Goal: Communication & Community: Answer question/provide support

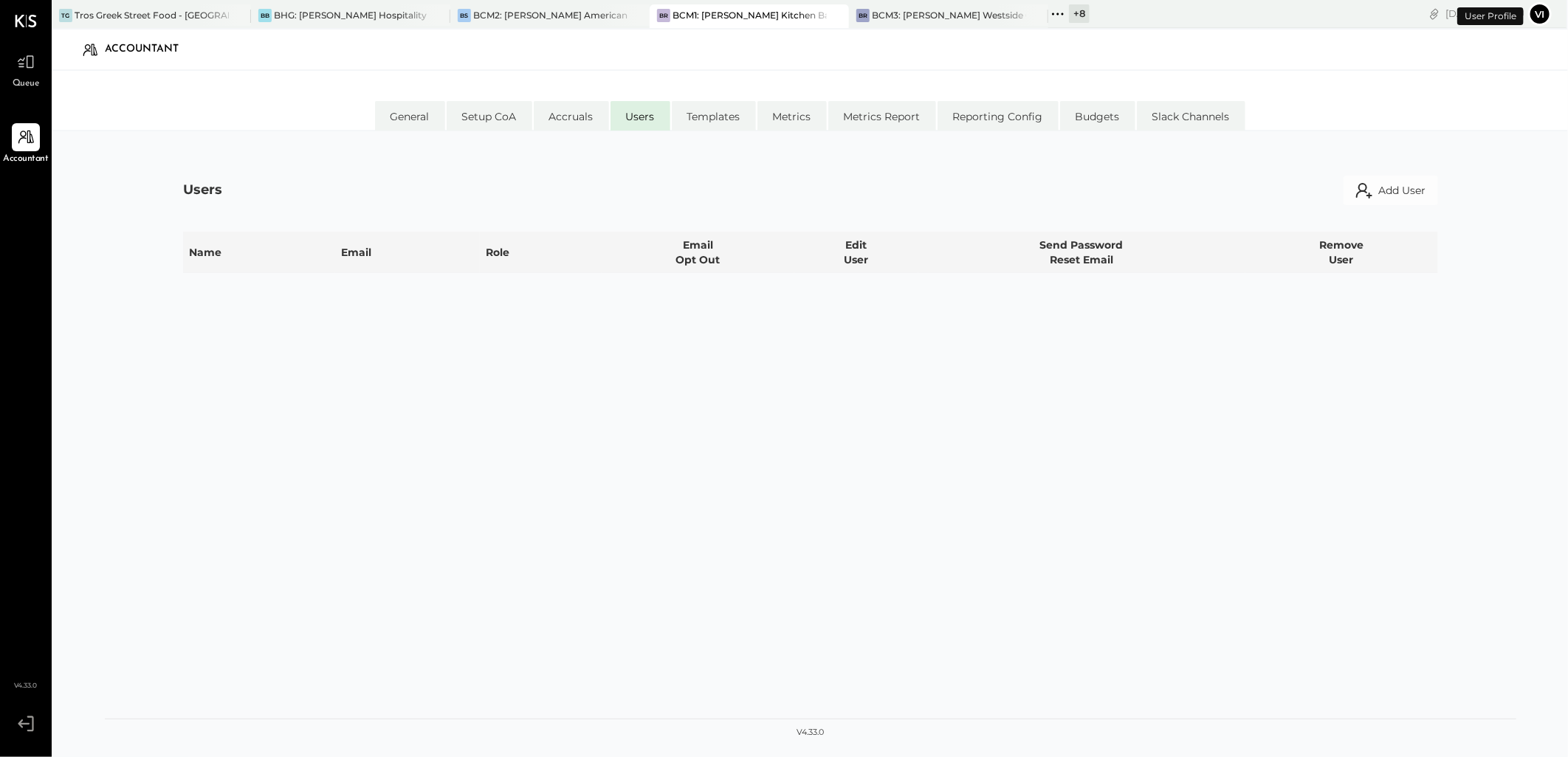
select select "**********"
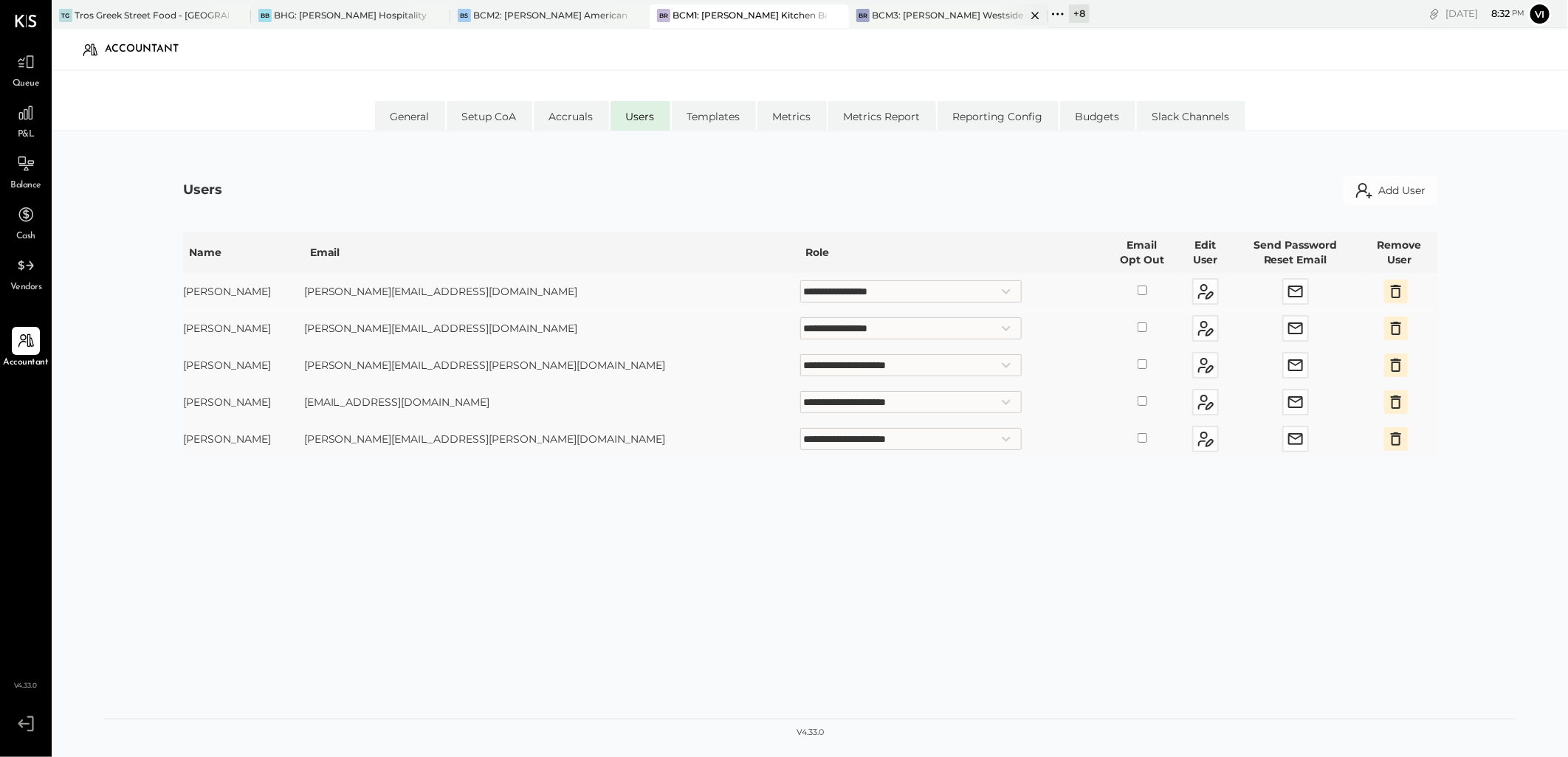
click at [935, 13] on div "BCM3: [PERSON_NAME] Westside Grill" at bounding box center [948, 15] width 154 height 13
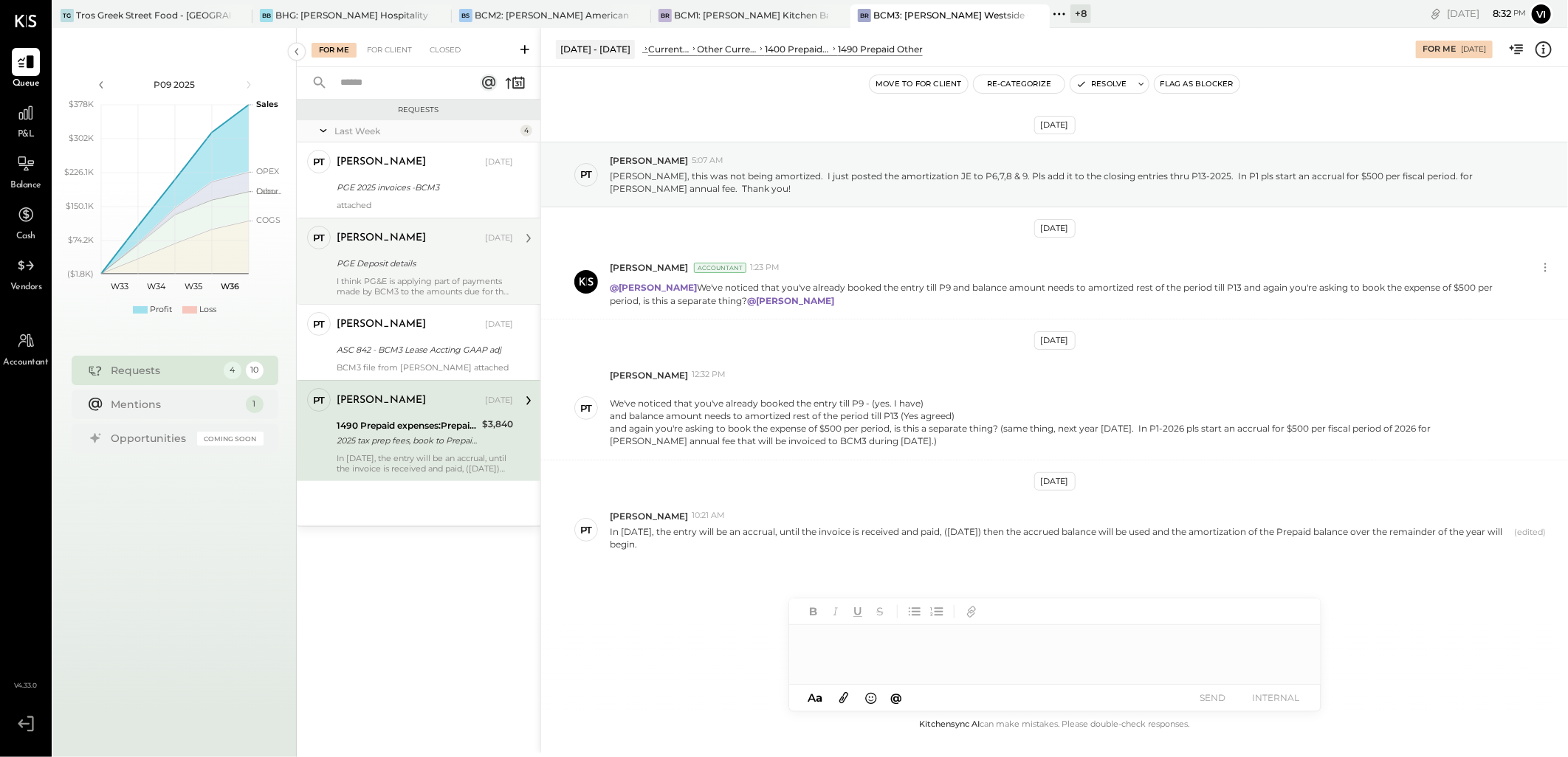
click at [379, 266] on div "PGE Deposit details" at bounding box center [422, 264] width 172 height 15
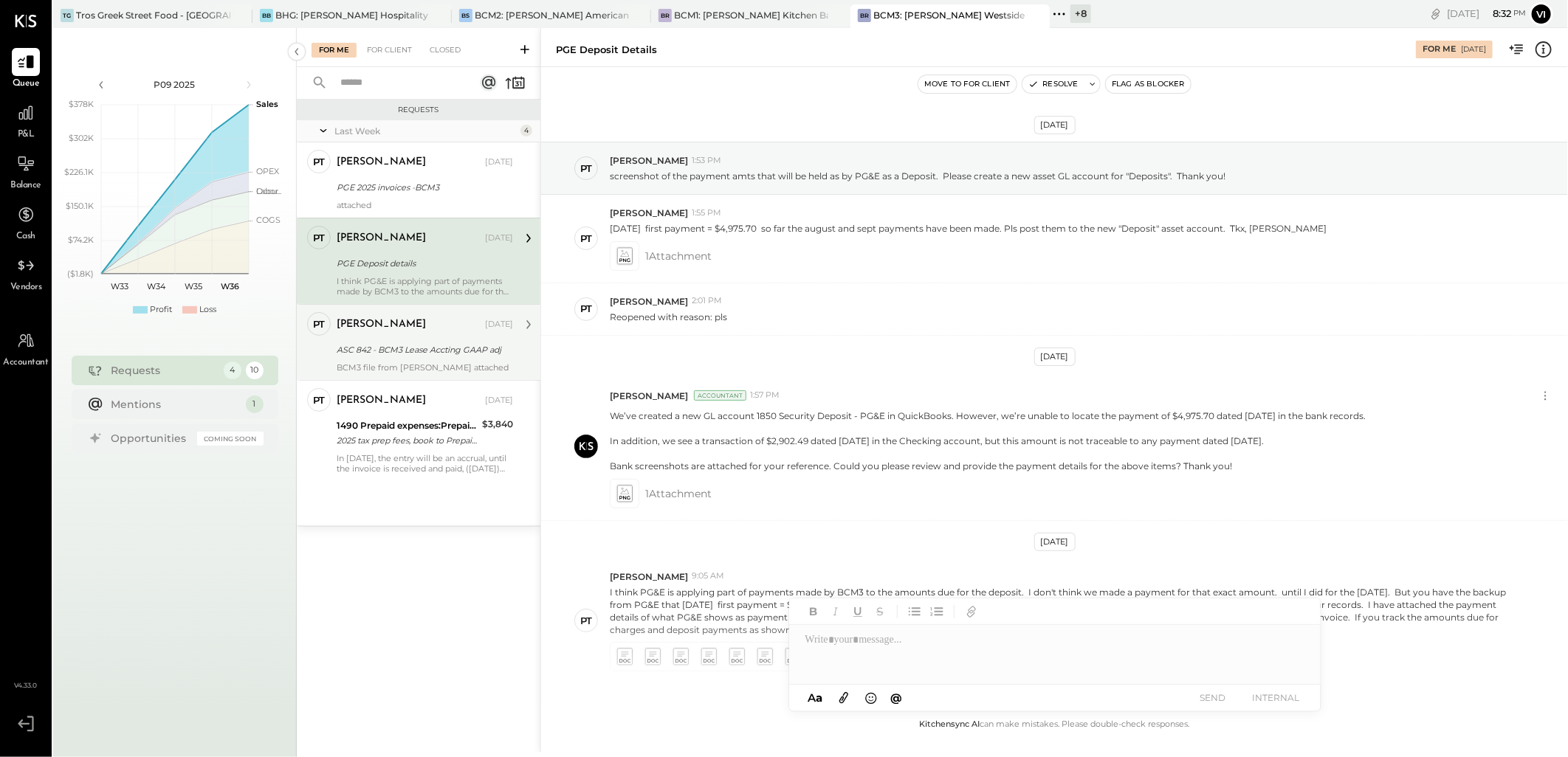
scroll to position [78, 0]
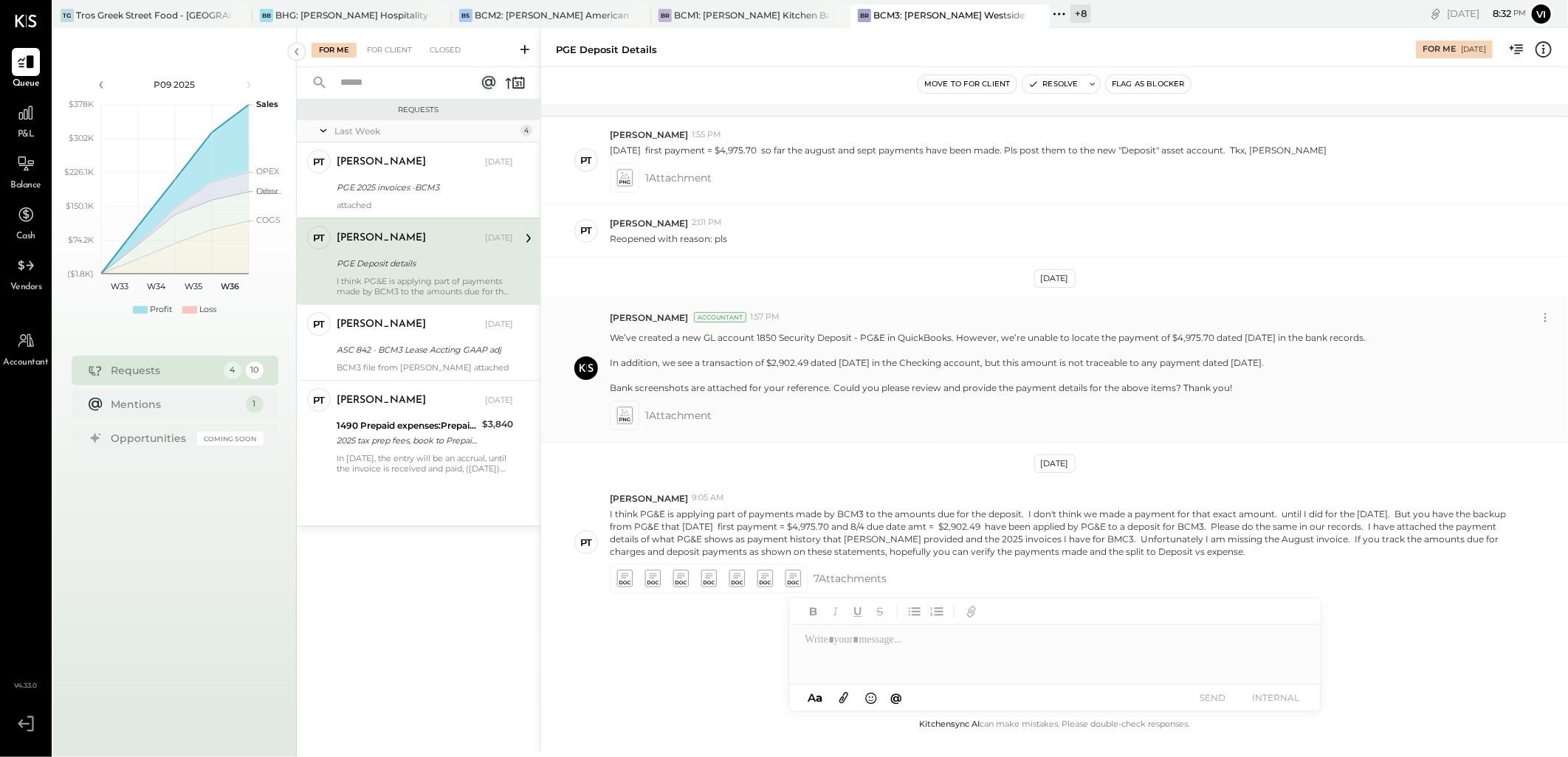
click at [624, 415] on icon at bounding box center [624, 412] width 9 height 7
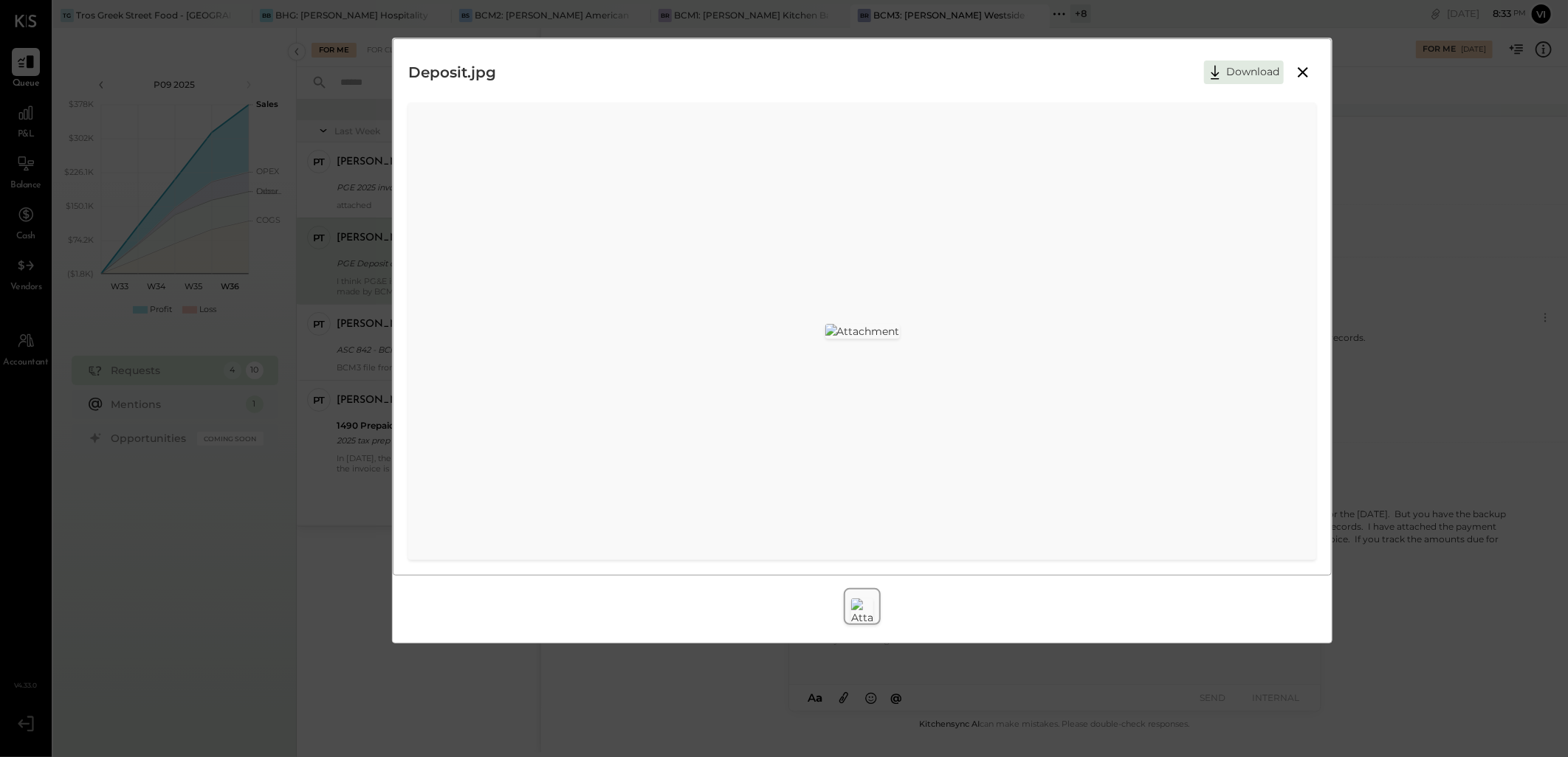
click at [1296, 72] on icon at bounding box center [1303, 72] width 18 height 18
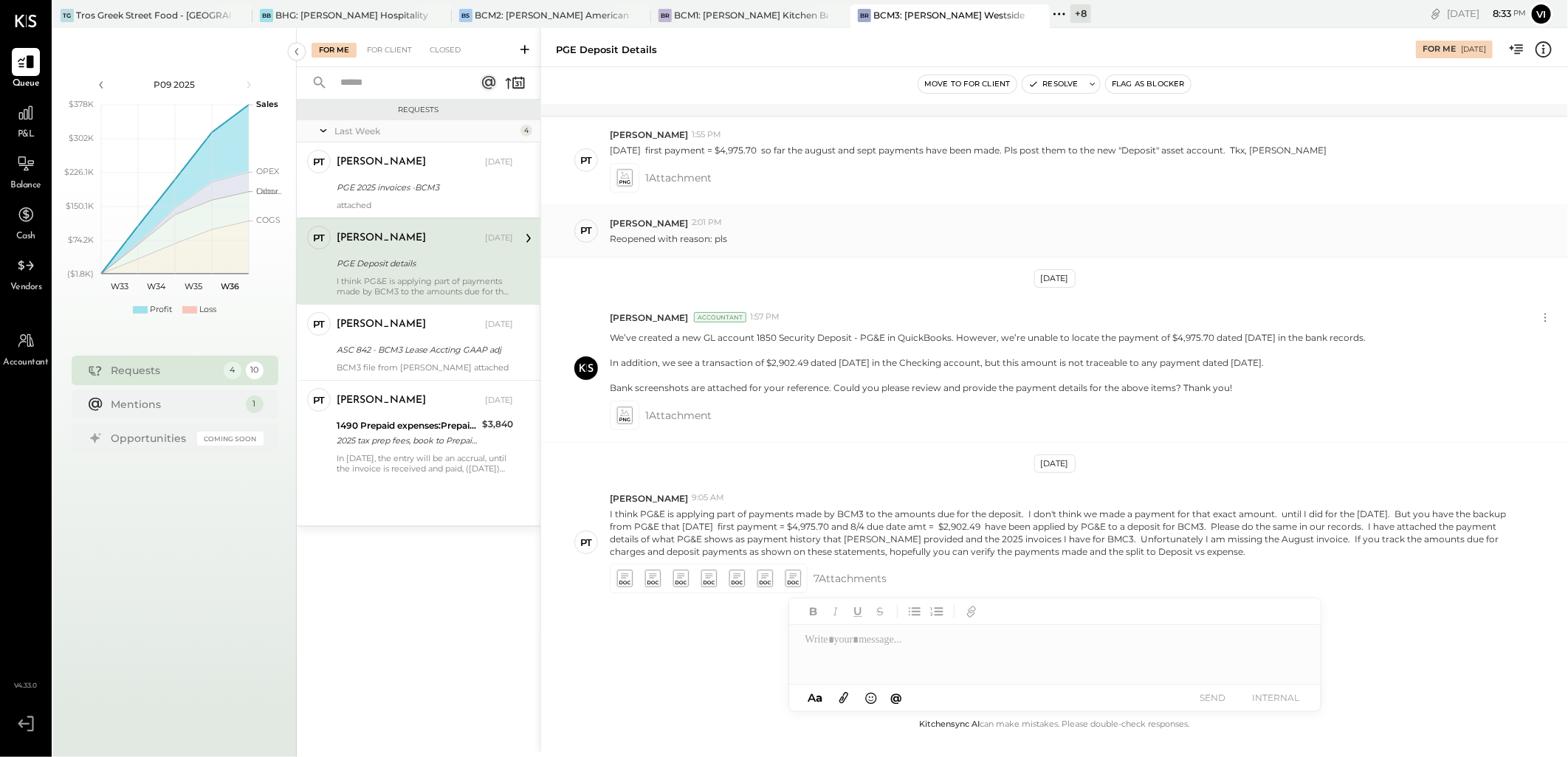
scroll to position [0, 0]
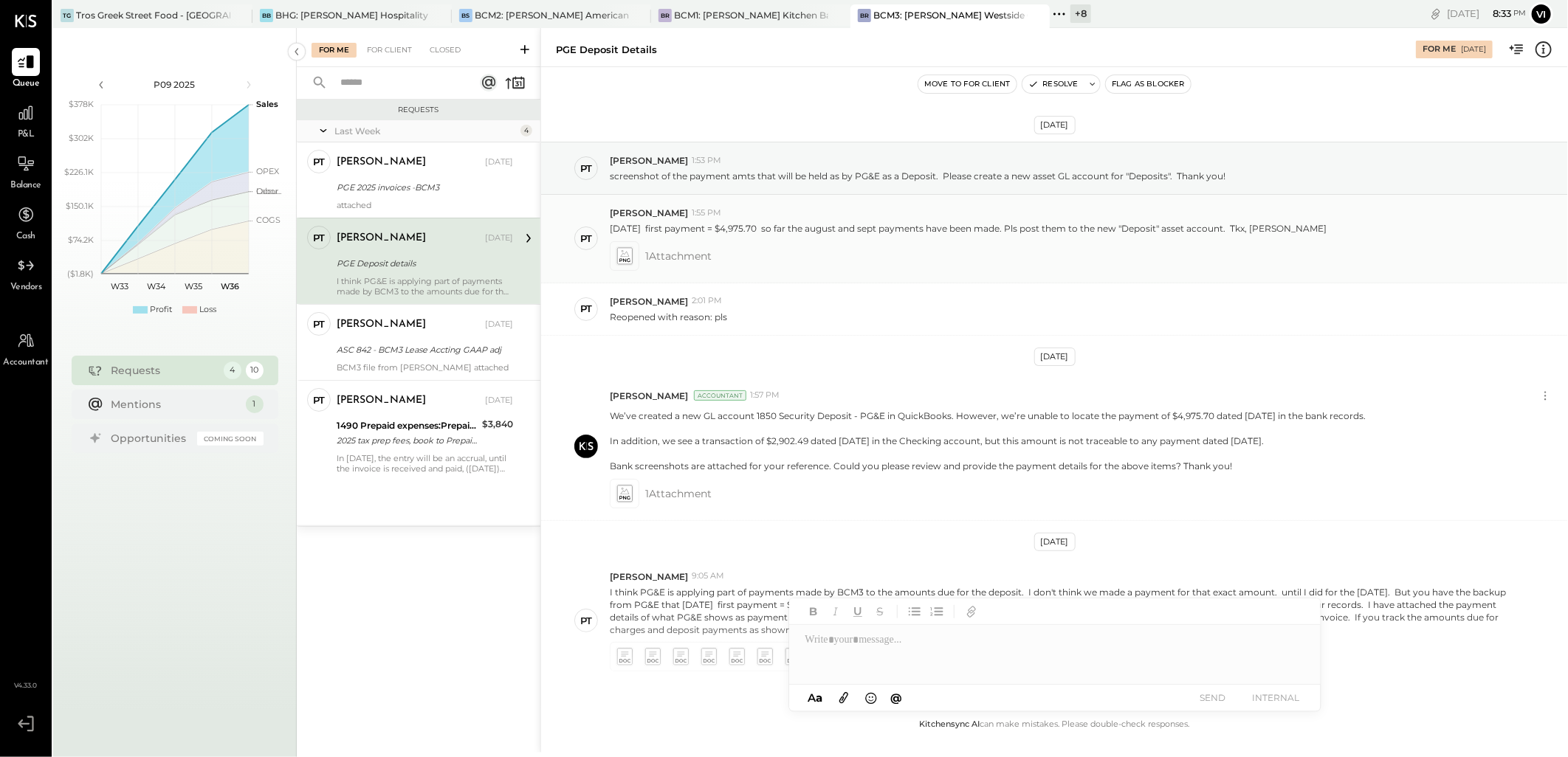
click at [630, 257] on icon at bounding box center [624, 255] width 16 height 17
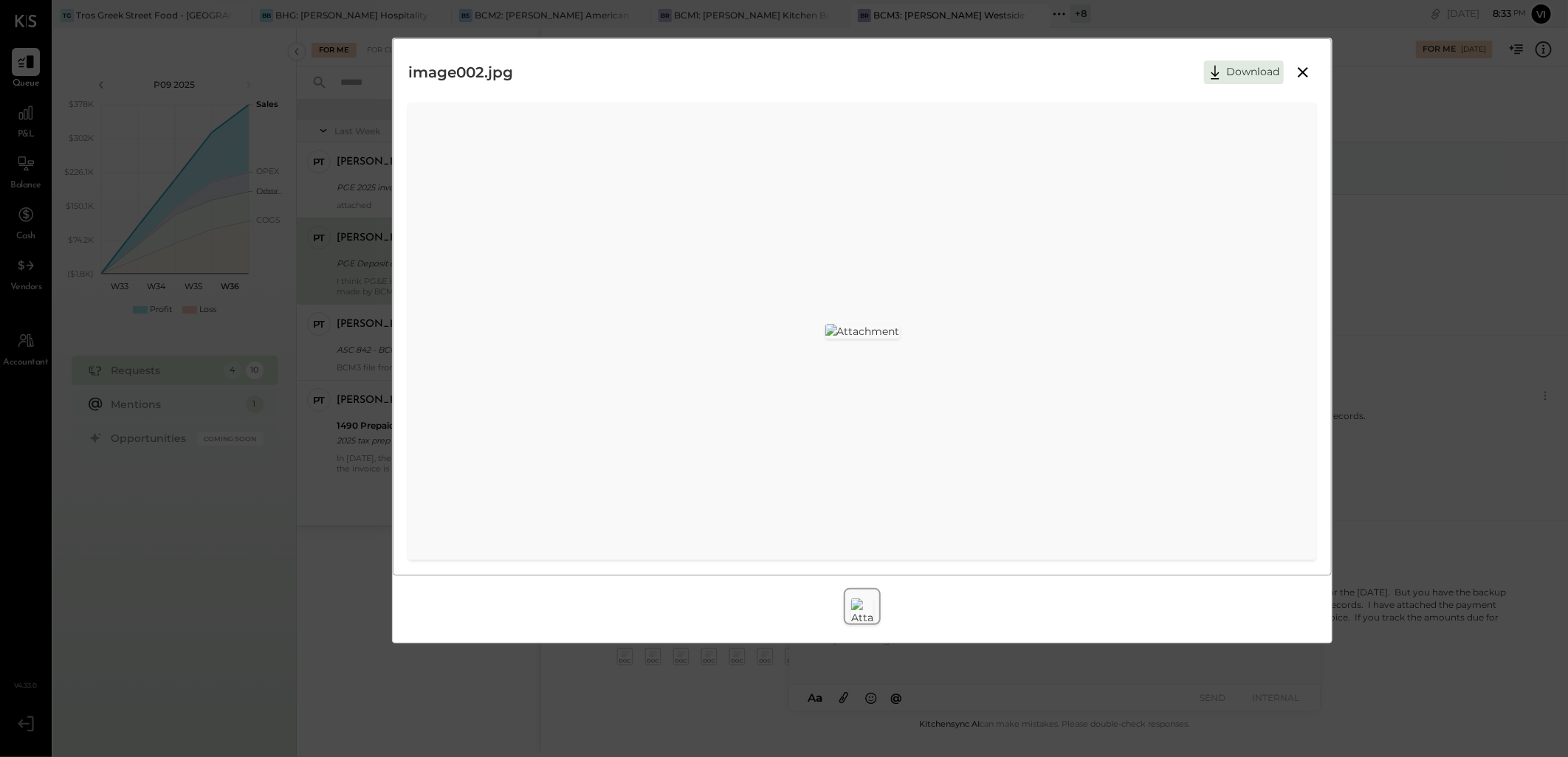
click at [1299, 72] on icon at bounding box center [1303, 72] width 18 height 18
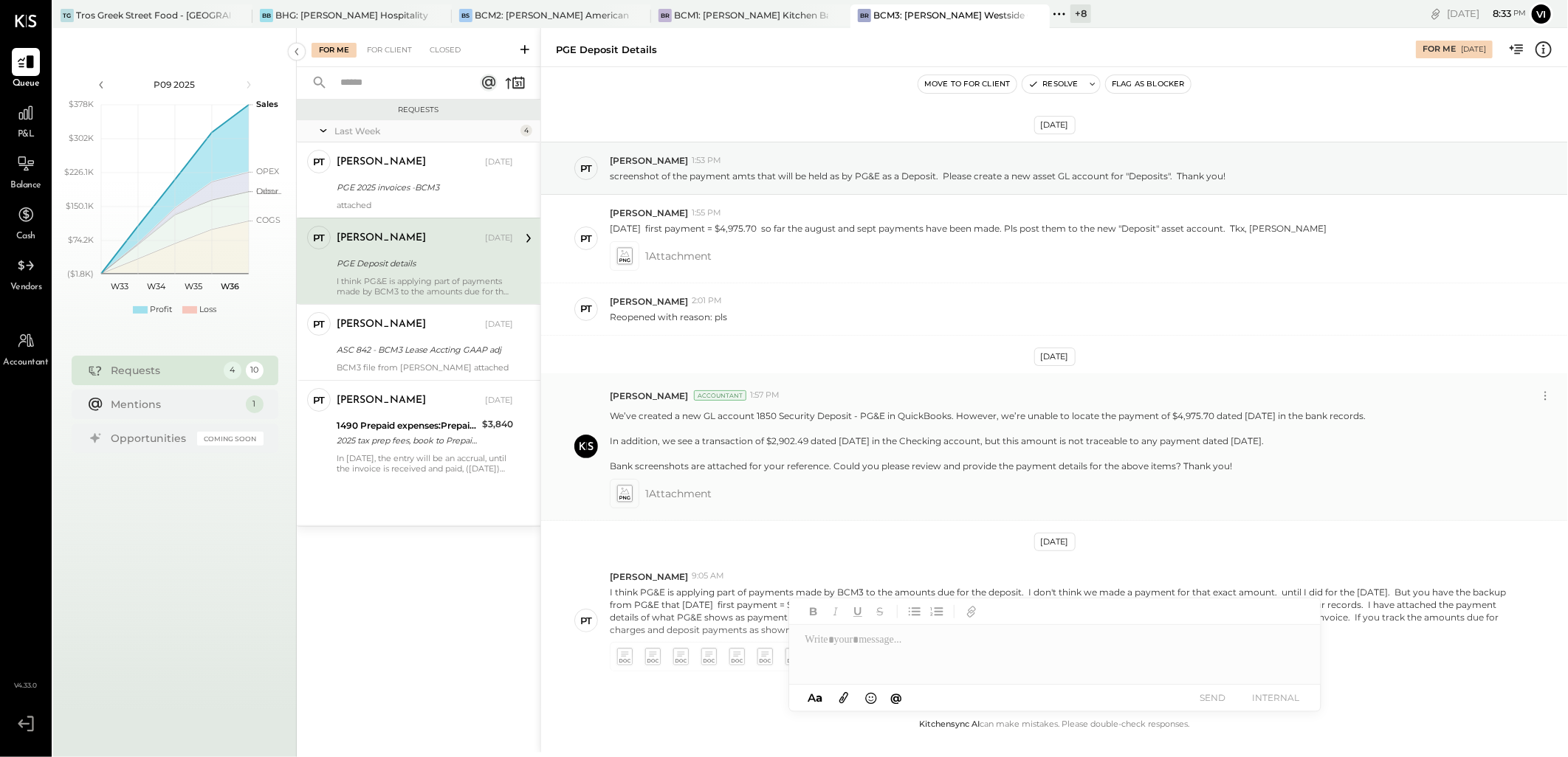
scroll to position [78, 0]
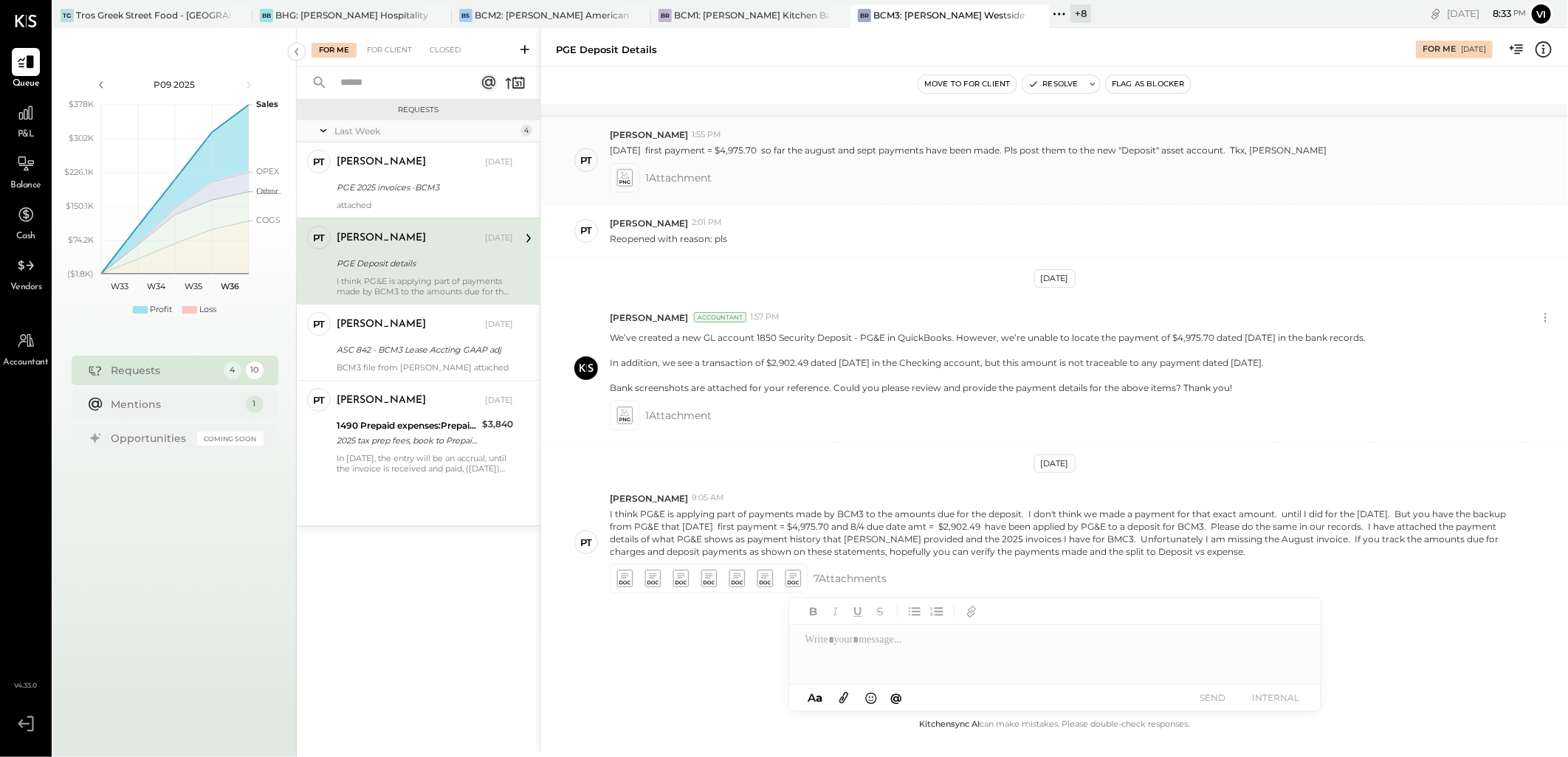
click at [618, 172] on icon at bounding box center [624, 177] width 16 height 17
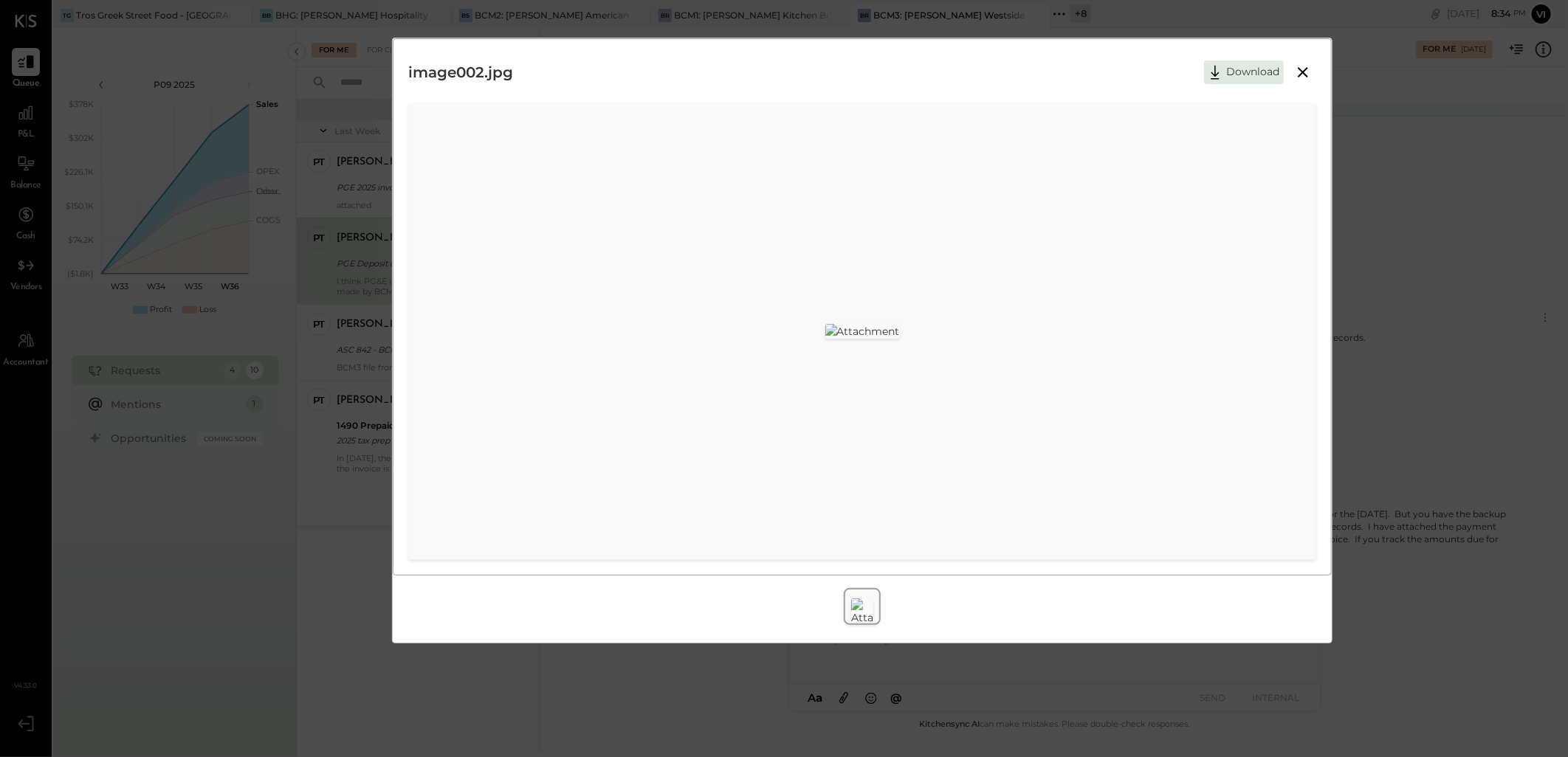
scroll to position [0, 0]
click at [1299, 68] on icon at bounding box center [1303, 72] width 11 height 11
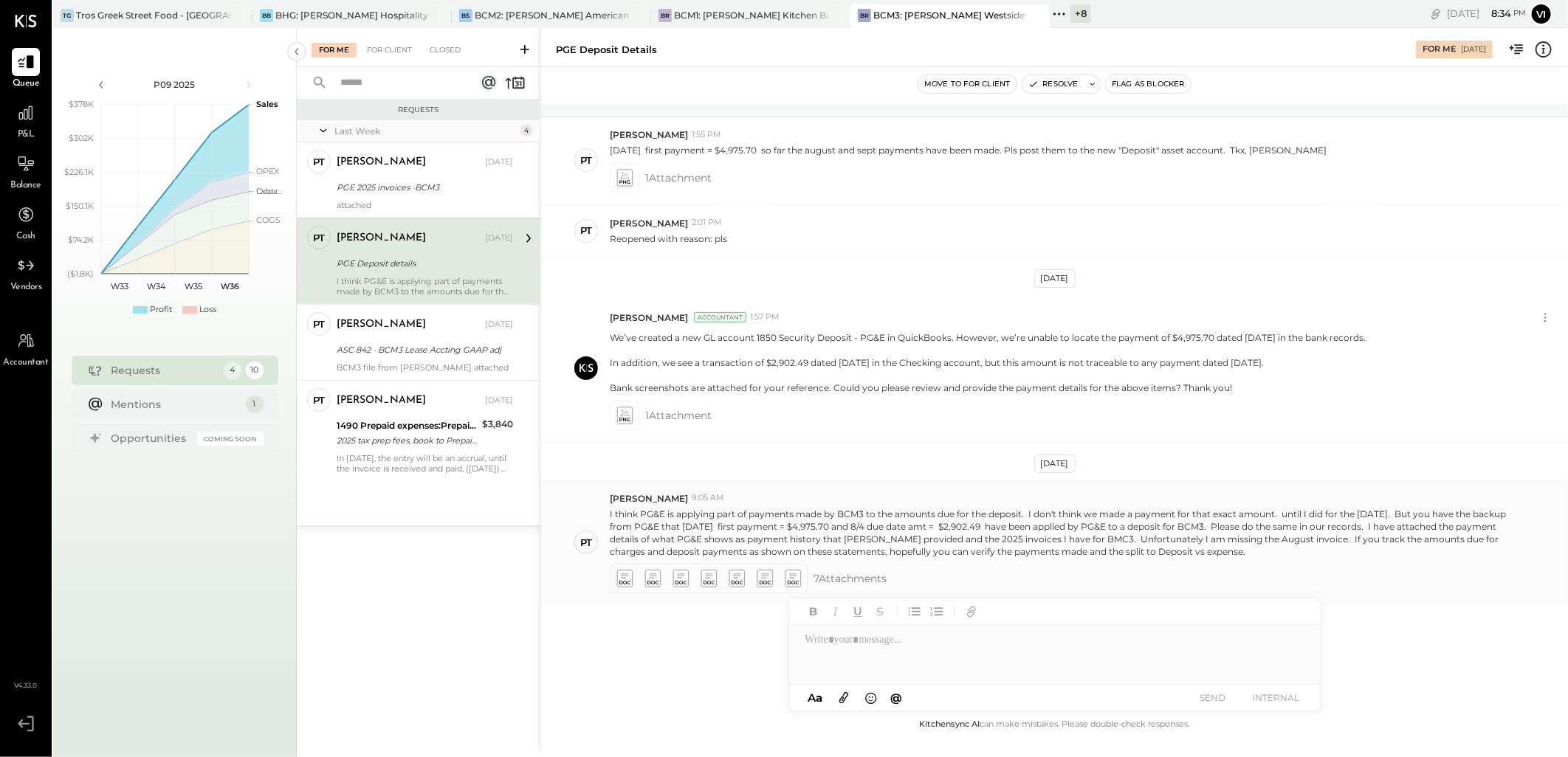
click at [626, 575] on icon at bounding box center [624, 578] width 16 height 17
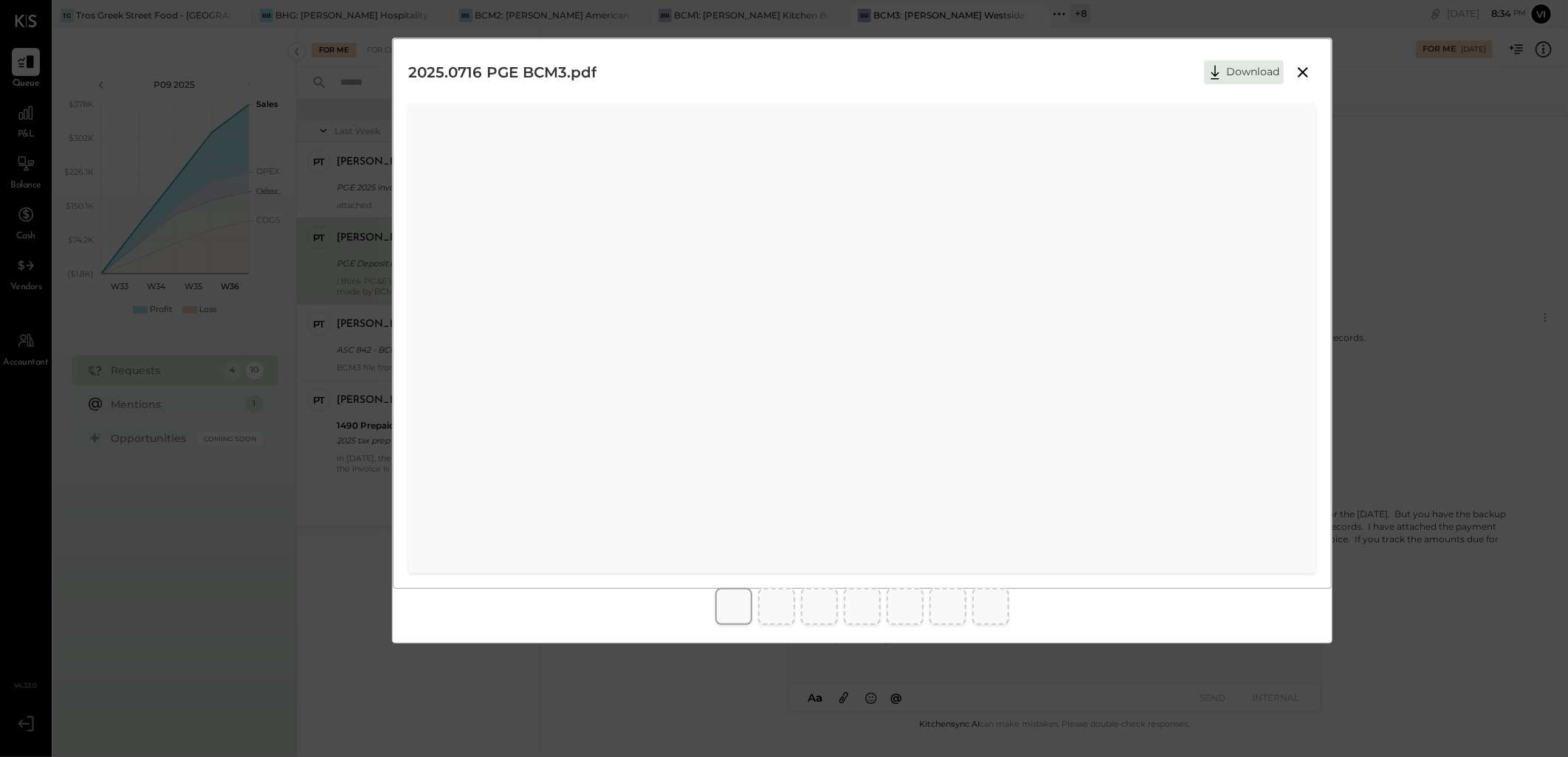
click at [1307, 68] on icon at bounding box center [1303, 72] width 11 height 11
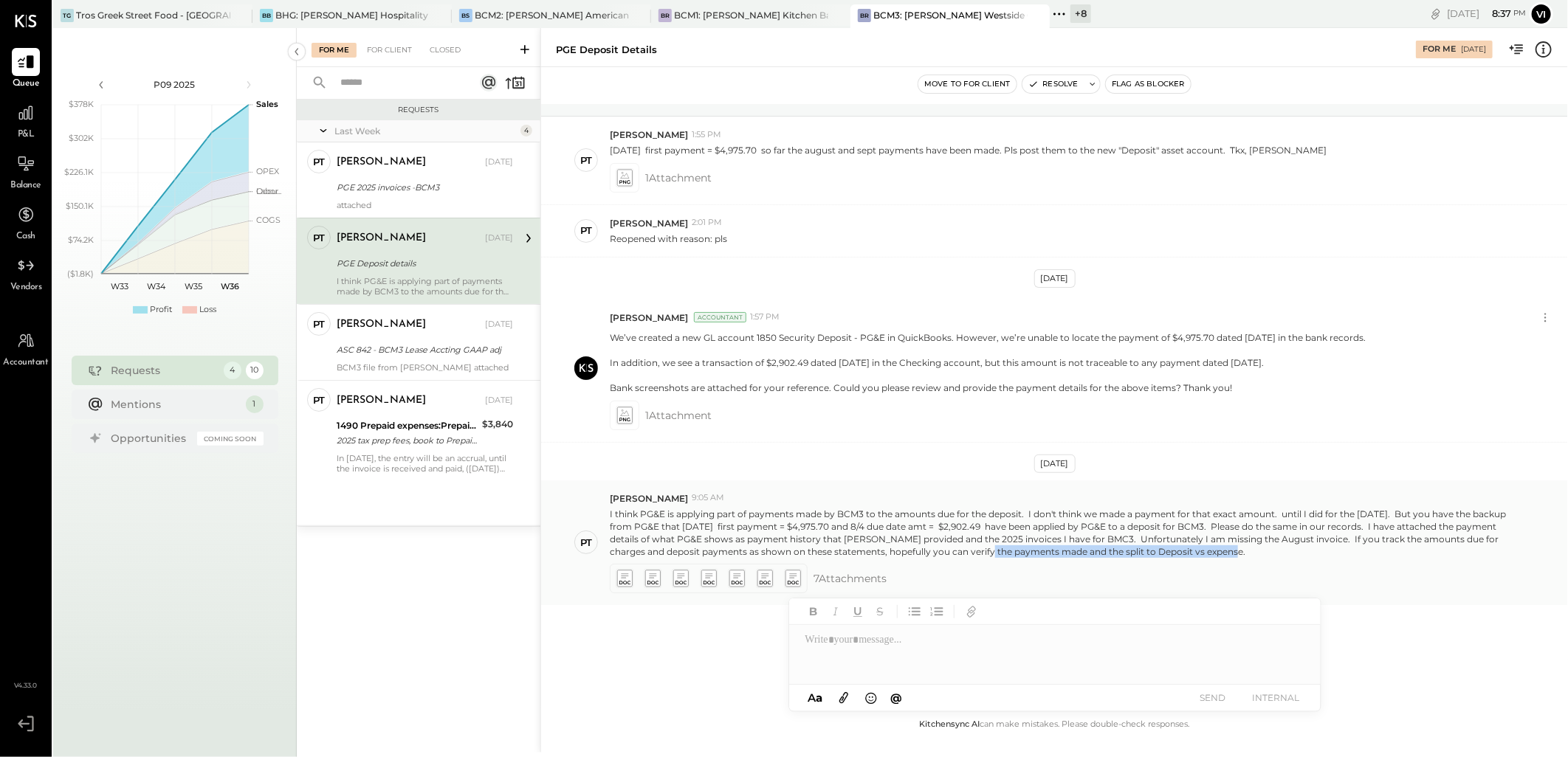
drag, startPoint x: 1004, startPoint y: 551, endPoint x: 1245, endPoint y: 556, distance: 241.1
click at [1245, 556] on p "I think PG&E is applying part of payments made by BCM3 to the amounts due for t…" at bounding box center [1059, 533] width 899 height 51
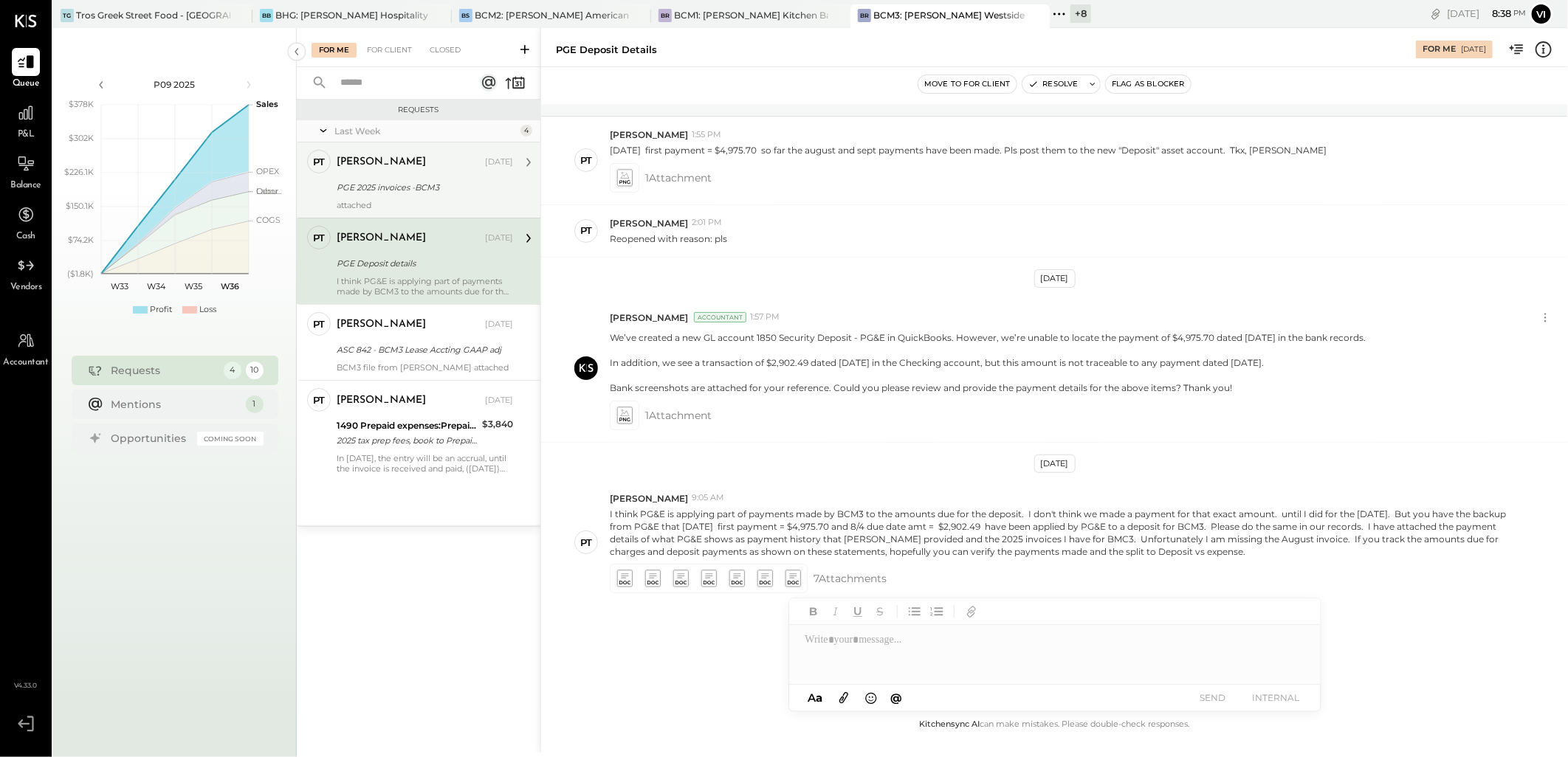
click at [426, 170] on div "[PERSON_NAME] [DATE]" at bounding box center [424, 162] width 177 height 21
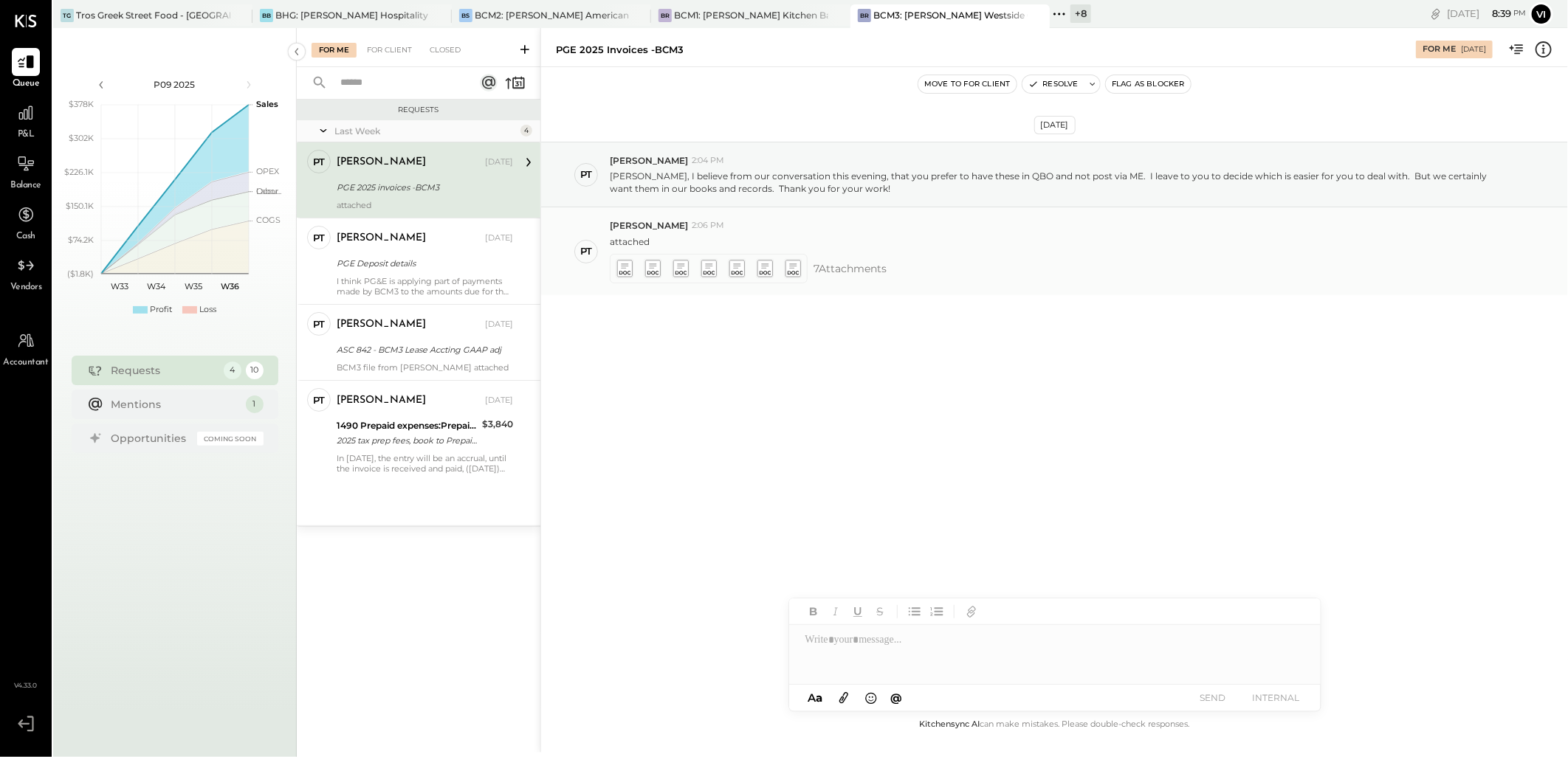
click at [624, 270] on icon at bounding box center [624, 268] width 16 height 17
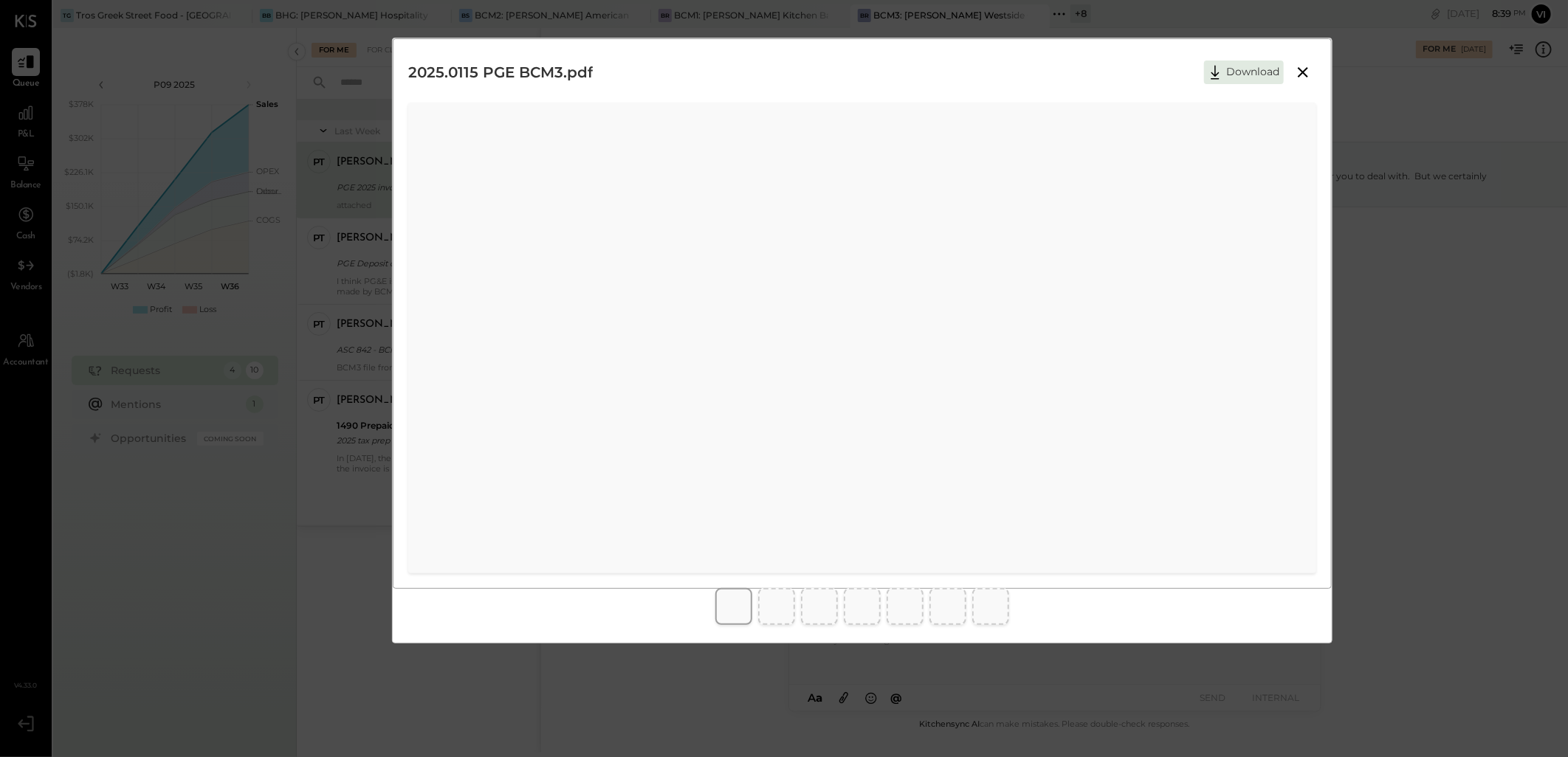
click at [1250, 76] on button "Download" at bounding box center [1243, 72] width 80 height 23
click at [1304, 71] on icon at bounding box center [1303, 72] width 11 height 11
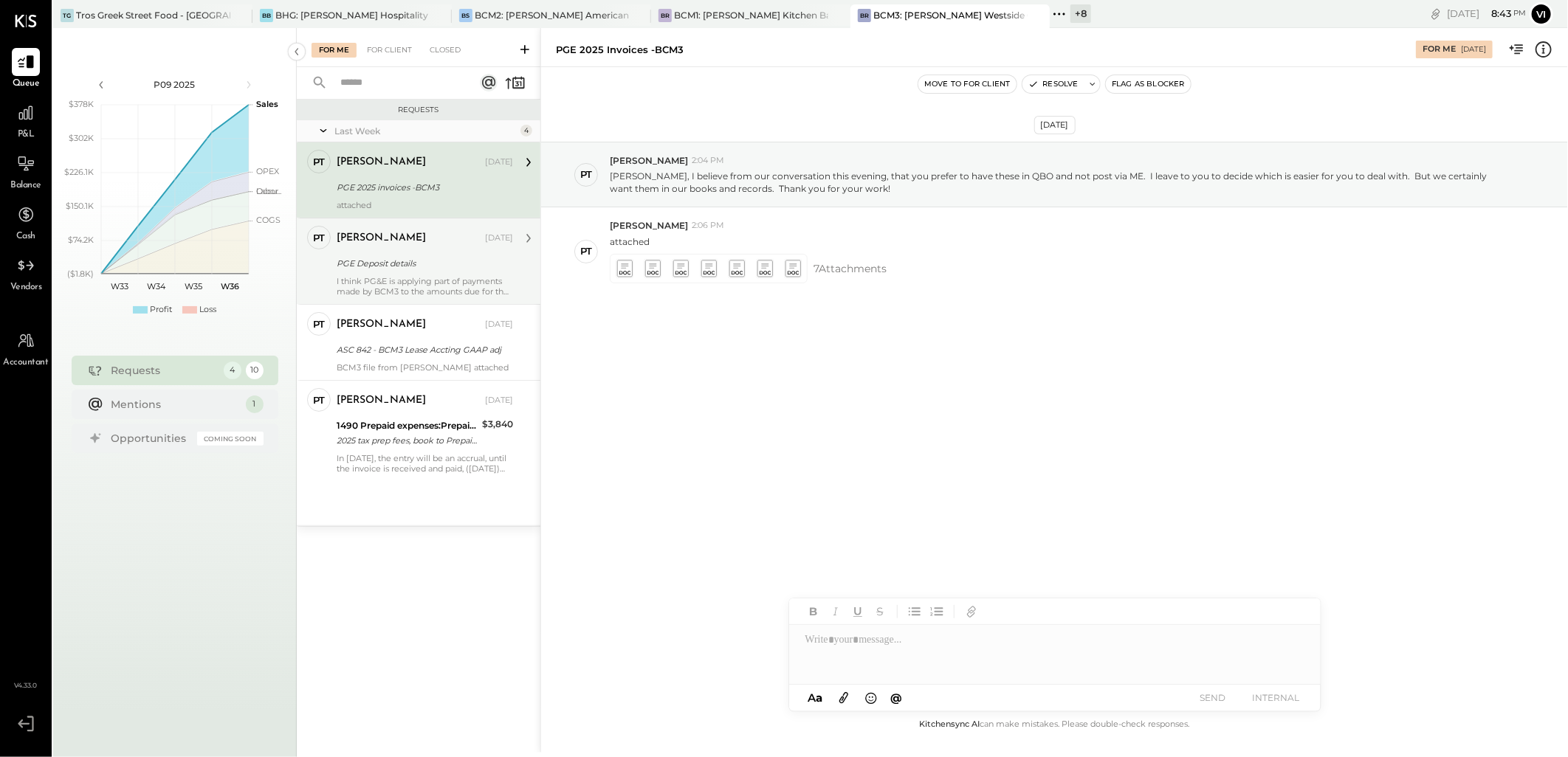
click at [387, 290] on div "I think PG&E is applying part of payments made by BCM3 to the amounts due for t…" at bounding box center [424, 286] width 177 height 21
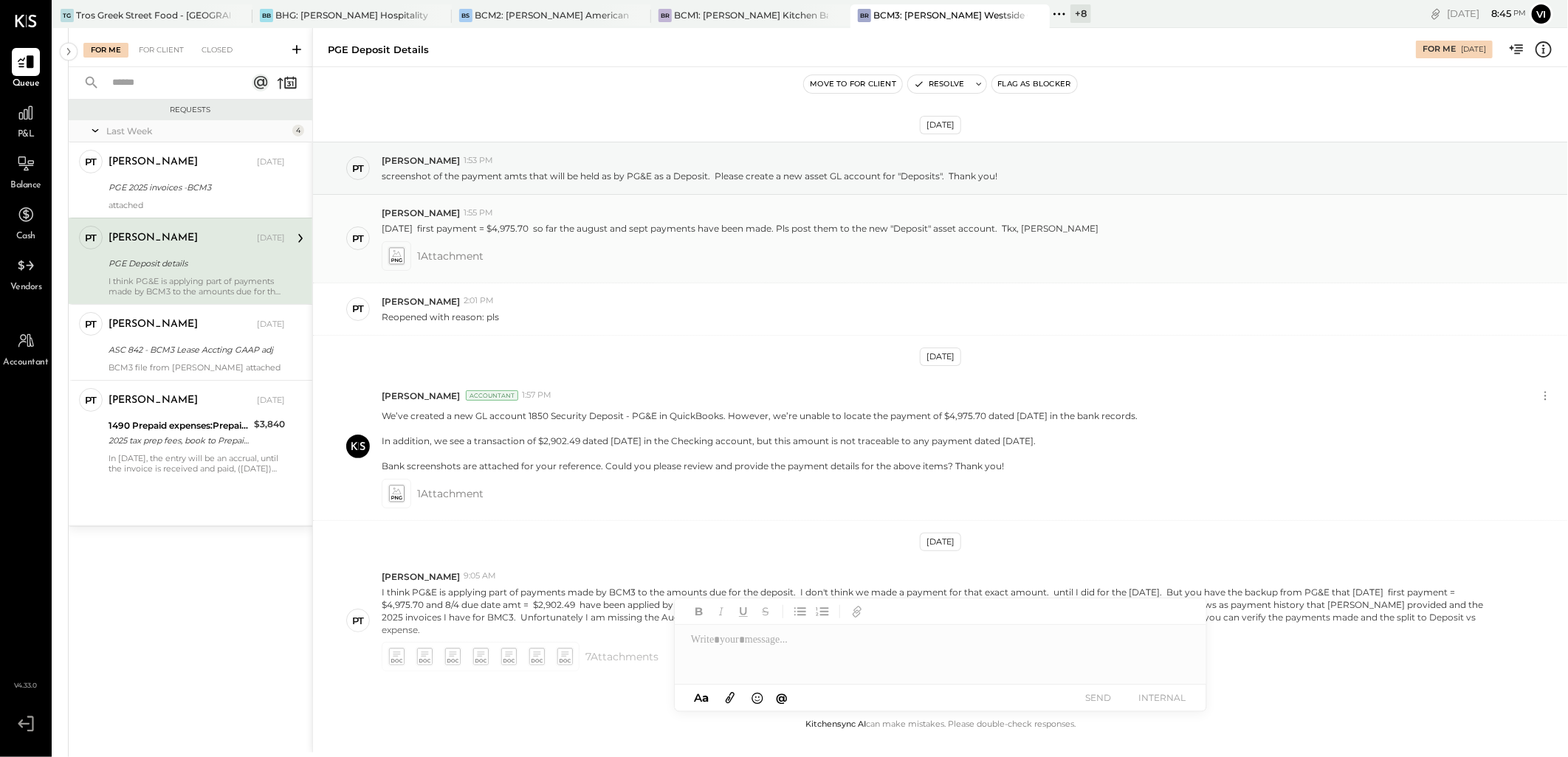
click at [396, 257] on icon at bounding box center [396, 255] width 16 height 17
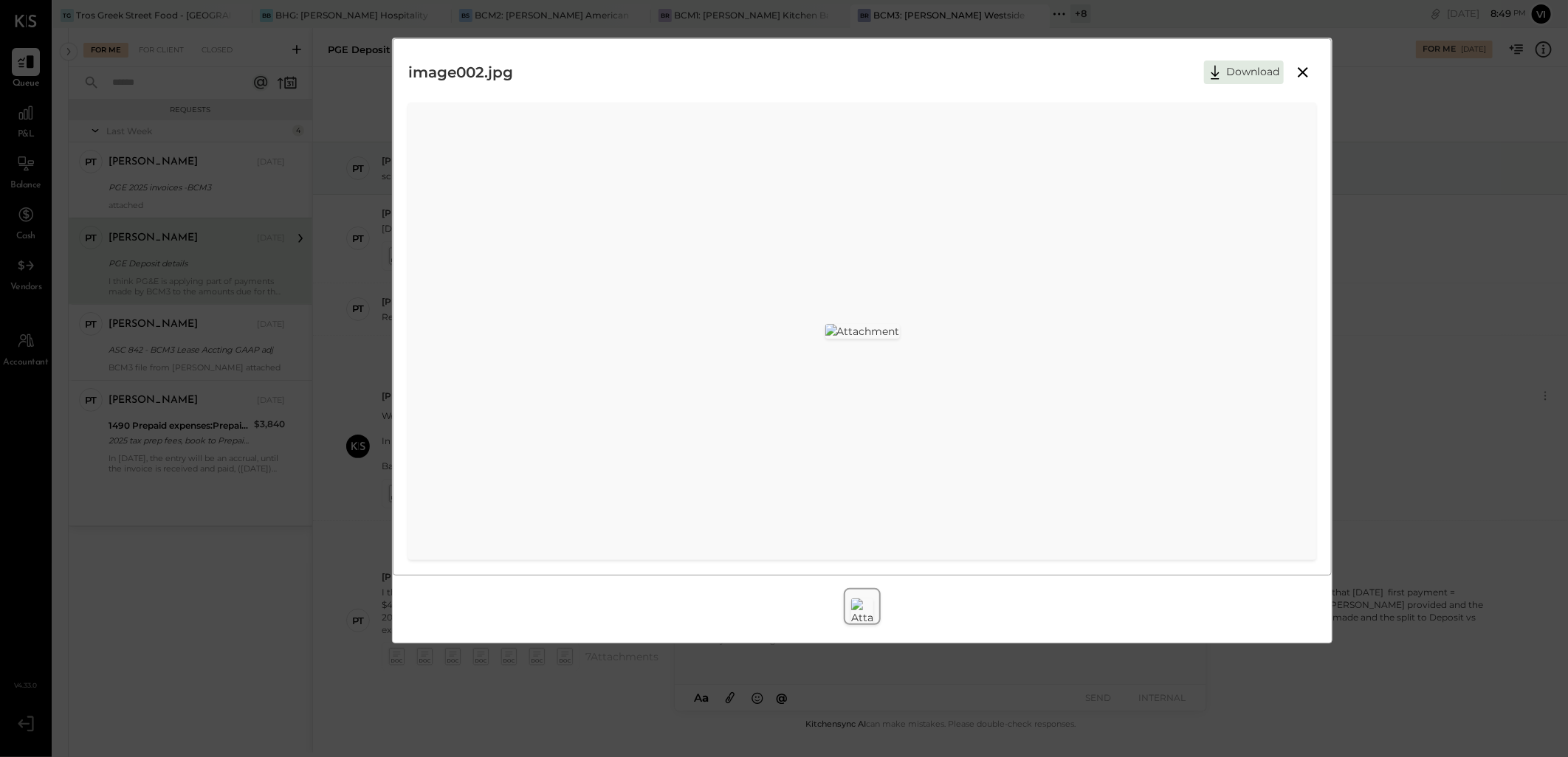
scroll to position [246, 0]
click at [899, 327] on img at bounding box center [862, 331] width 74 height 15
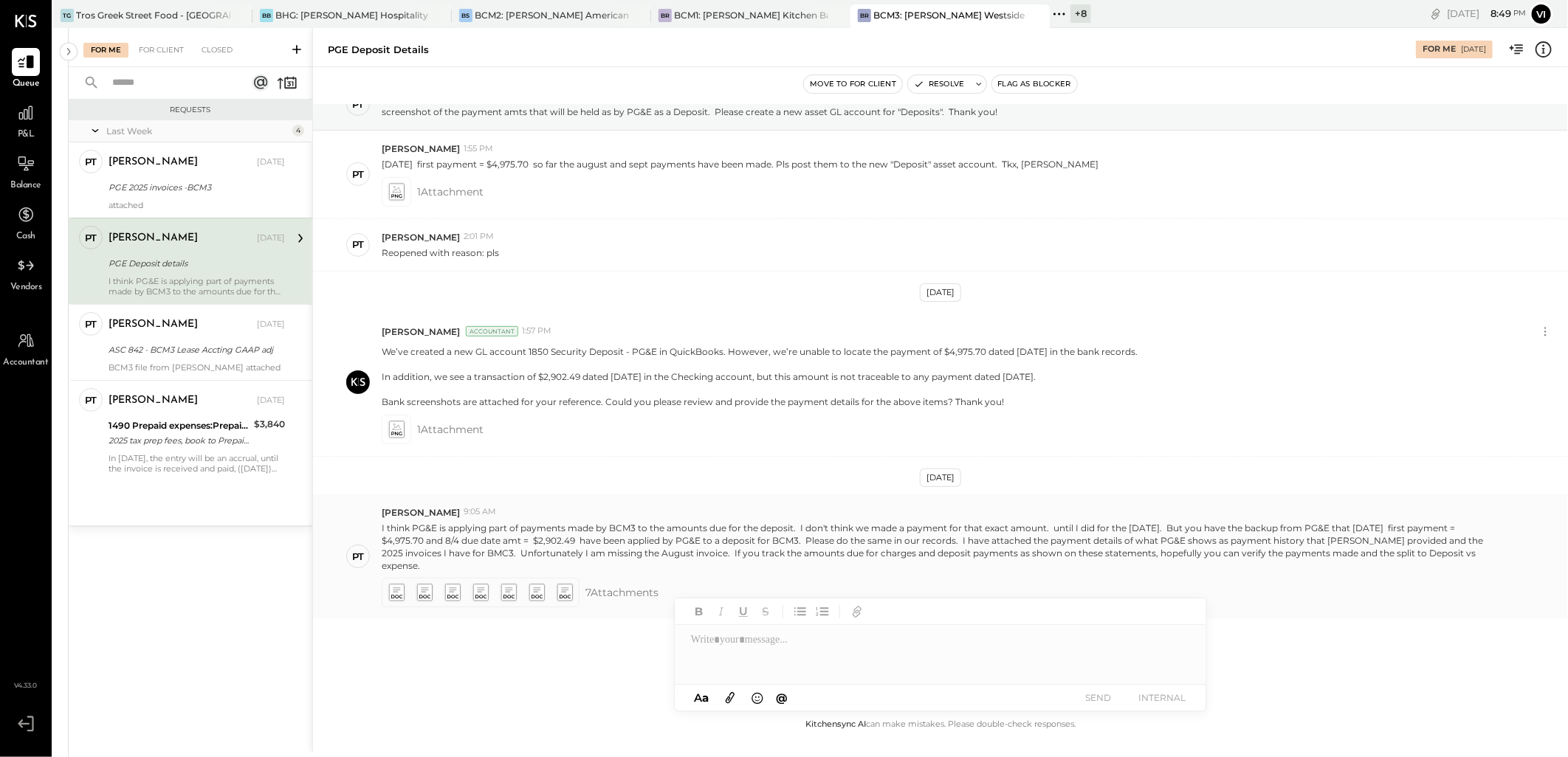
scroll to position [65, 0]
click at [563, 586] on icon at bounding box center [564, 592] width 16 height 17
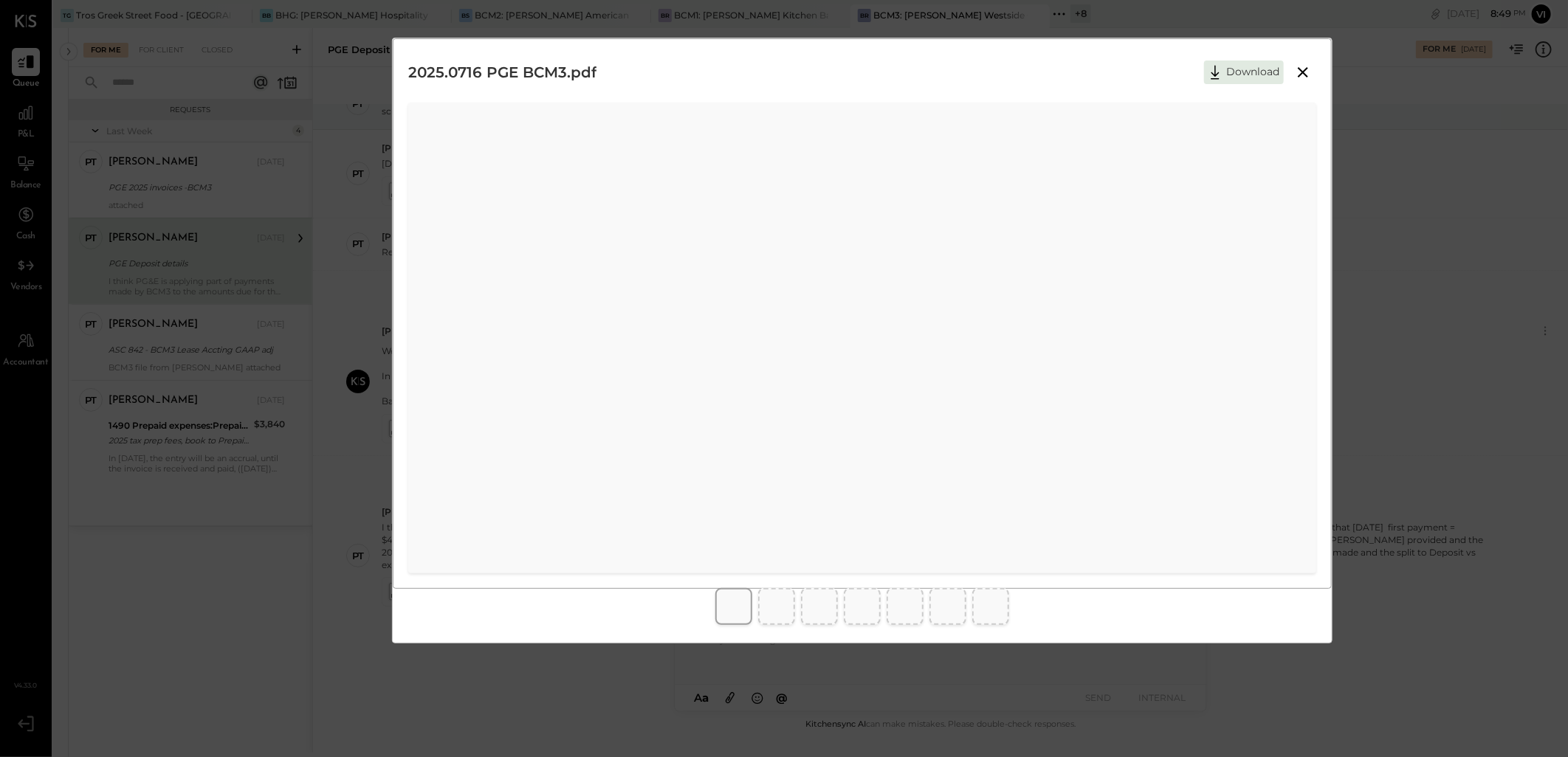
click at [967, 613] on div at bounding box center [863, 606] width 939 height 49
click at [793, 609] on div at bounding box center [776, 606] width 37 height 37
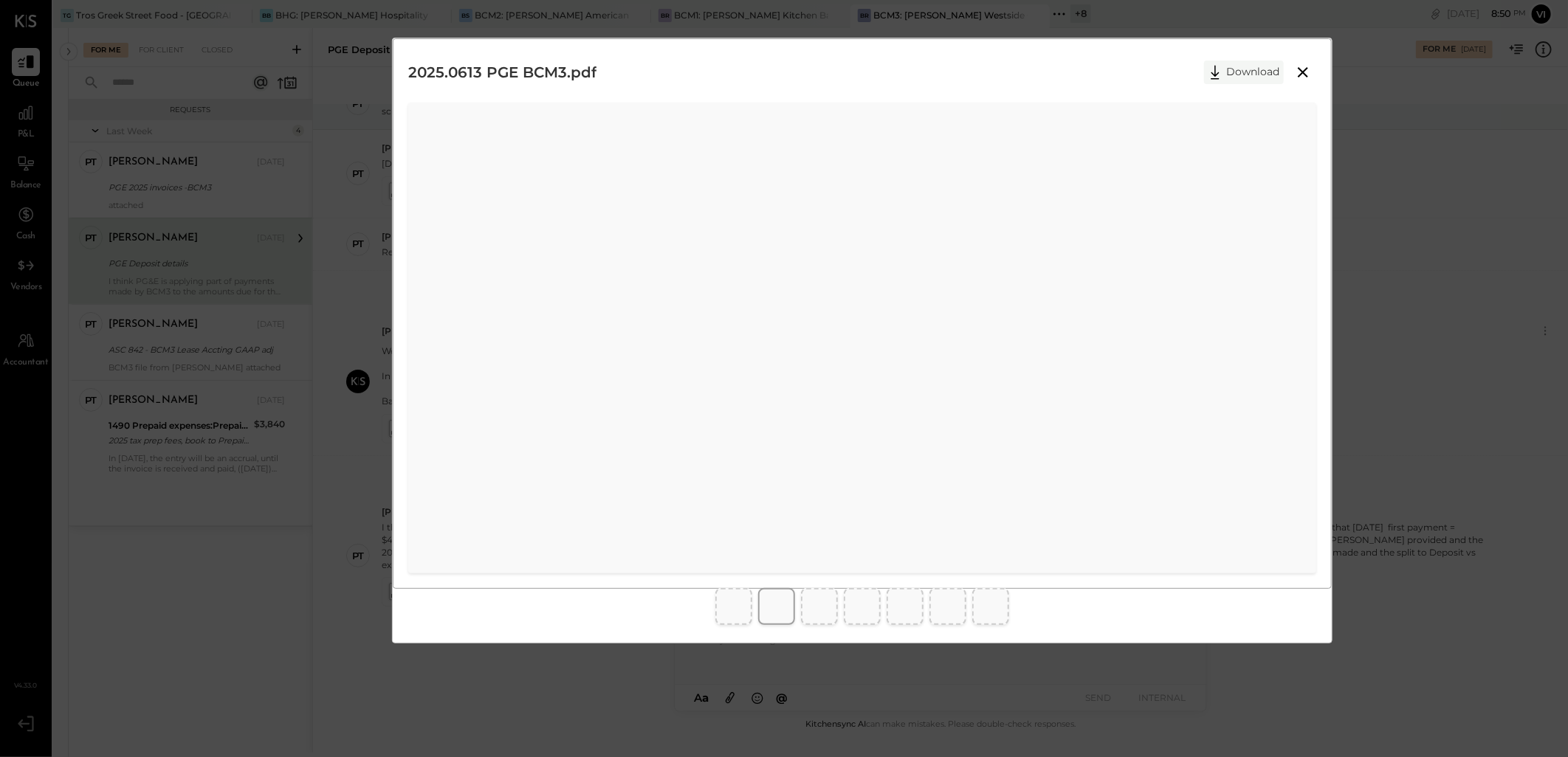
click at [1251, 66] on button "Download" at bounding box center [1243, 72] width 80 height 23
click at [718, 612] on div at bounding box center [733, 606] width 37 height 37
click at [1309, 71] on icon at bounding box center [1303, 72] width 18 height 18
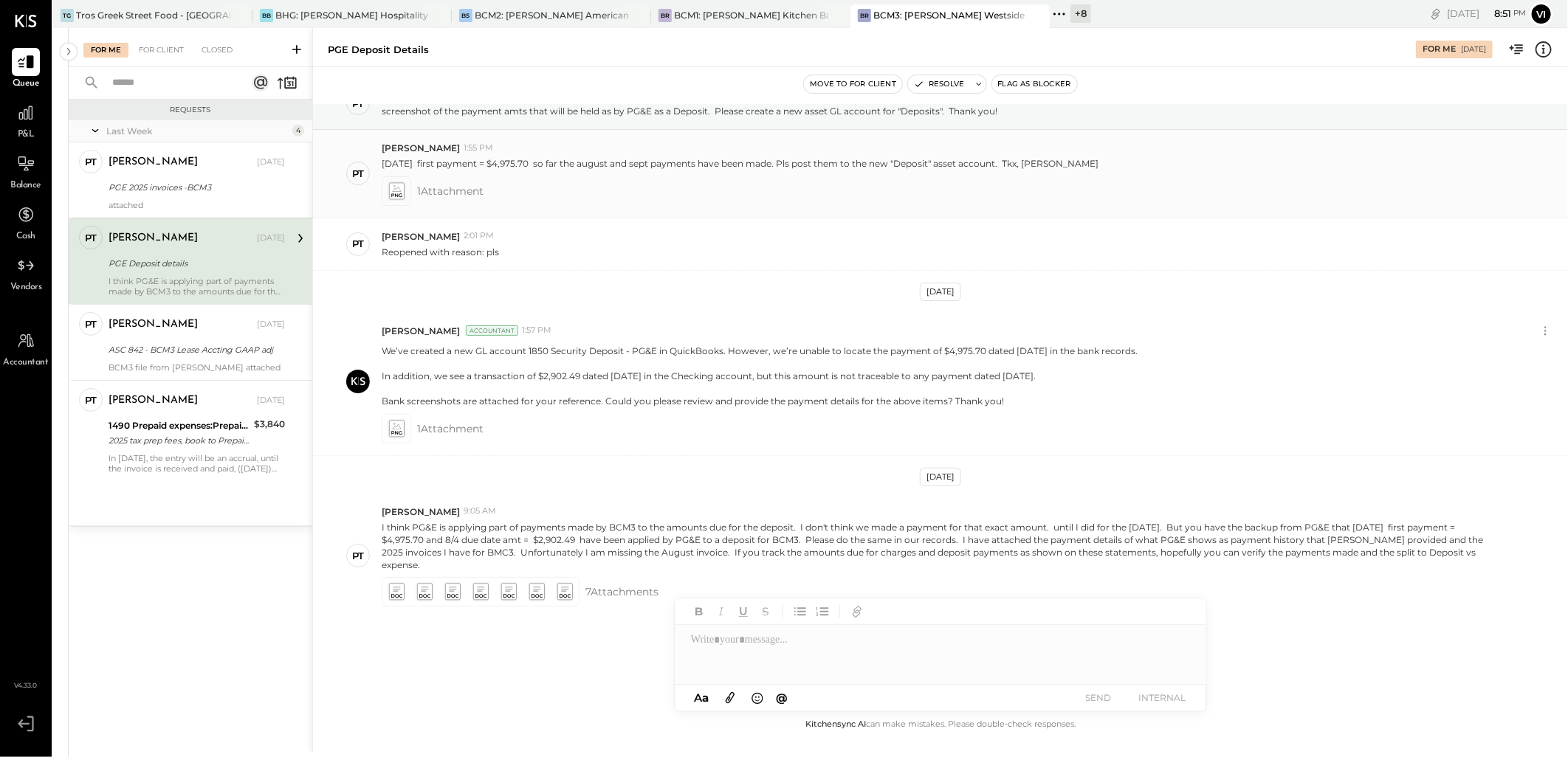
click at [388, 193] on icon at bounding box center [397, 192] width 19 height 21
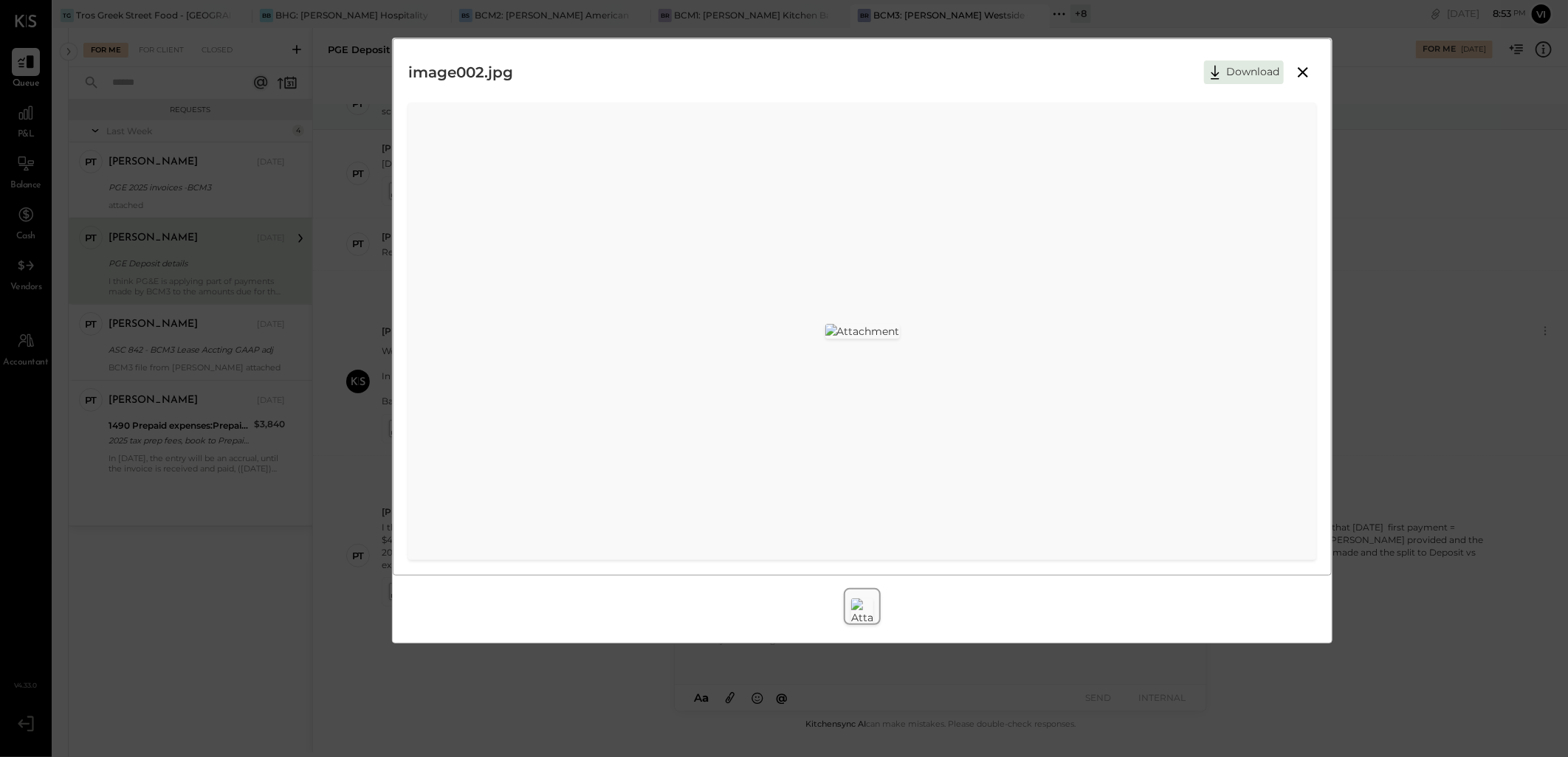
scroll to position [0, 0]
click at [1301, 71] on icon at bounding box center [1303, 72] width 18 height 18
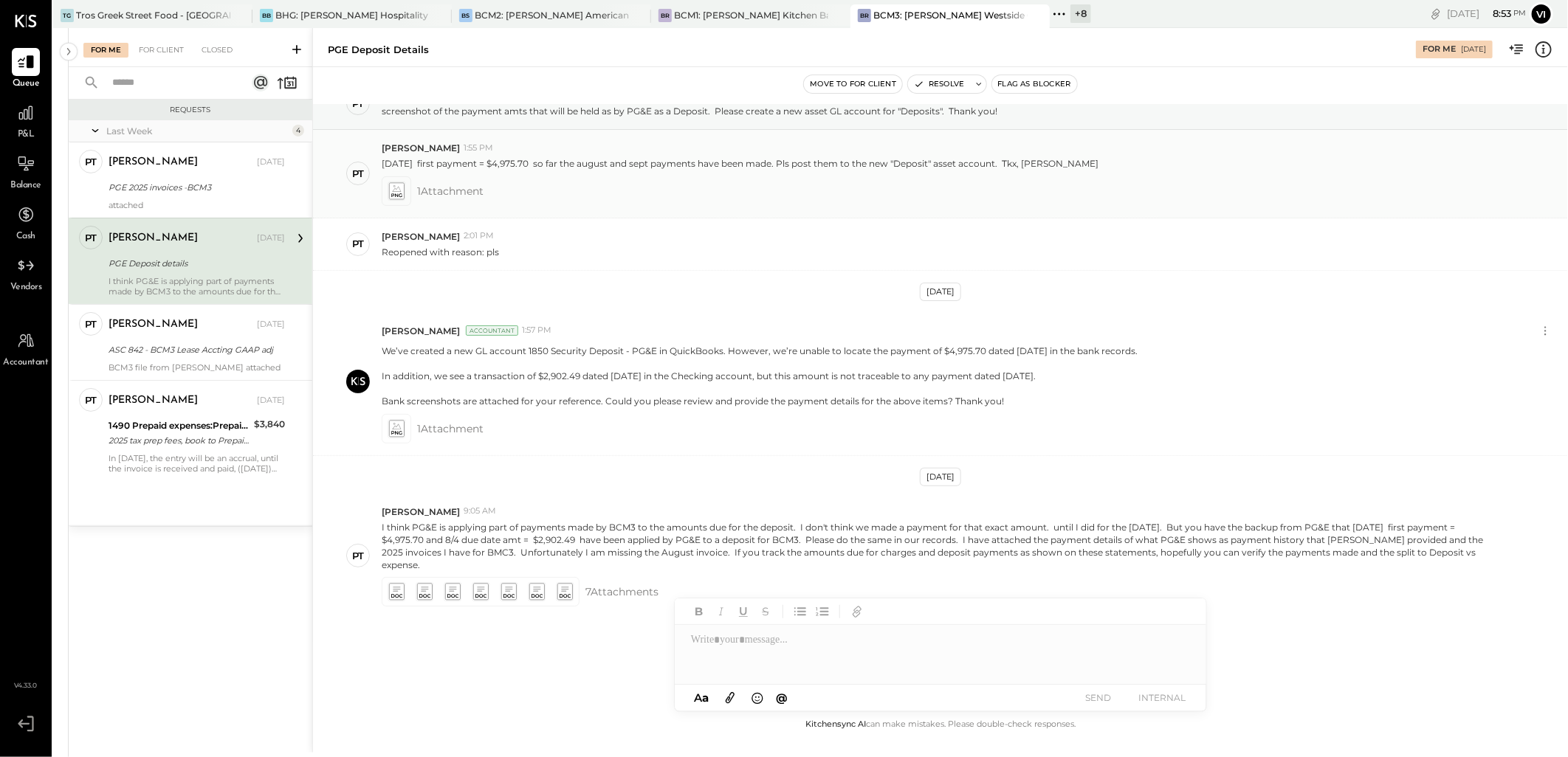
click at [397, 190] on icon at bounding box center [397, 188] width 9 height 7
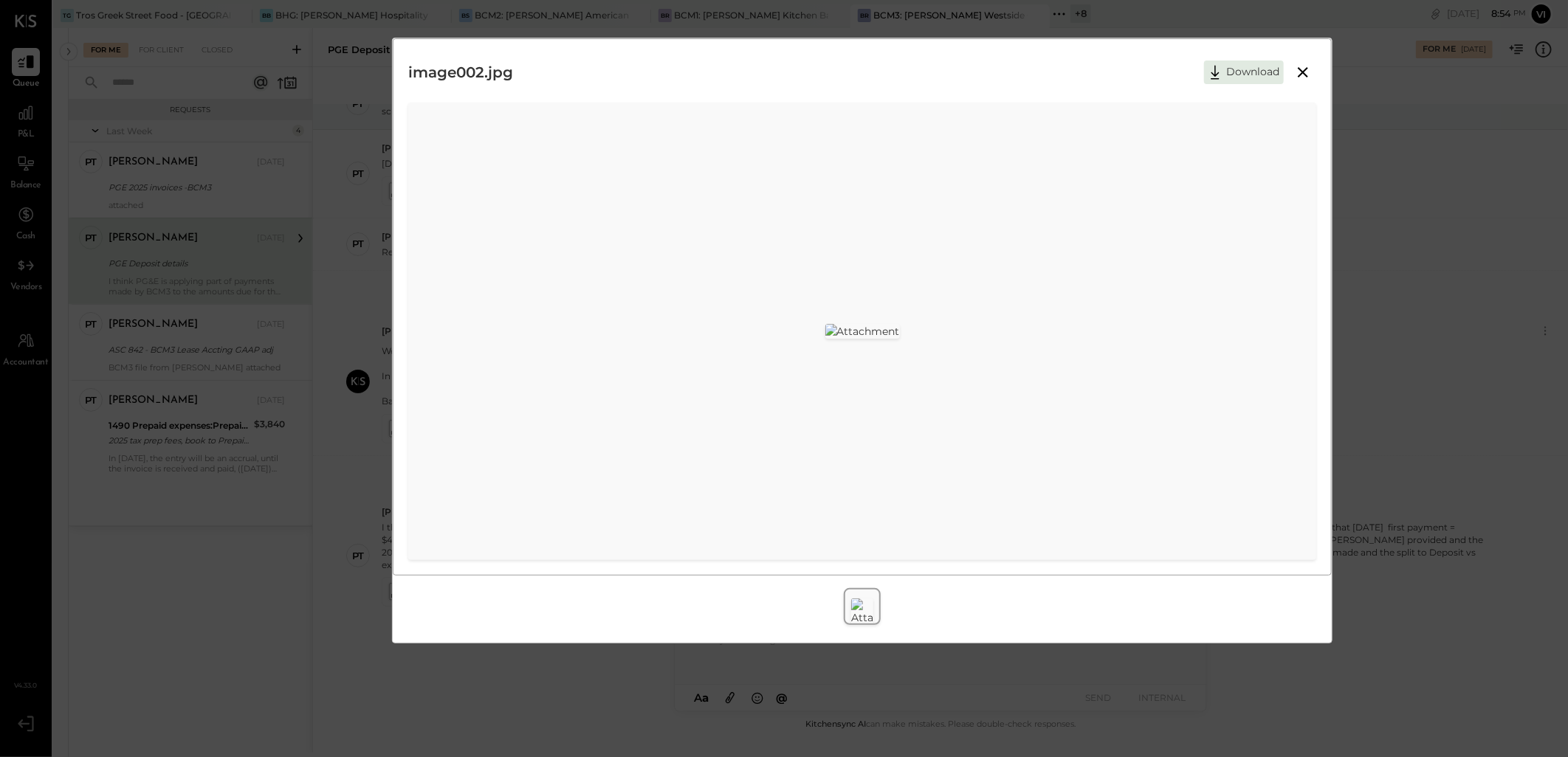
click at [1299, 76] on icon at bounding box center [1303, 72] width 11 height 11
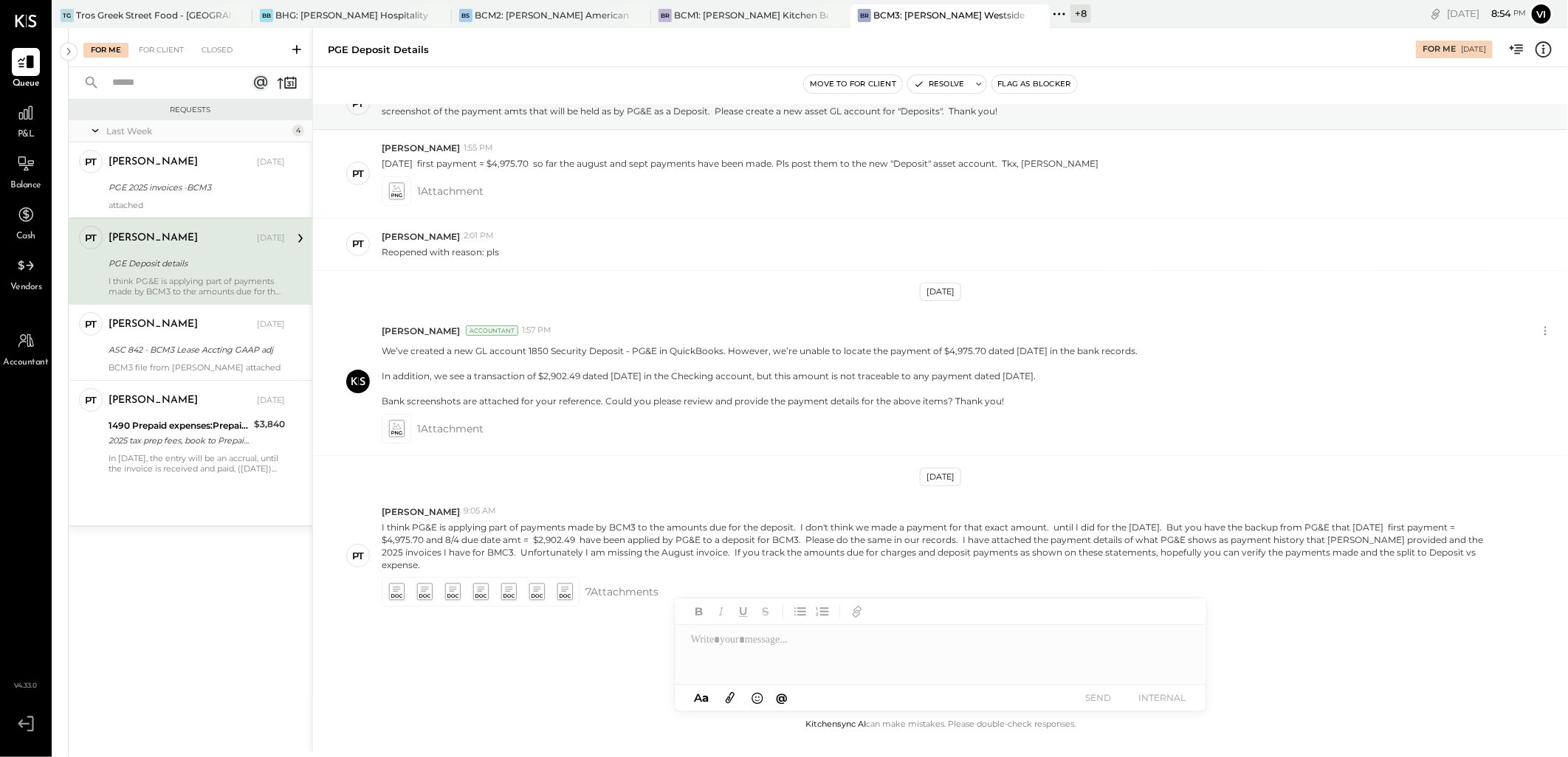
click at [729, 662] on div at bounding box center [940, 654] width 531 height 59
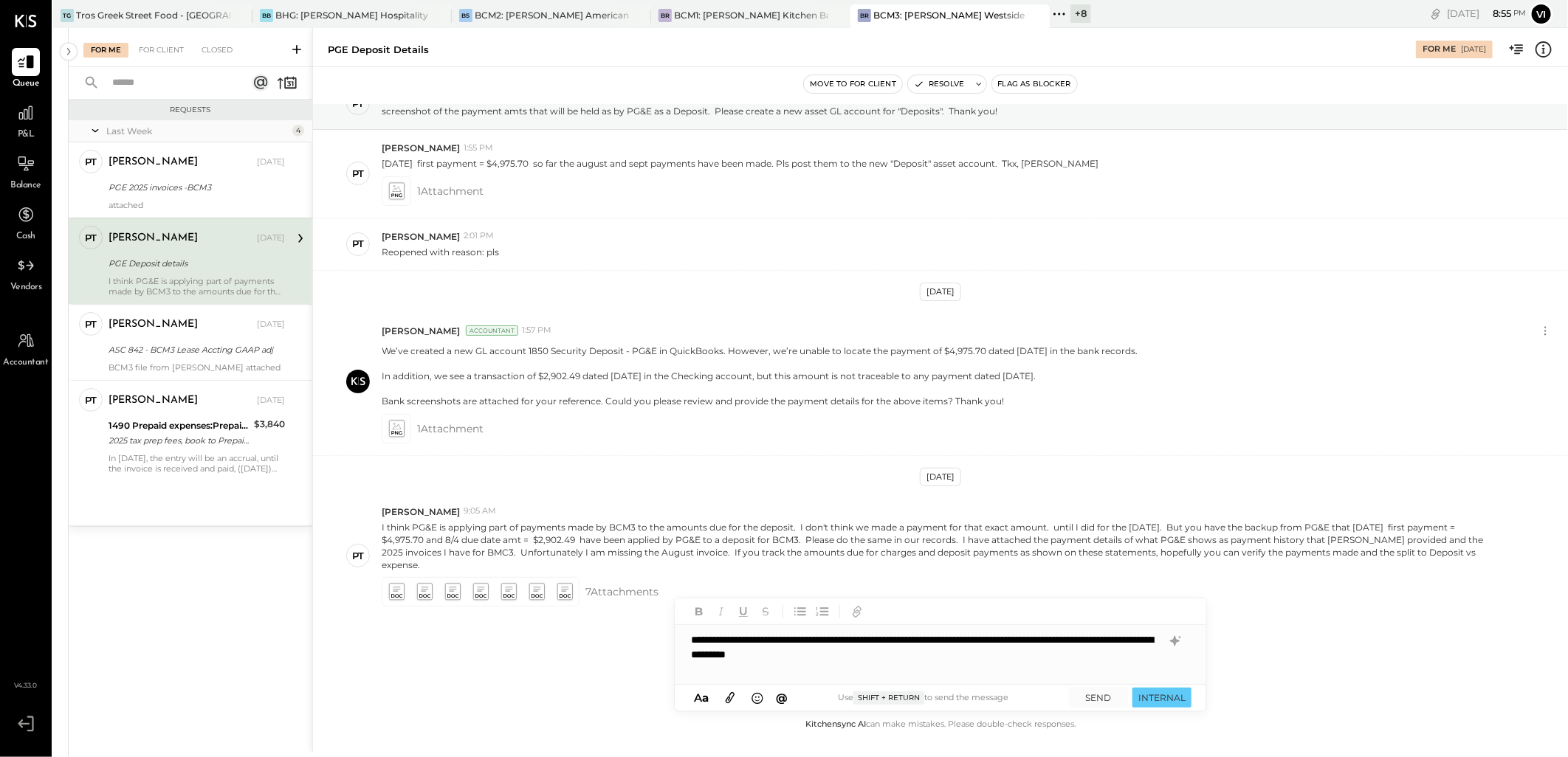
click at [955, 658] on div "**********" at bounding box center [940, 654] width 531 height 59
click at [1020, 659] on div "**********" at bounding box center [940, 654] width 531 height 59
click at [729, 701] on icon at bounding box center [730, 698] width 17 height 17
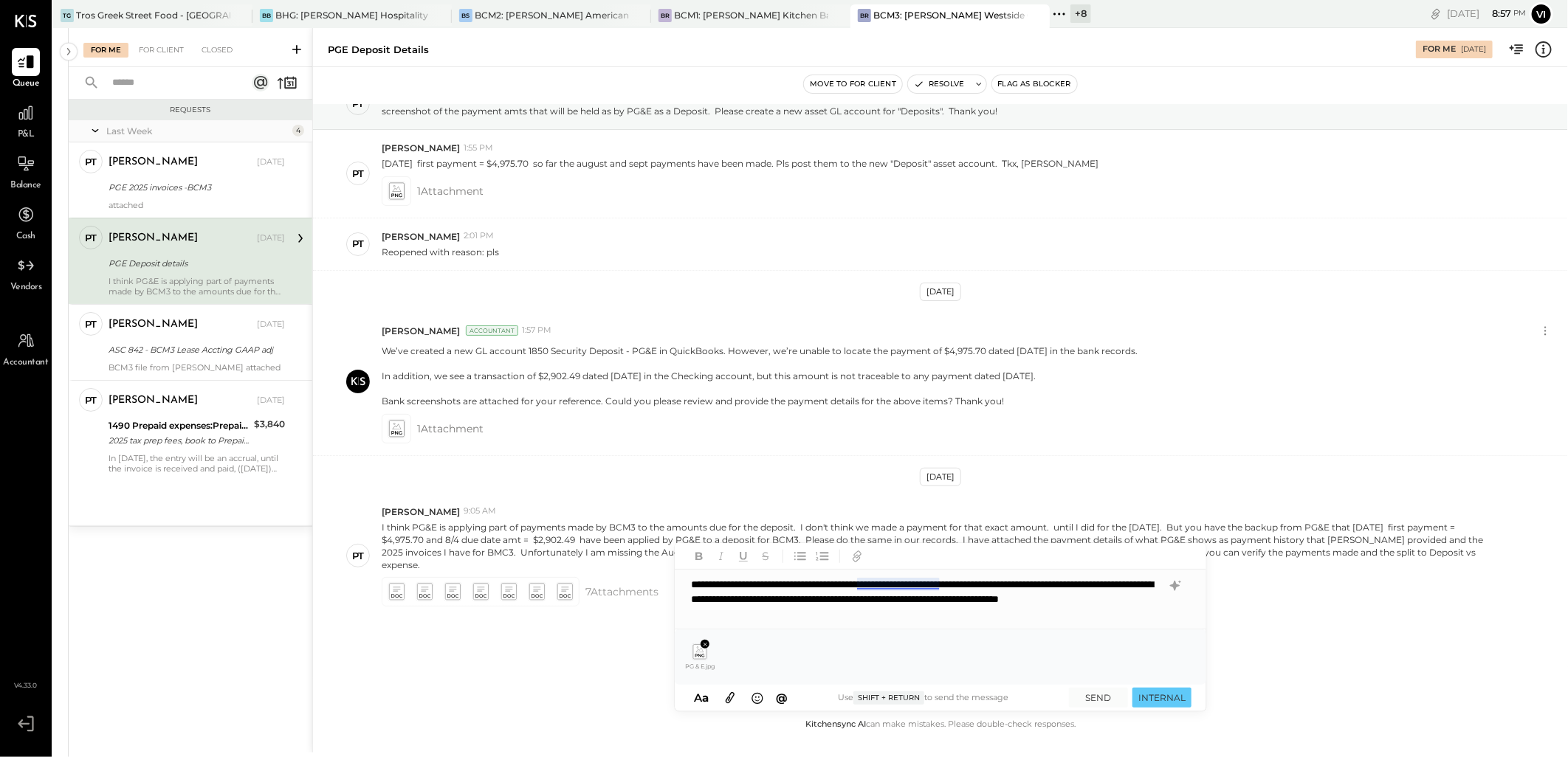
click at [899, 587] on div "**********" at bounding box center [940, 599] width 531 height 59
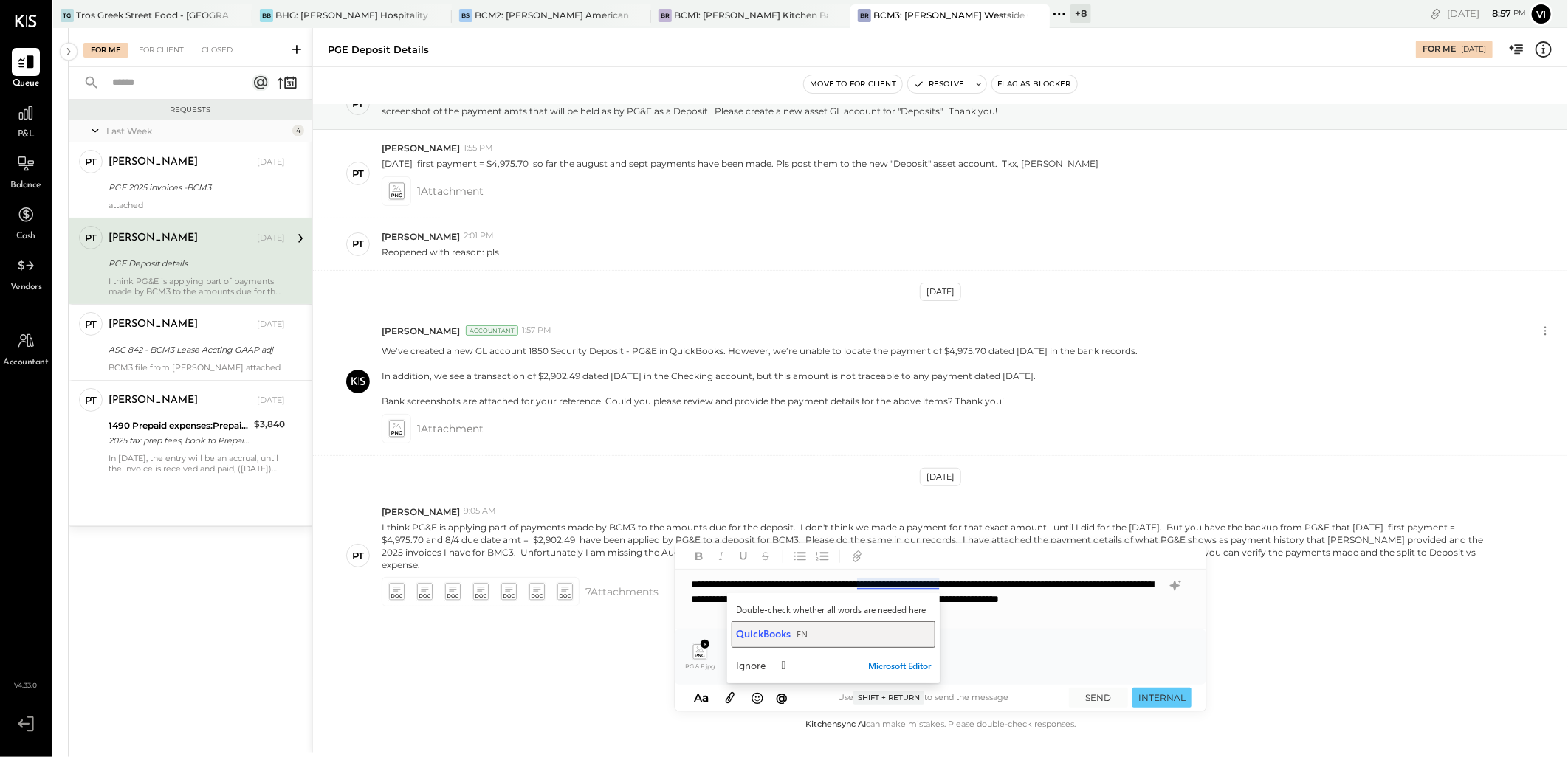
click at [819, 627] on div "QuickBooks EN" at bounding box center [832, 633] width 195 height 14
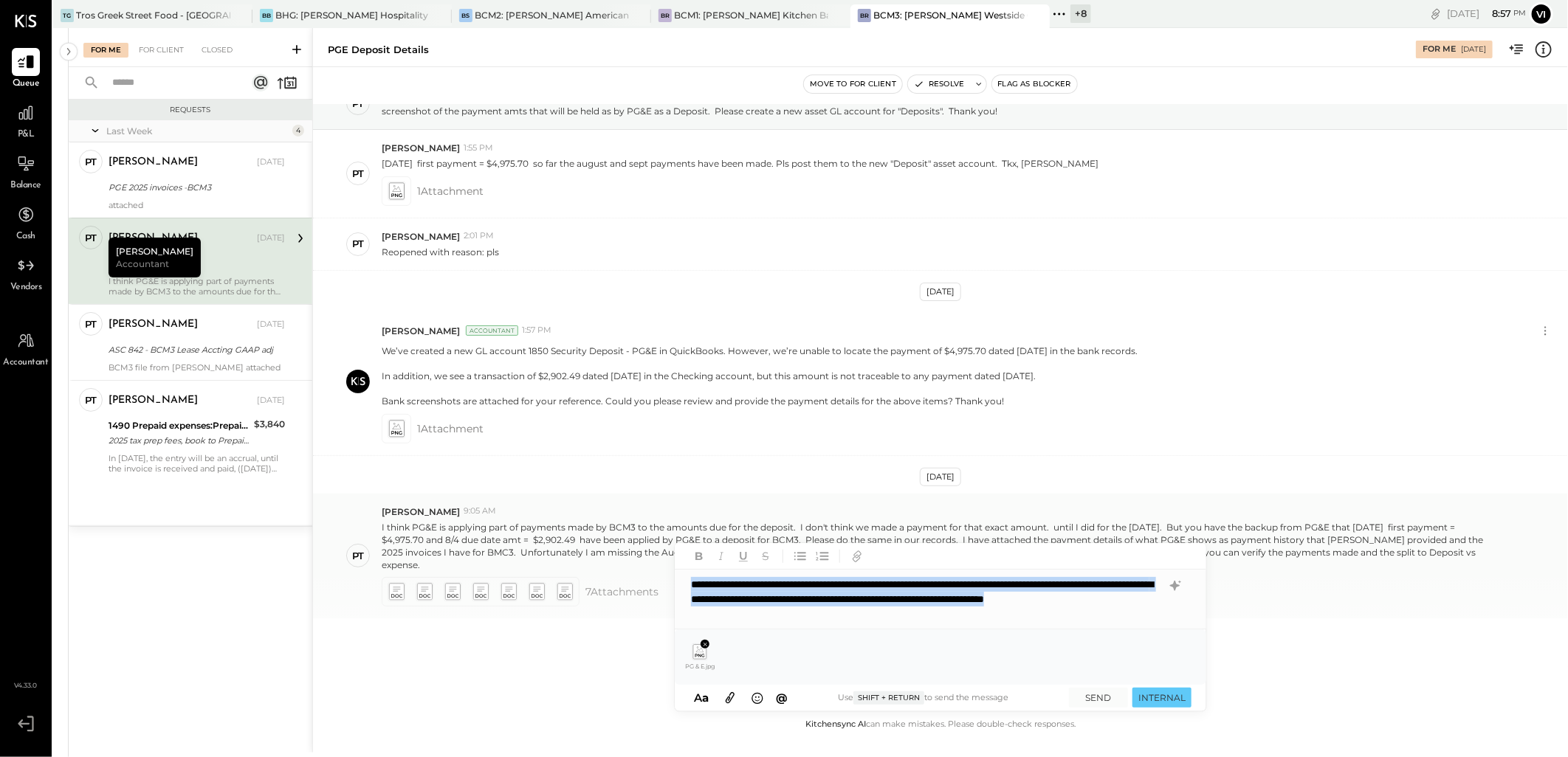
drag, startPoint x: 881, startPoint y: 613, endPoint x: 631, endPoint y: 578, distance: 252.4
click at [631, 578] on div "PGE Deposit details For Me [DATE] Move to for client Resolve Flag as Blocker [D…" at bounding box center [940, 390] width 1255 height 725
click at [1181, 590] on icon at bounding box center [1175, 586] width 18 height 18
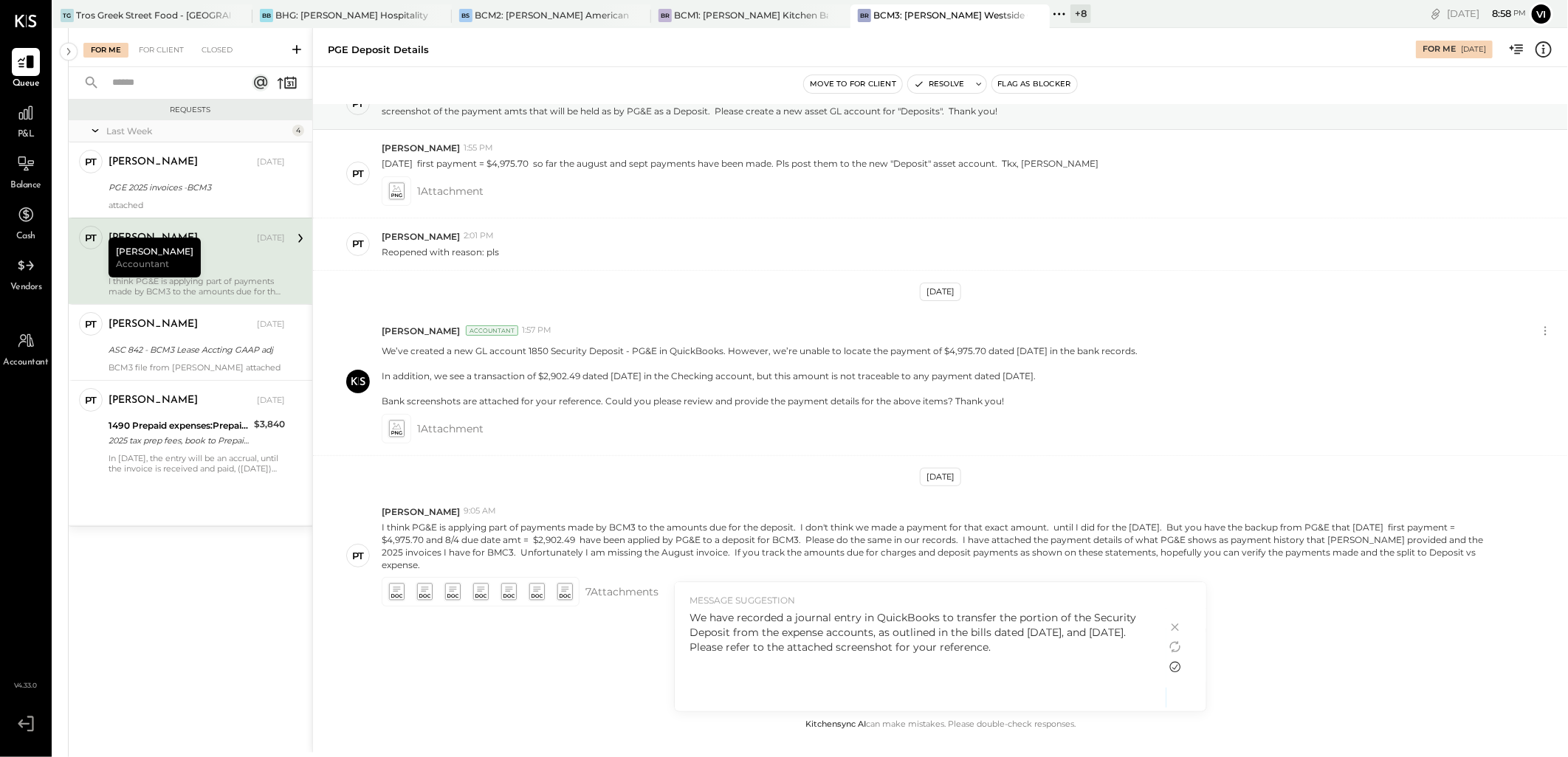
click at [1175, 665] on icon at bounding box center [1175, 667] width 18 height 18
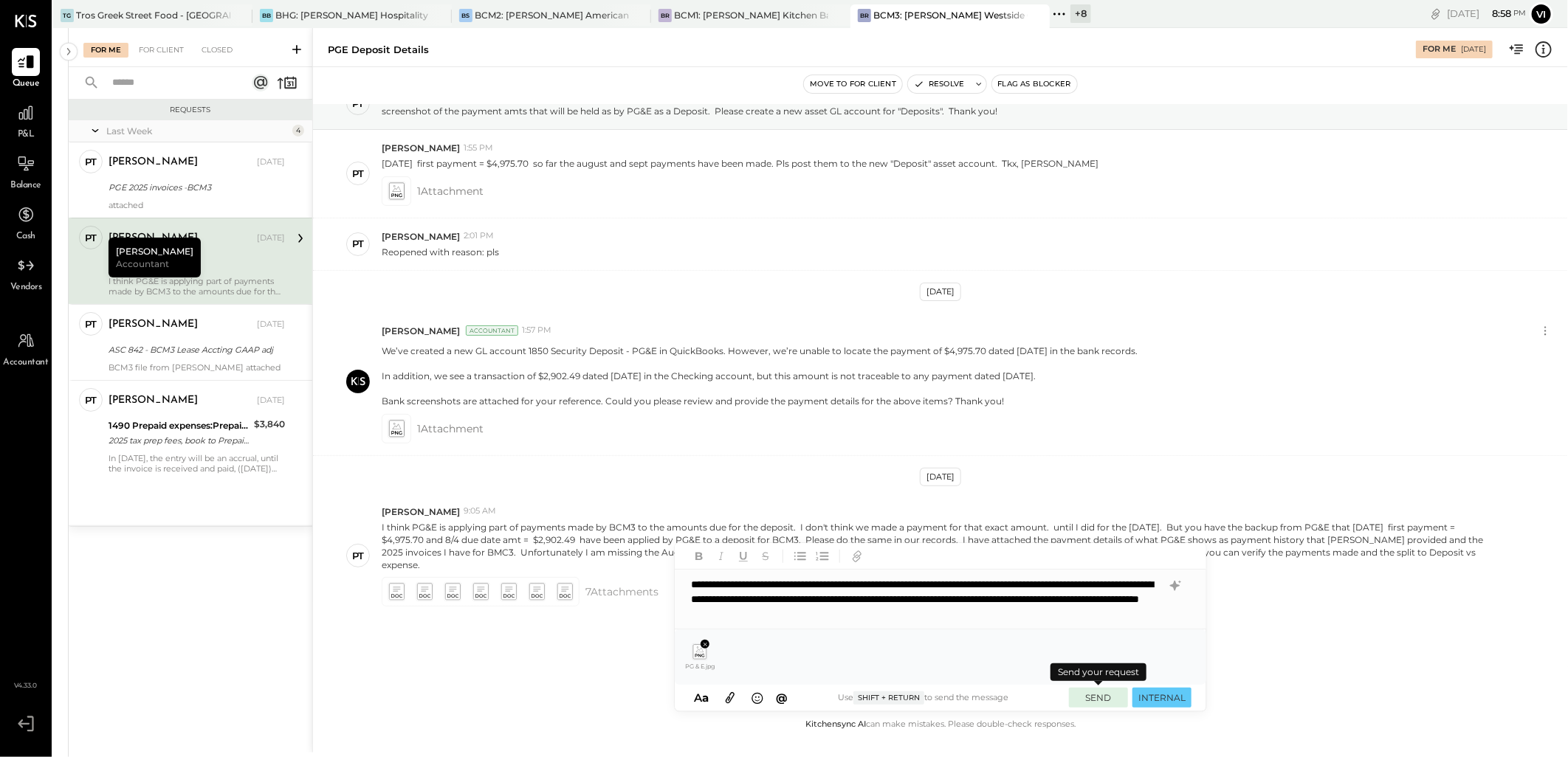
click at [1102, 692] on button "SEND" at bounding box center [1098, 698] width 59 height 20
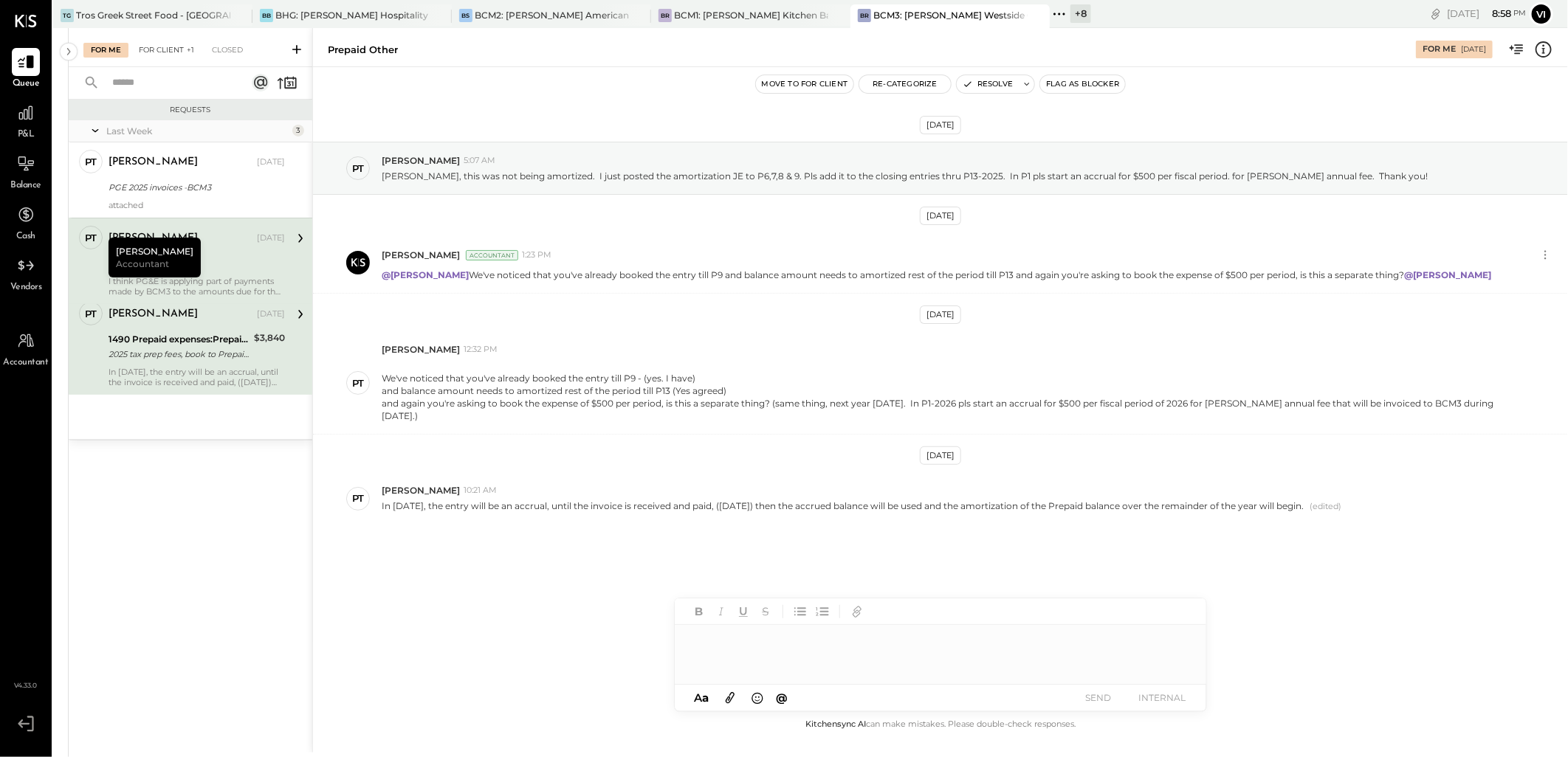
click at [171, 47] on div "For Client +1" at bounding box center [166, 50] width 70 height 15
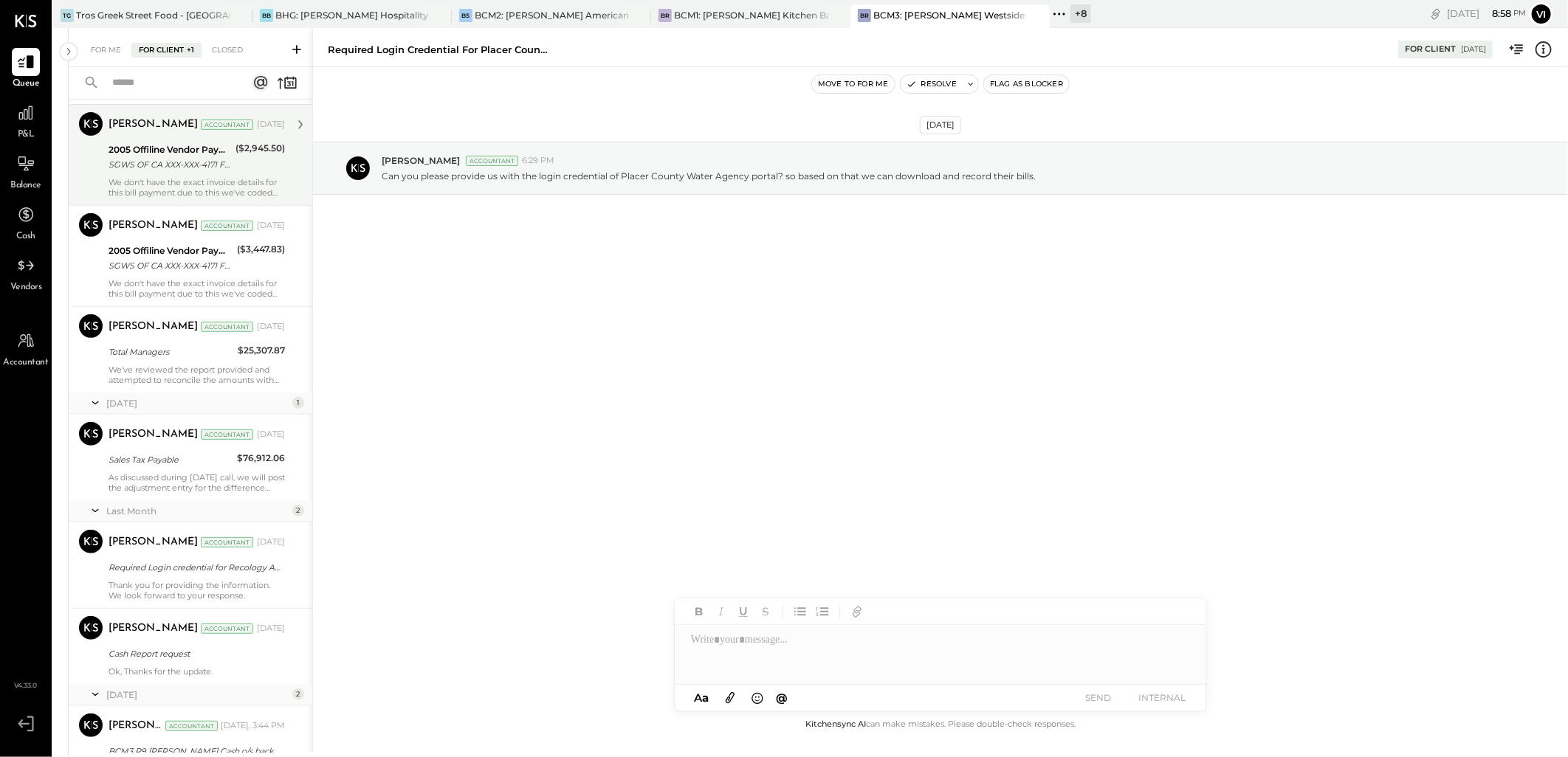
scroll to position [503, 0]
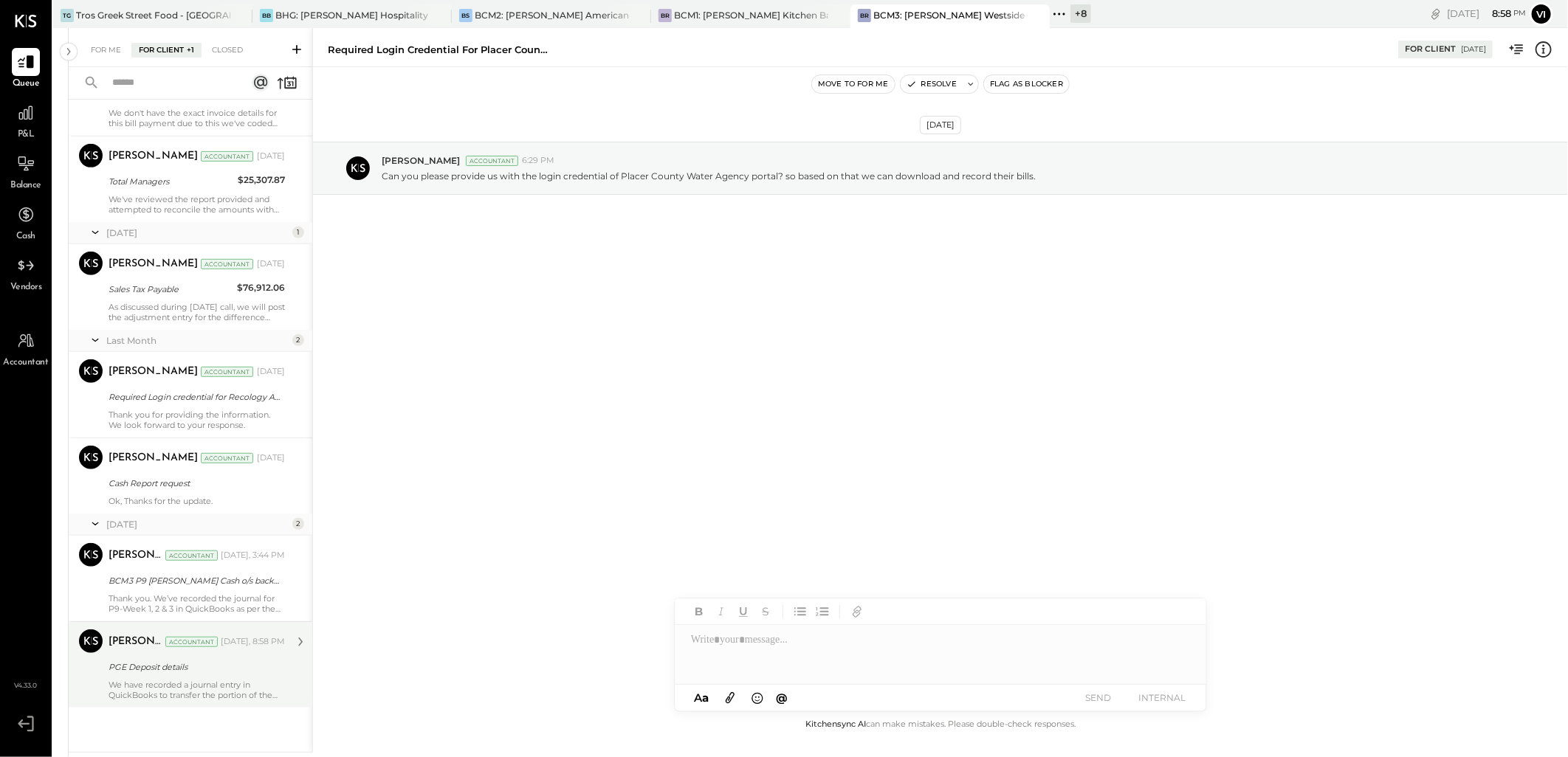
click at [156, 658] on div "PGE Deposit details" at bounding box center [194, 667] width 172 height 18
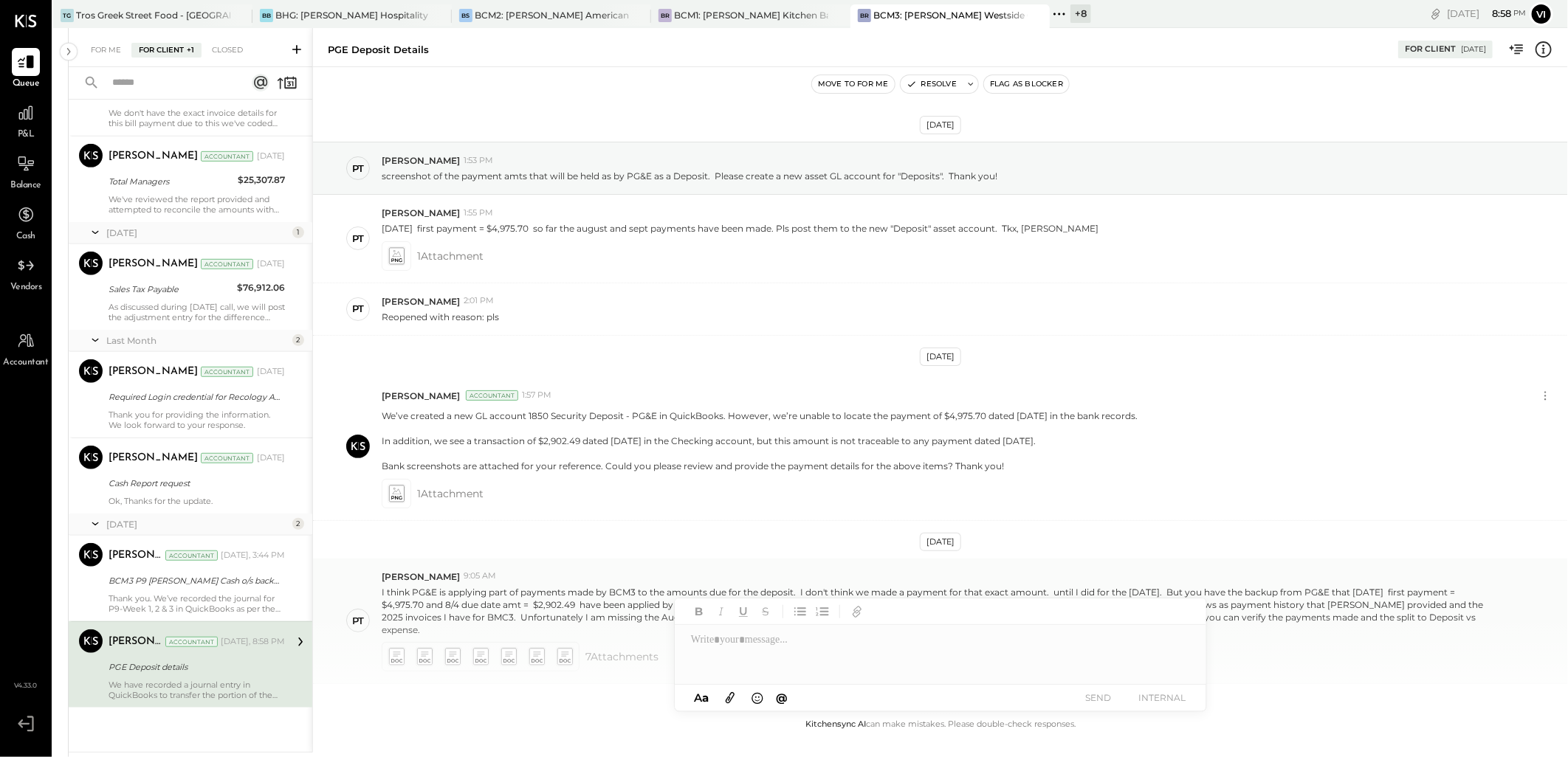
scroll to position [200, 0]
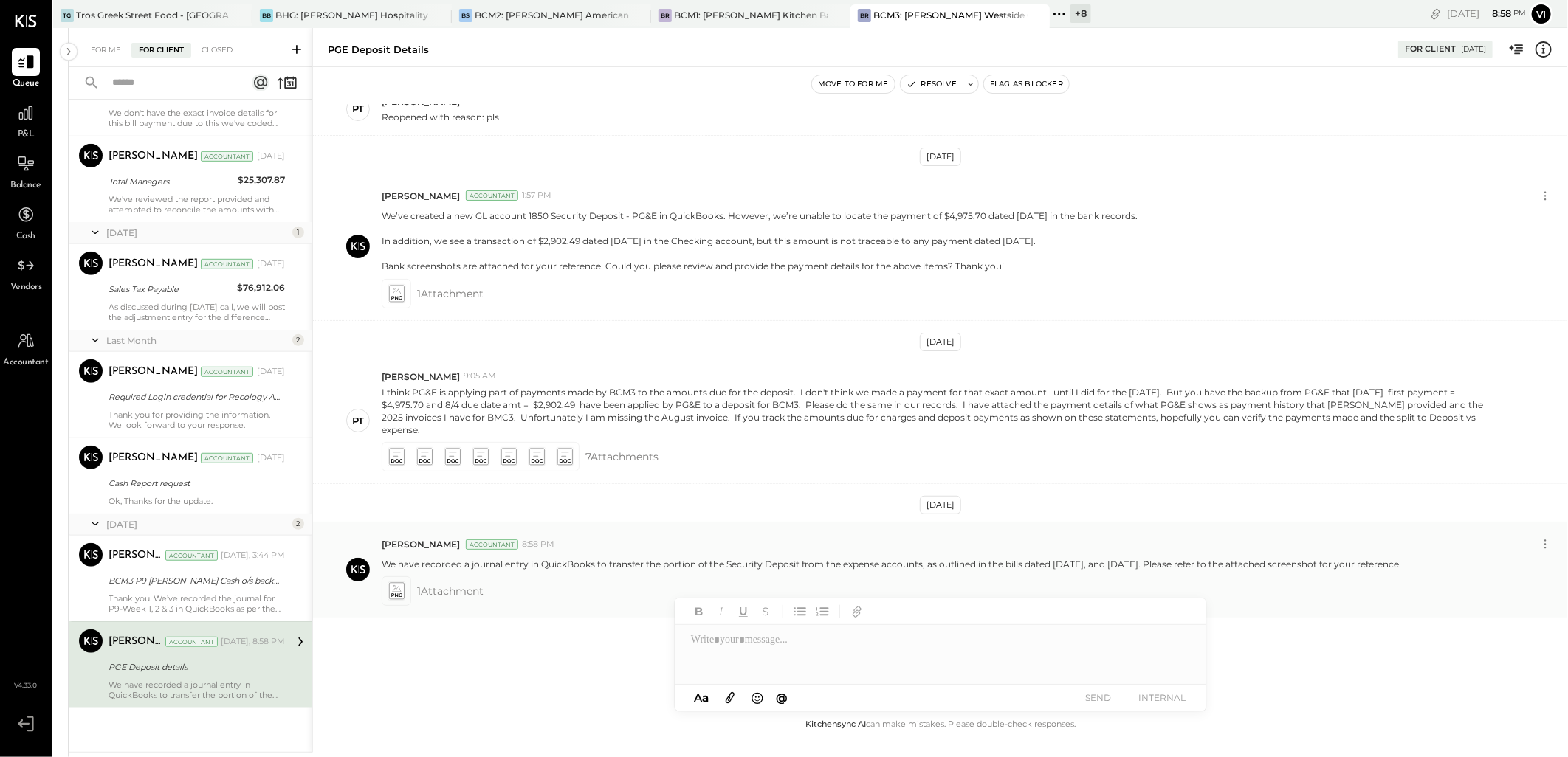
click at [400, 583] on icon at bounding box center [396, 591] width 16 height 17
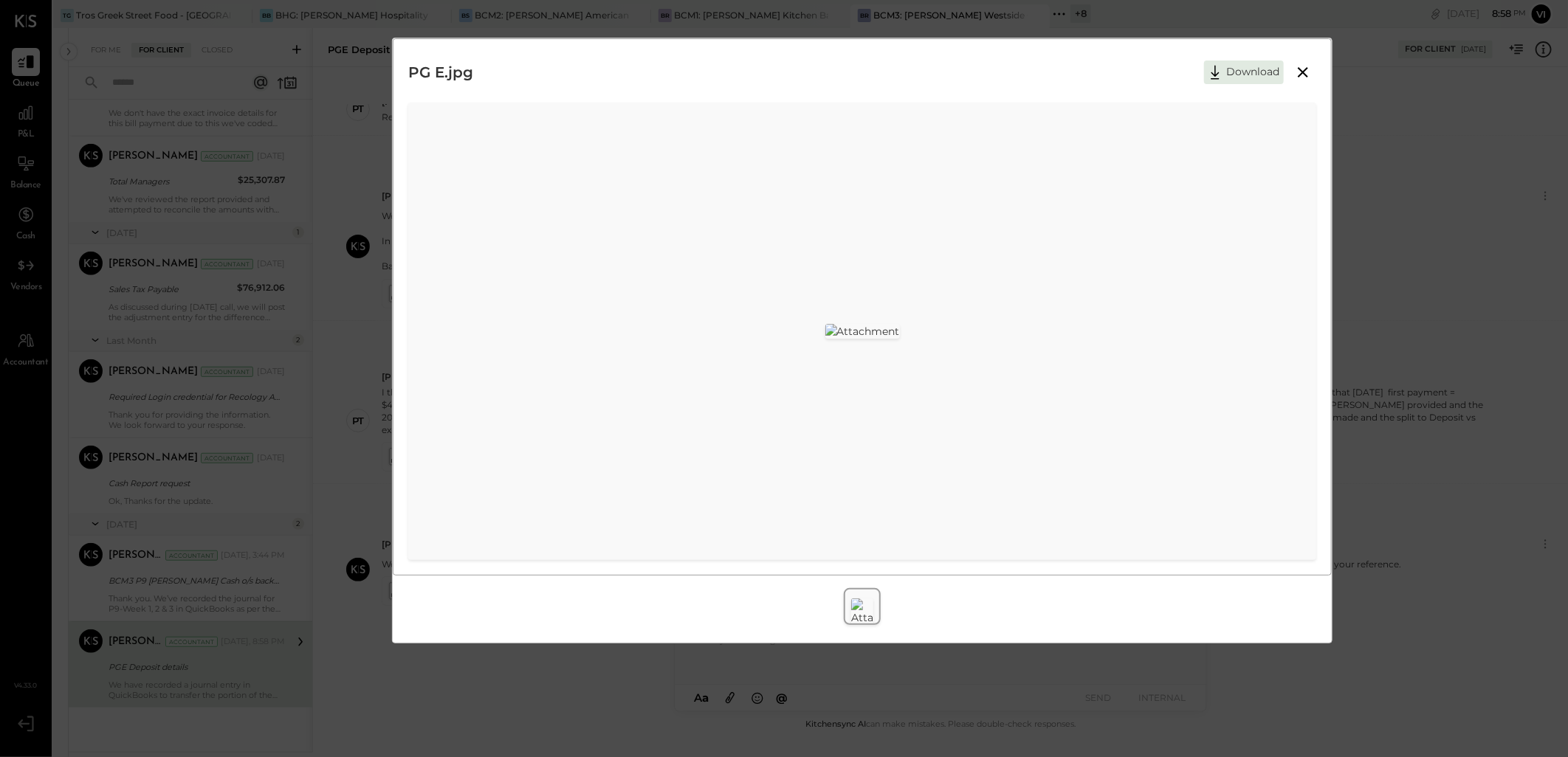
click at [1302, 68] on icon at bounding box center [1303, 72] width 18 height 18
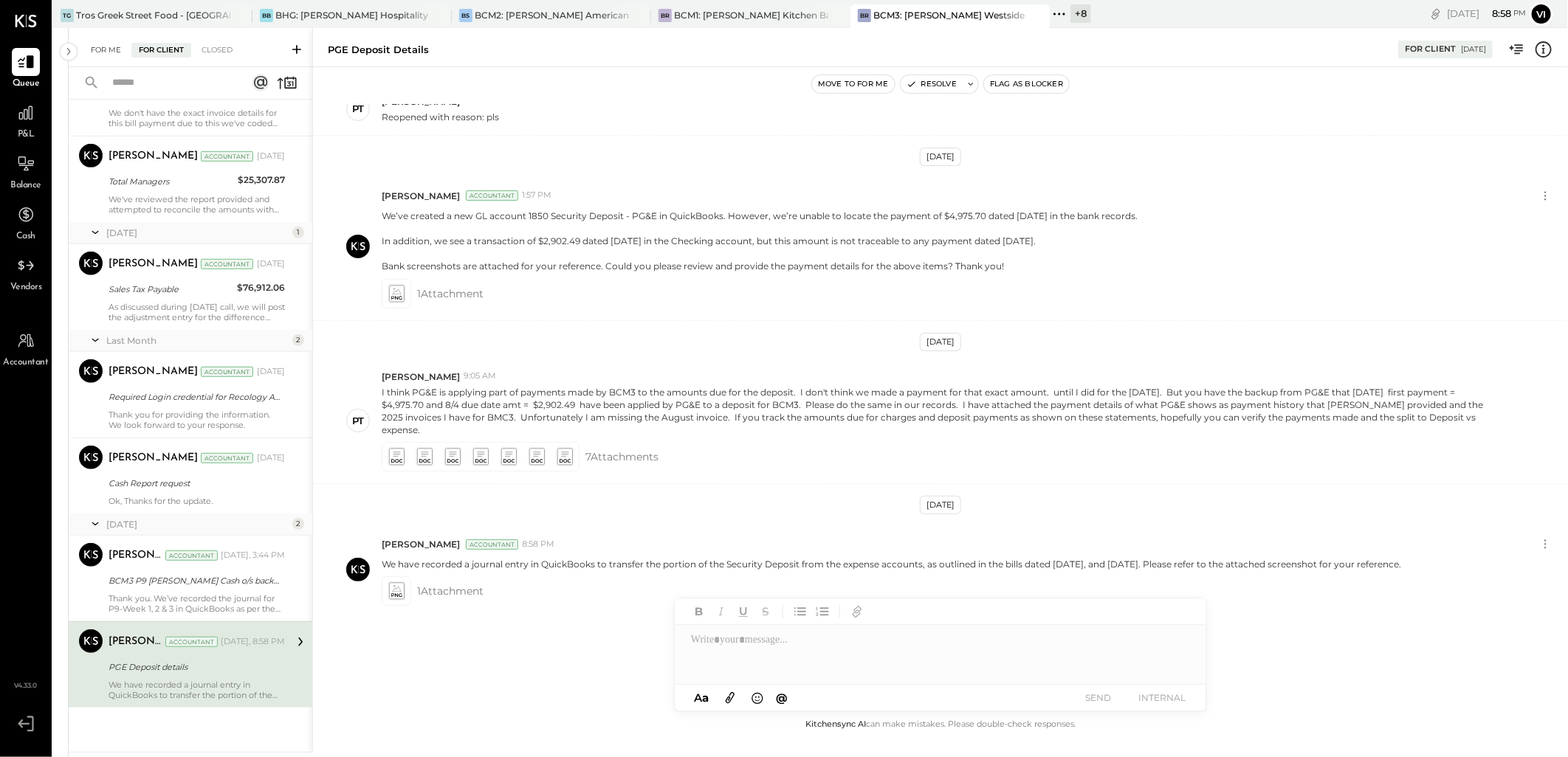
click at [94, 43] on div "For Me" at bounding box center [106, 50] width 45 height 15
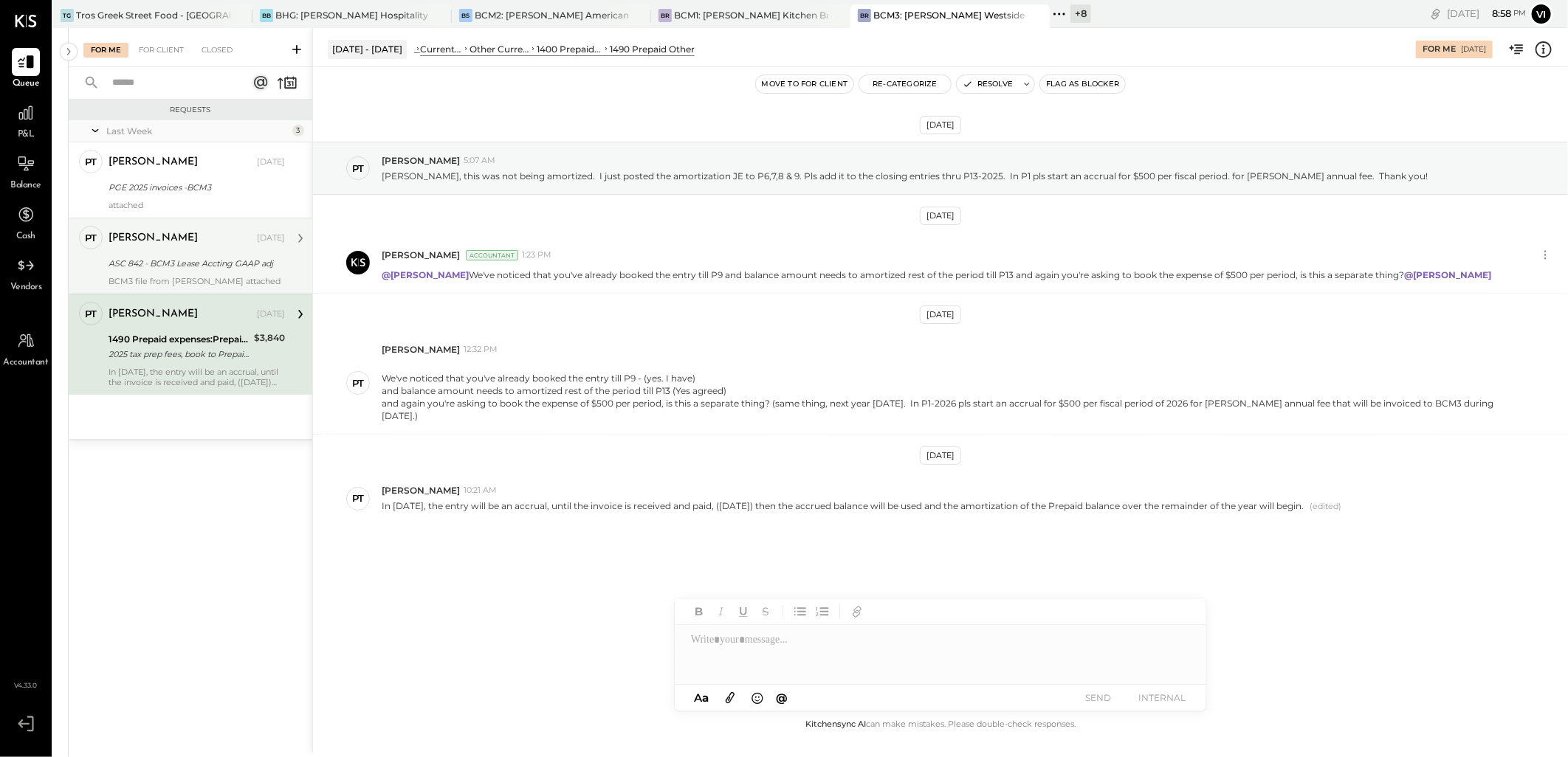
click at [150, 255] on div "ASC 842 - BCM3 Lease Accting GAAP adj" at bounding box center [194, 264] width 172 height 18
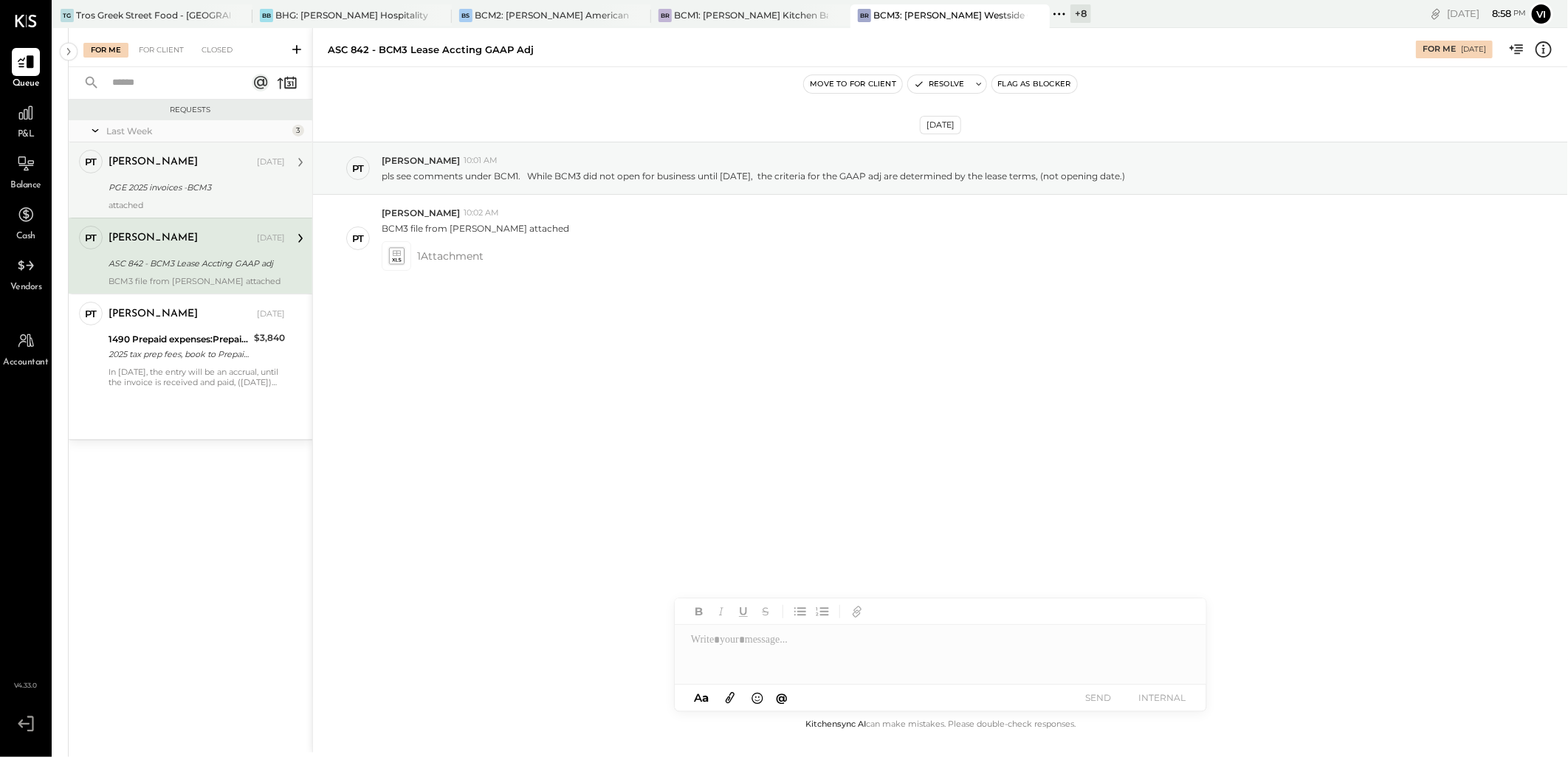
click at [175, 179] on div "PGE 2025 invoices -BCM3" at bounding box center [194, 188] width 172 height 18
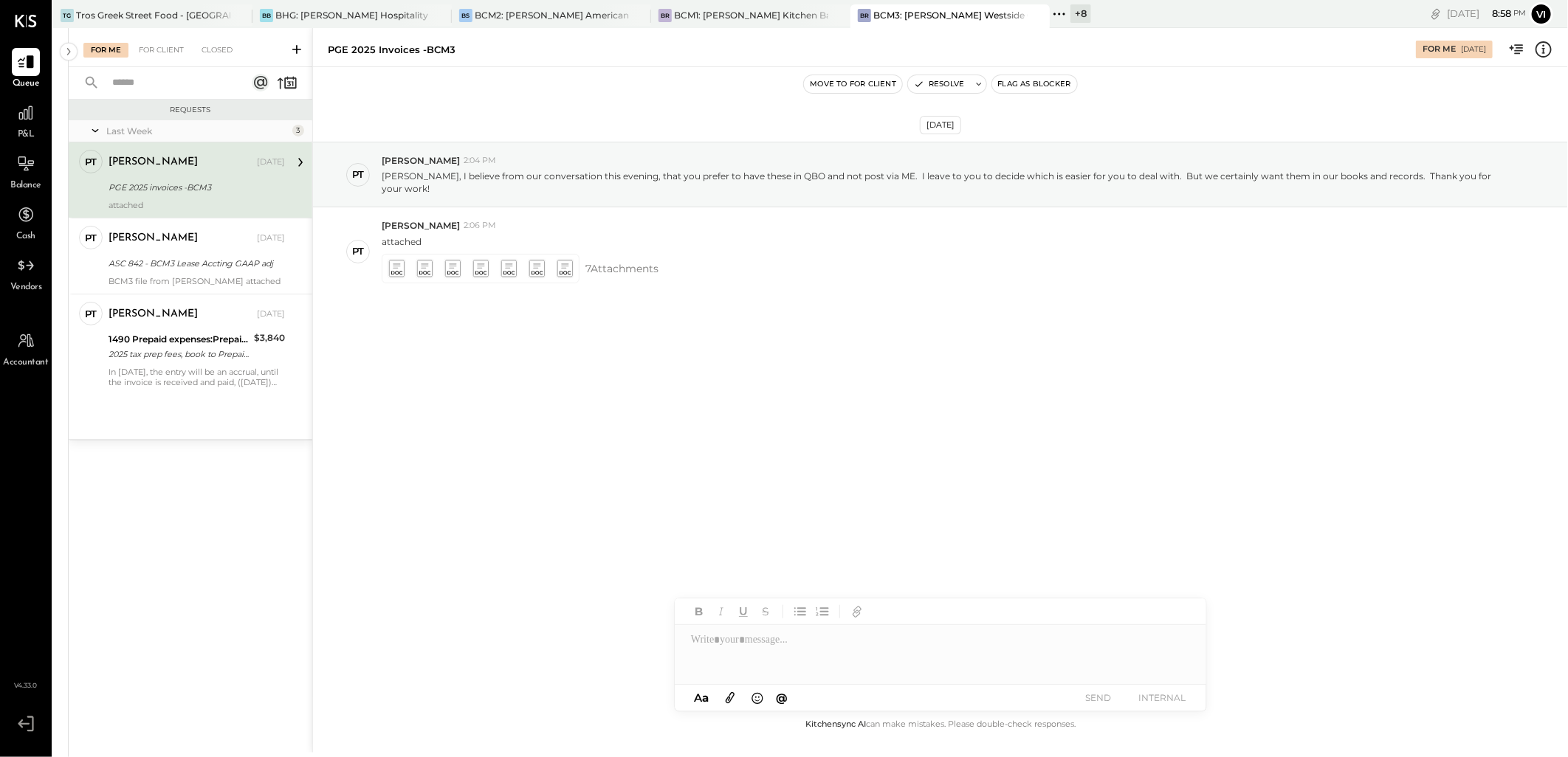
click at [829, 650] on div at bounding box center [940, 654] width 531 height 59
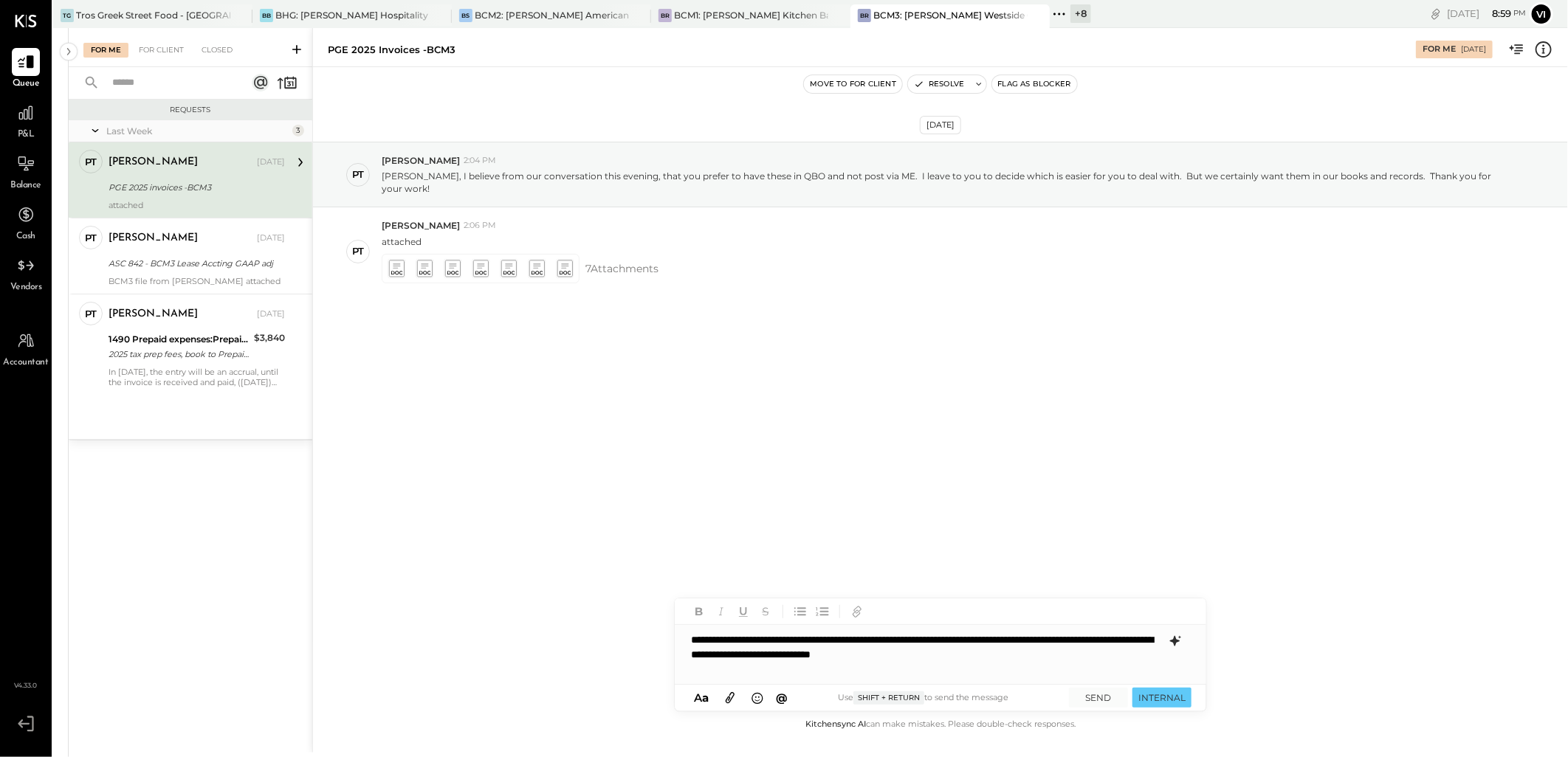
click at [1170, 644] on icon at bounding box center [1175, 641] width 18 height 18
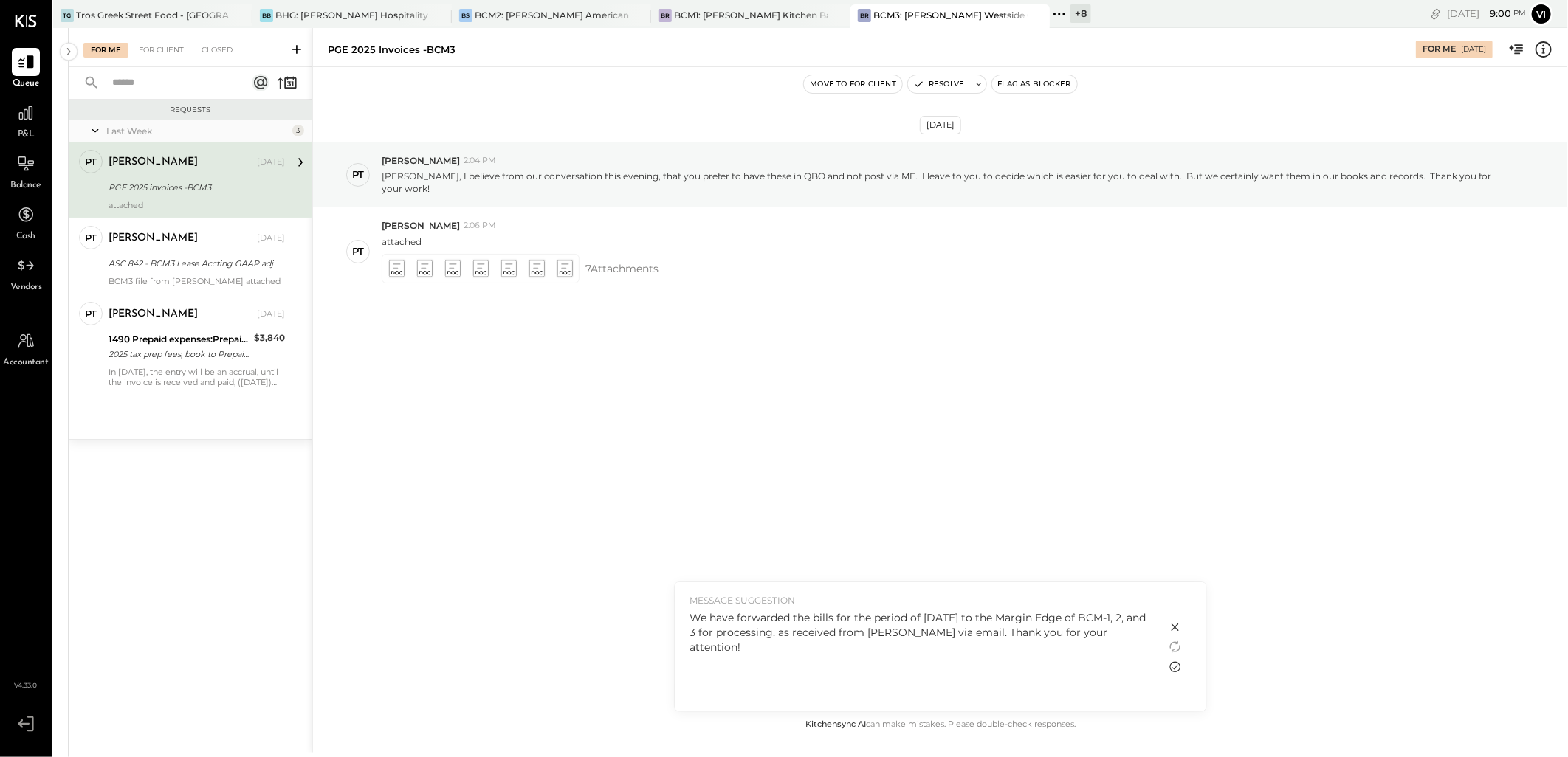
click at [1174, 666] on icon at bounding box center [1175, 667] width 18 height 18
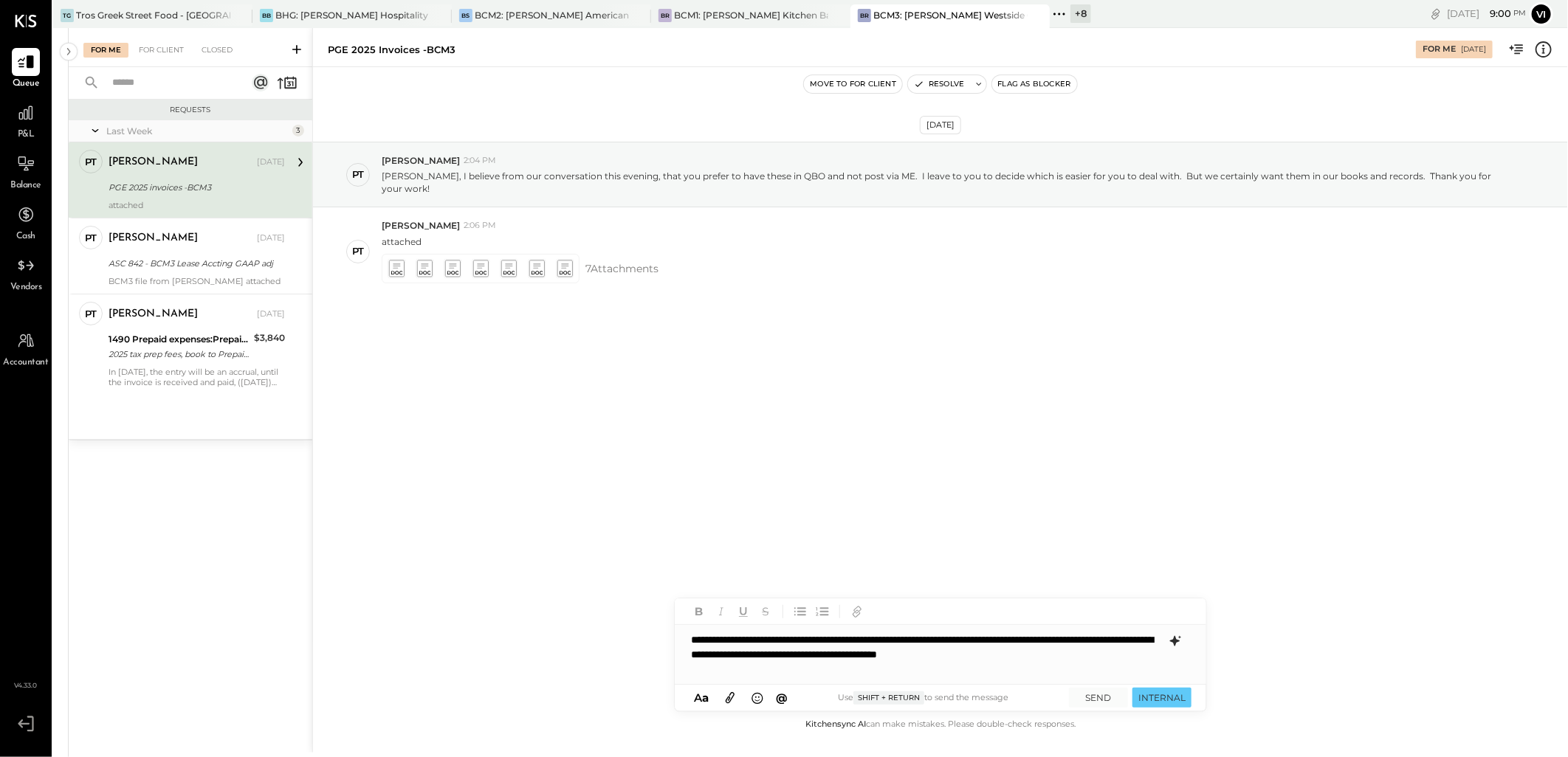
click at [911, 643] on div "**********" at bounding box center [940, 654] width 531 height 59
click at [1098, 694] on button "SEND" at bounding box center [1098, 698] width 59 height 20
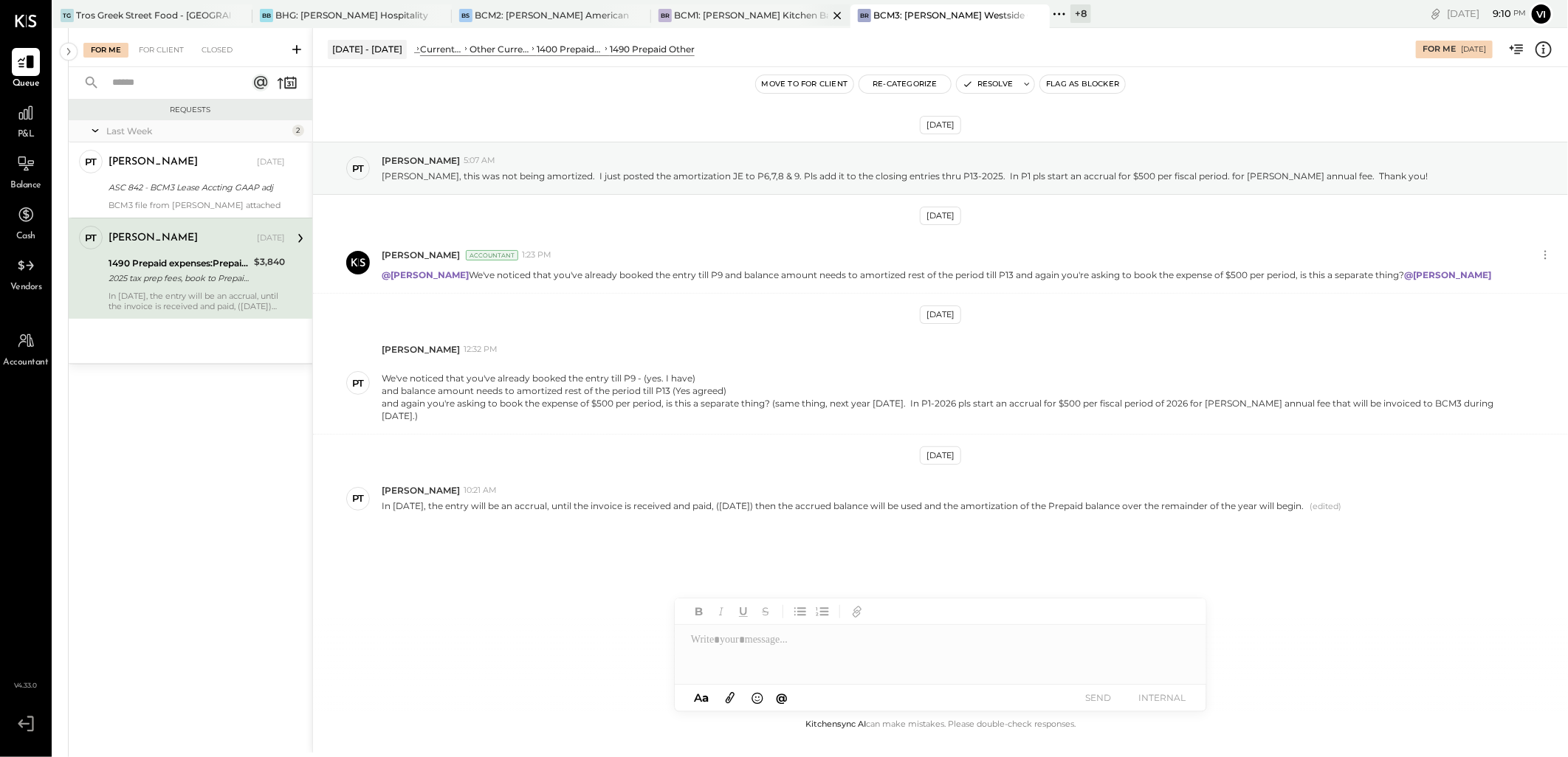
click at [722, 21] on div "BCM1: [PERSON_NAME] Kitchen Bar Market" at bounding box center [751, 15] width 154 height 13
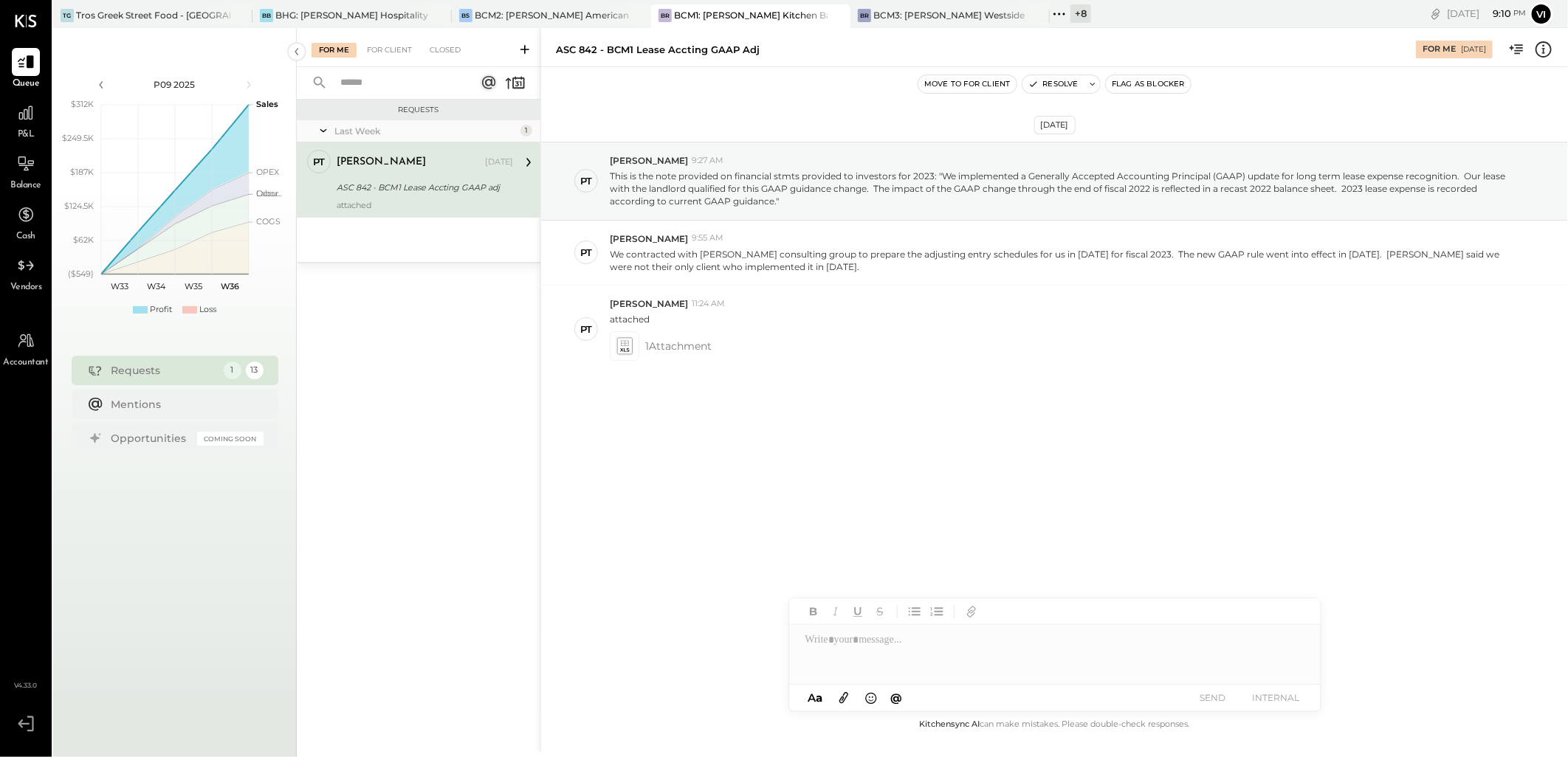
click at [858, 647] on div at bounding box center [1054, 654] width 531 height 59
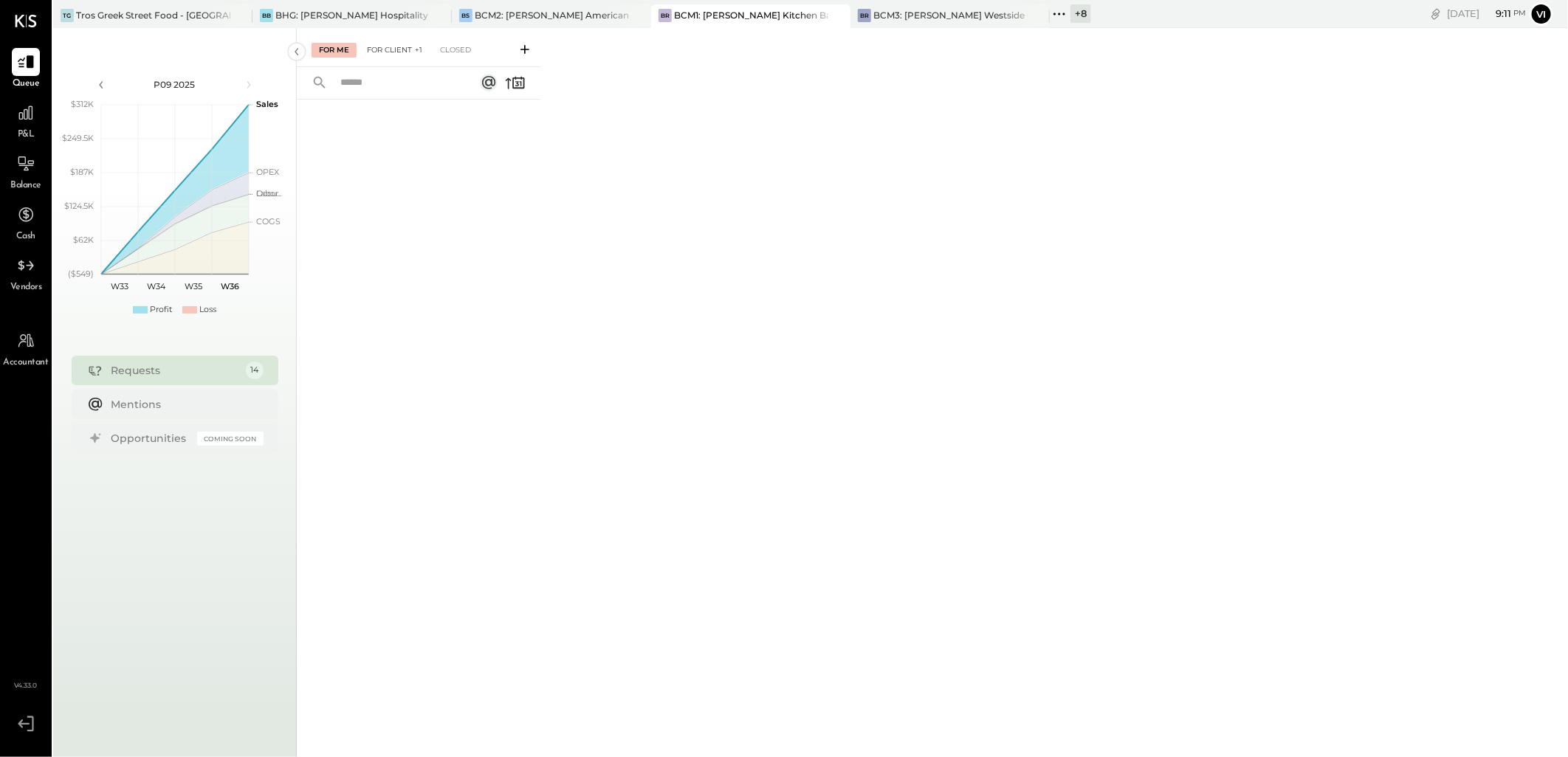
click at [387, 53] on div "For Client +1" at bounding box center [394, 50] width 70 height 15
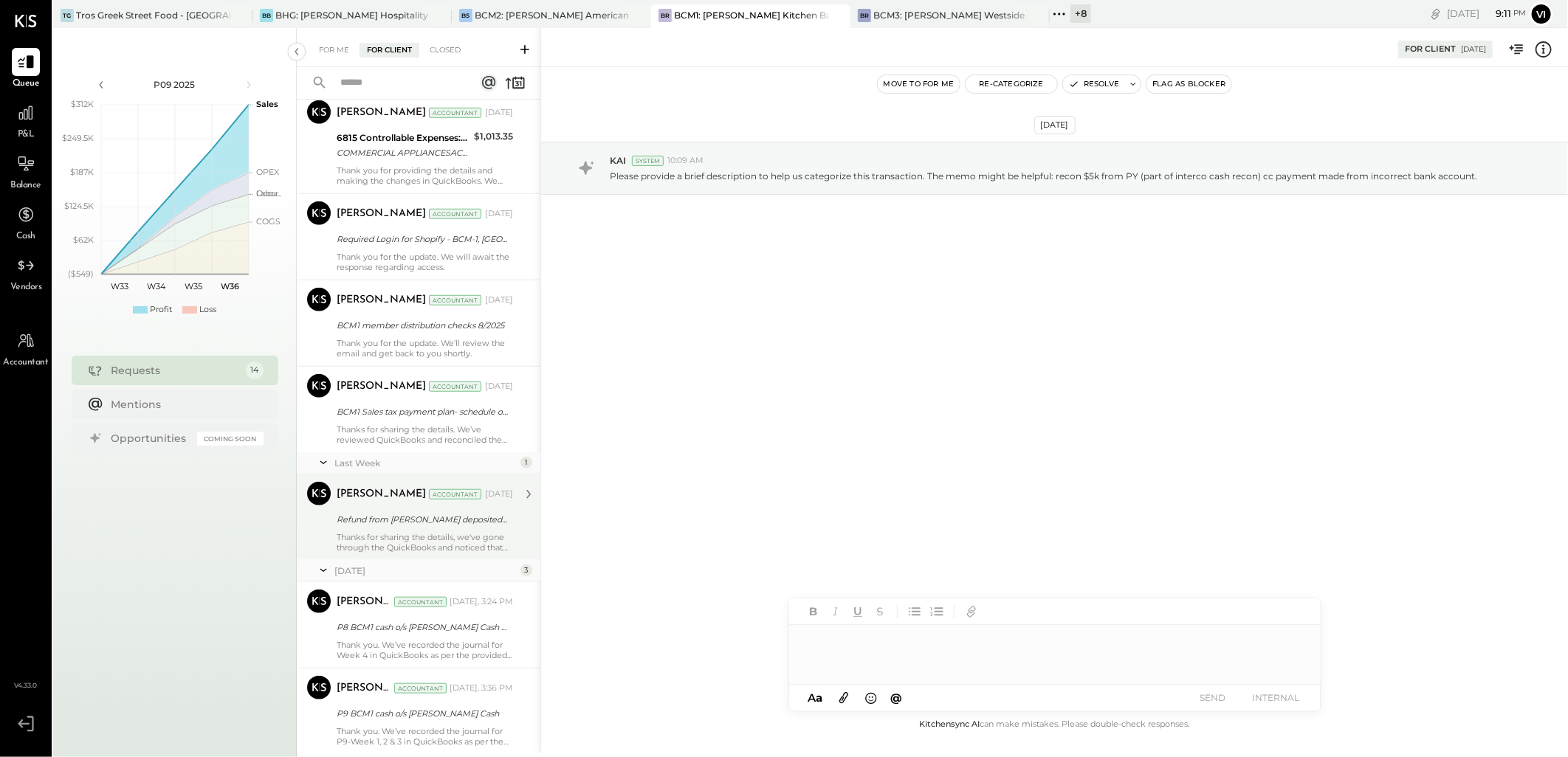
scroll to position [822, 0]
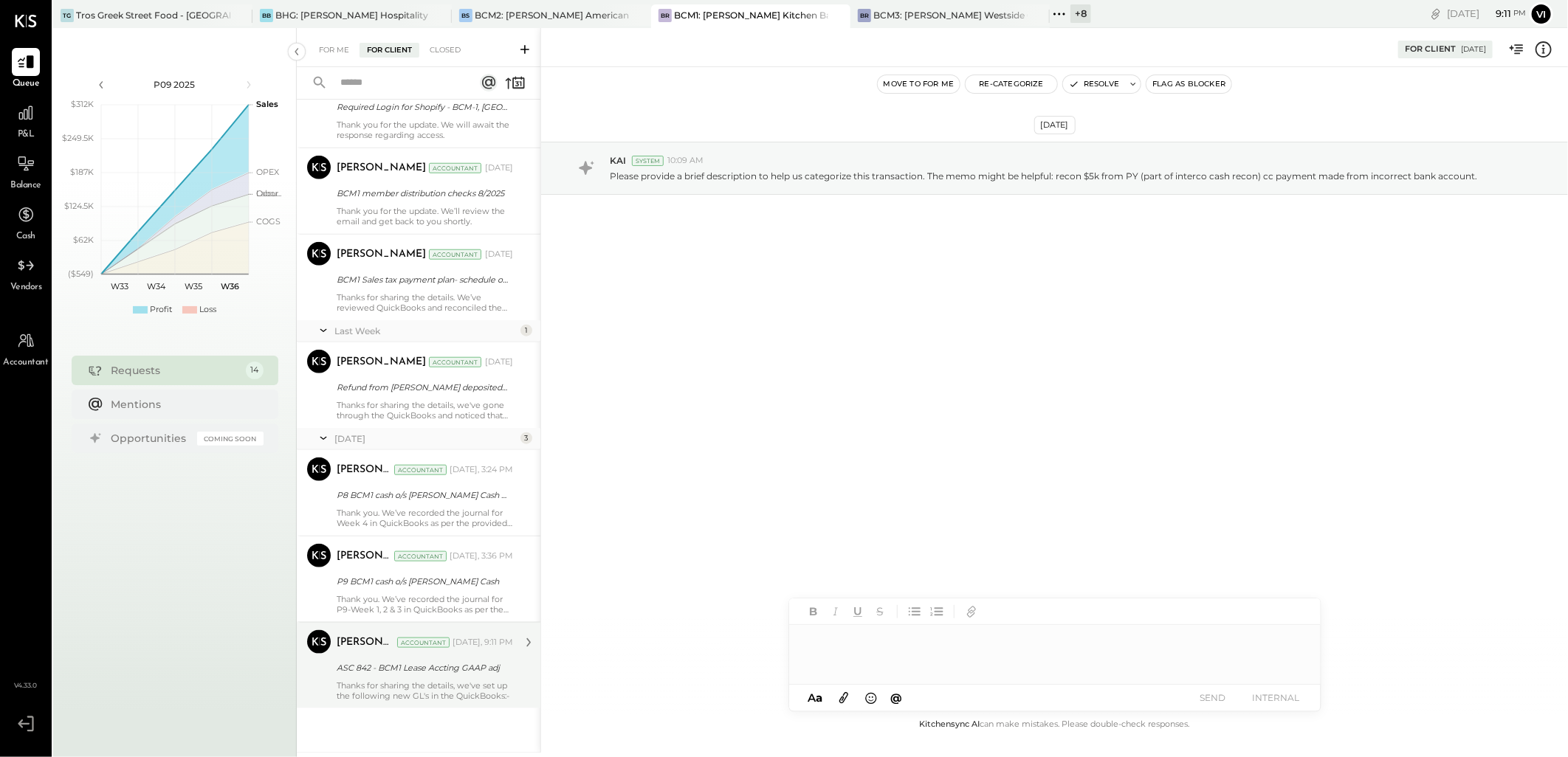
click at [430, 675] on div "ASC 842 - BCM1 Lease Accting GAAP adj" at bounding box center [422, 668] width 172 height 18
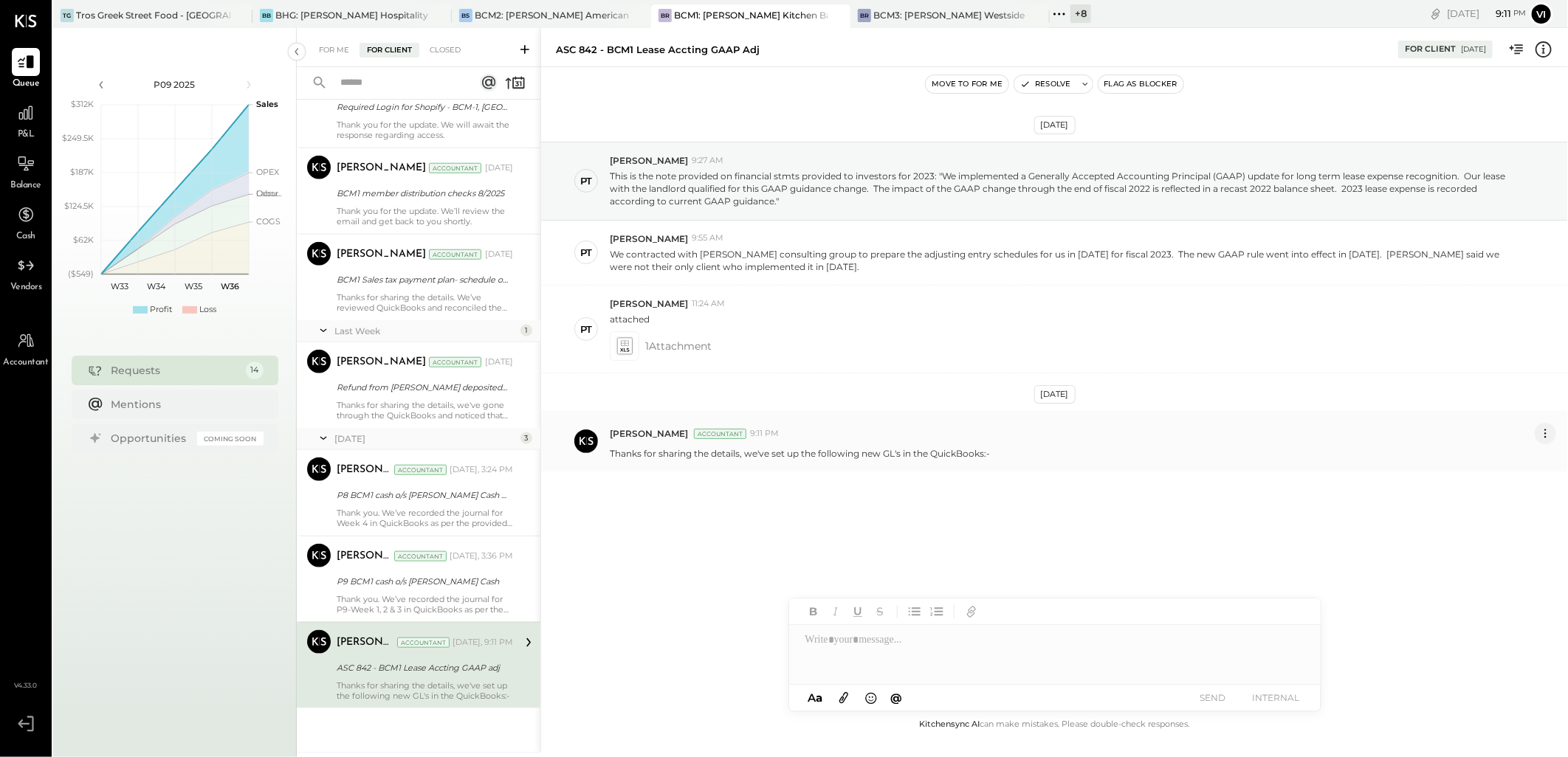
click at [1543, 430] on icon at bounding box center [1545, 433] width 16 height 16
click at [1515, 459] on button "Edit Message" at bounding box center [1506, 458] width 100 height 24
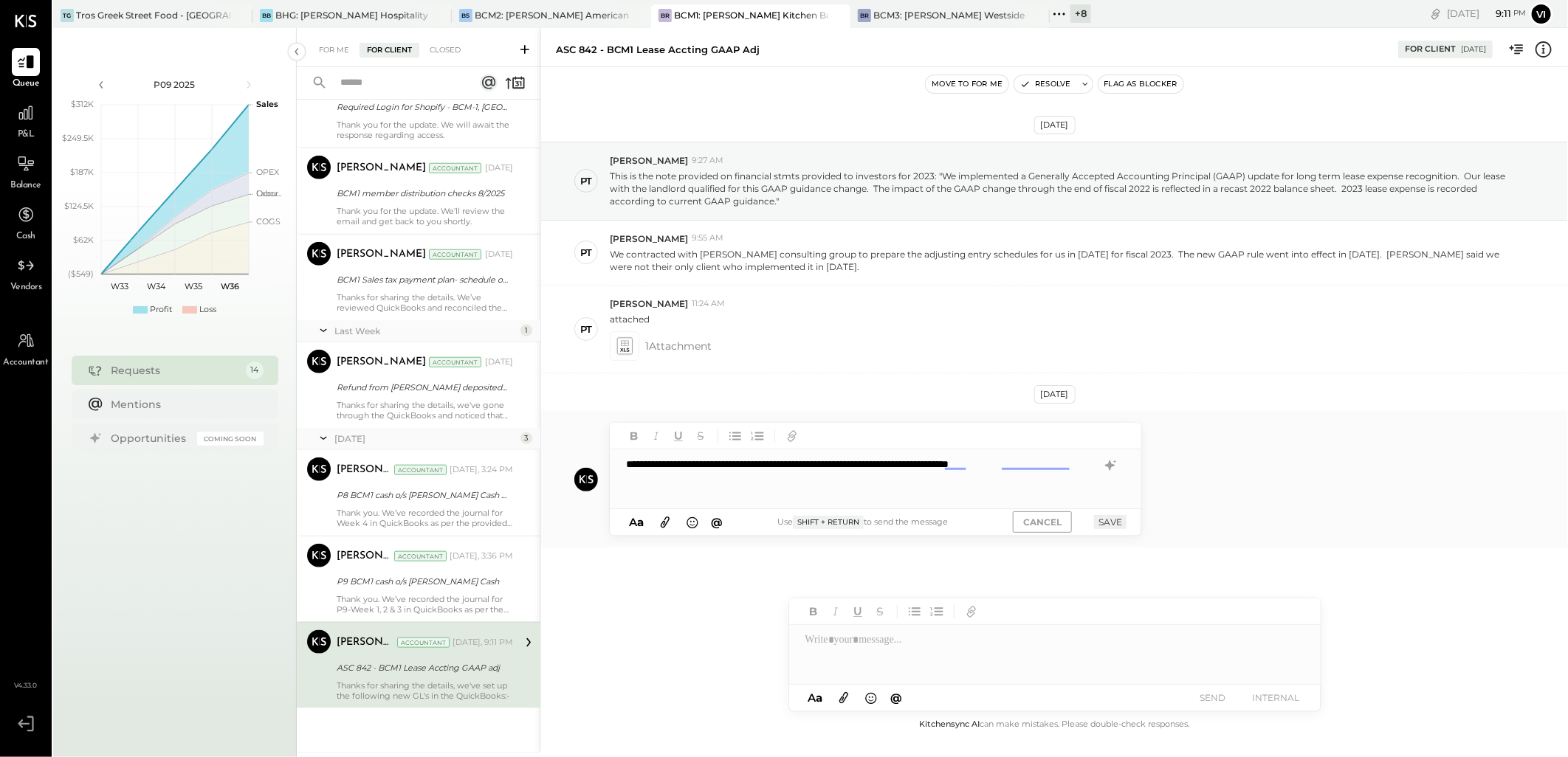
click at [1079, 466] on div "**********" at bounding box center [875, 478] width 531 height 59
click at [677, 478] on div at bounding box center [861, 479] width 471 height 15
click at [666, 495] on div at bounding box center [861, 493] width 471 height 15
click at [681, 510] on div at bounding box center [861, 508] width 471 height 15
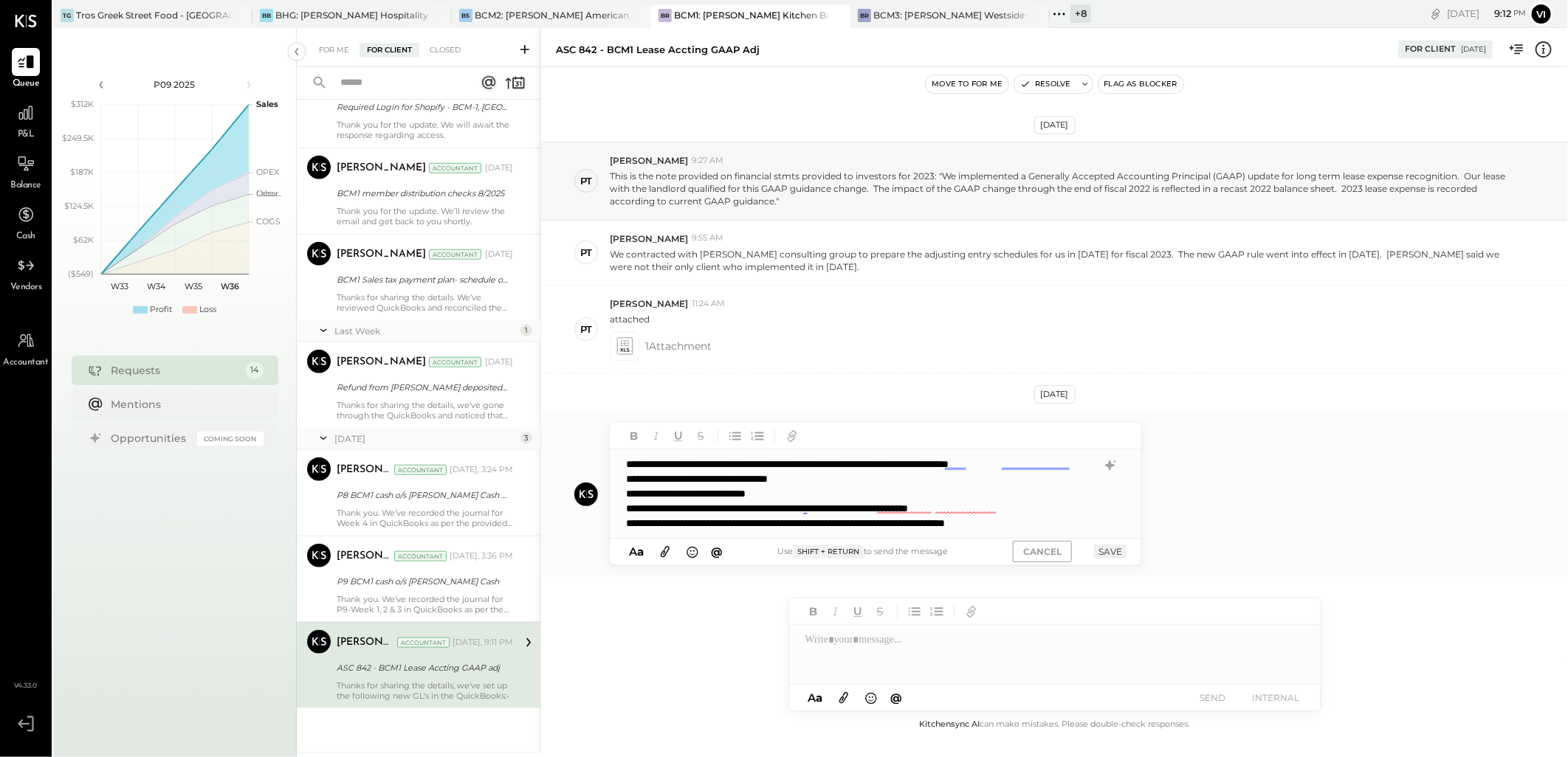
click at [1070, 523] on div "**********" at bounding box center [861, 523] width 471 height 15
click at [1110, 467] on icon at bounding box center [1110, 466] width 10 height 11
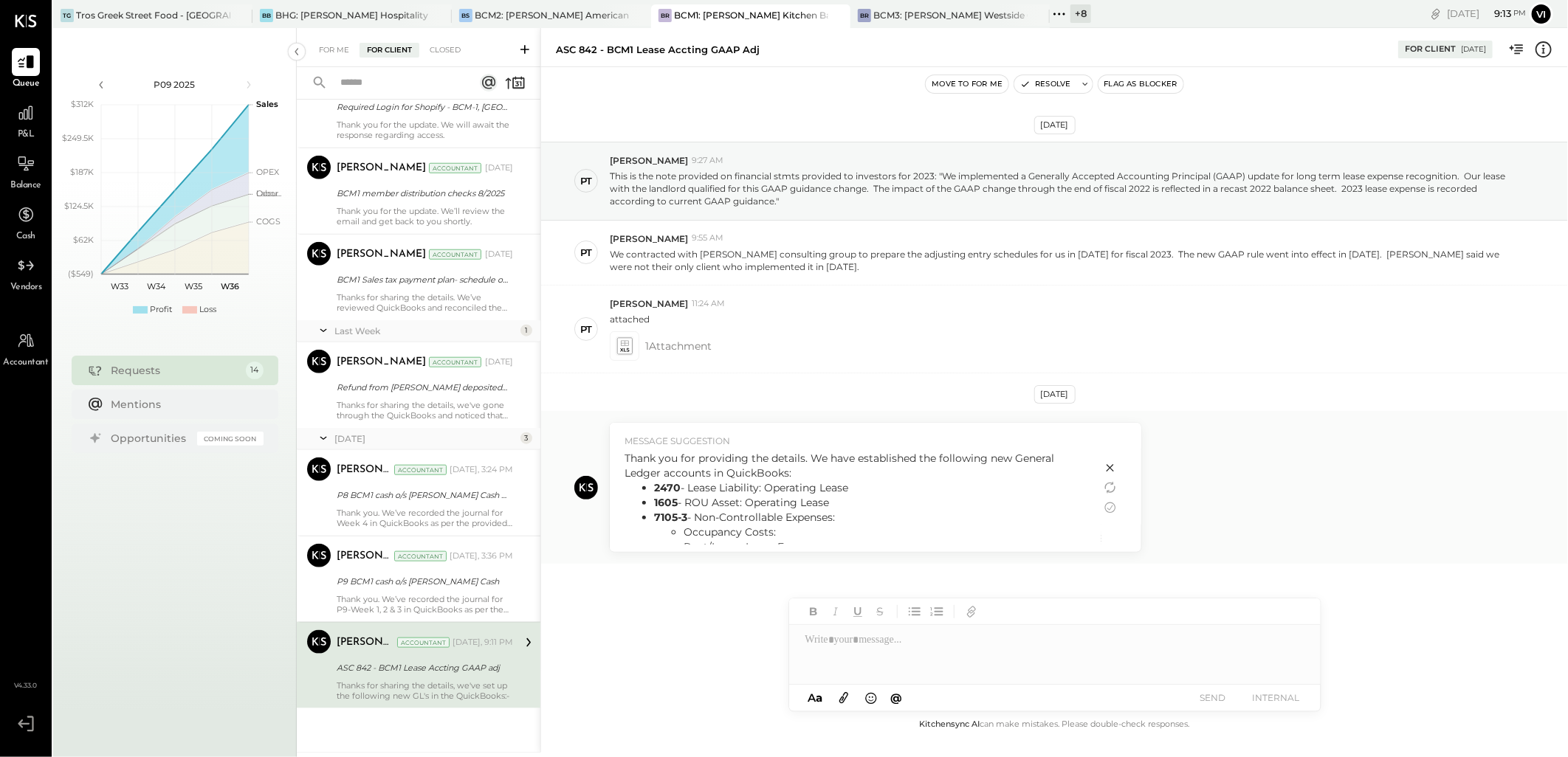
scroll to position [62, 0]
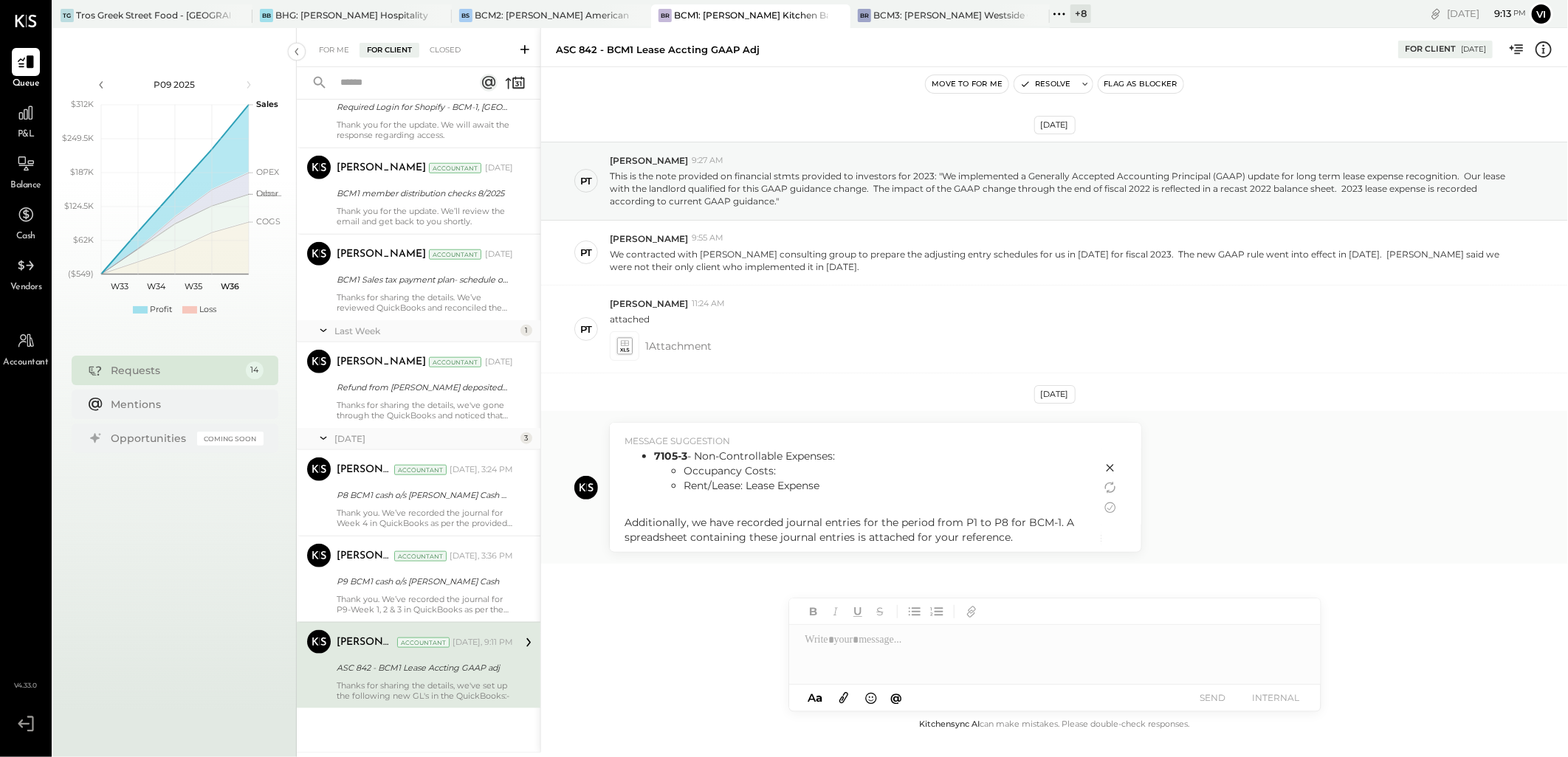
click at [733, 489] on li "Rent/Lease: Lease Expense" at bounding box center [885, 486] width 403 height 15
click at [704, 484] on li "Rent/Lease: Lease Expense" at bounding box center [885, 486] width 403 height 15
click at [1107, 502] on icon at bounding box center [1110, 508] width 18 height 18
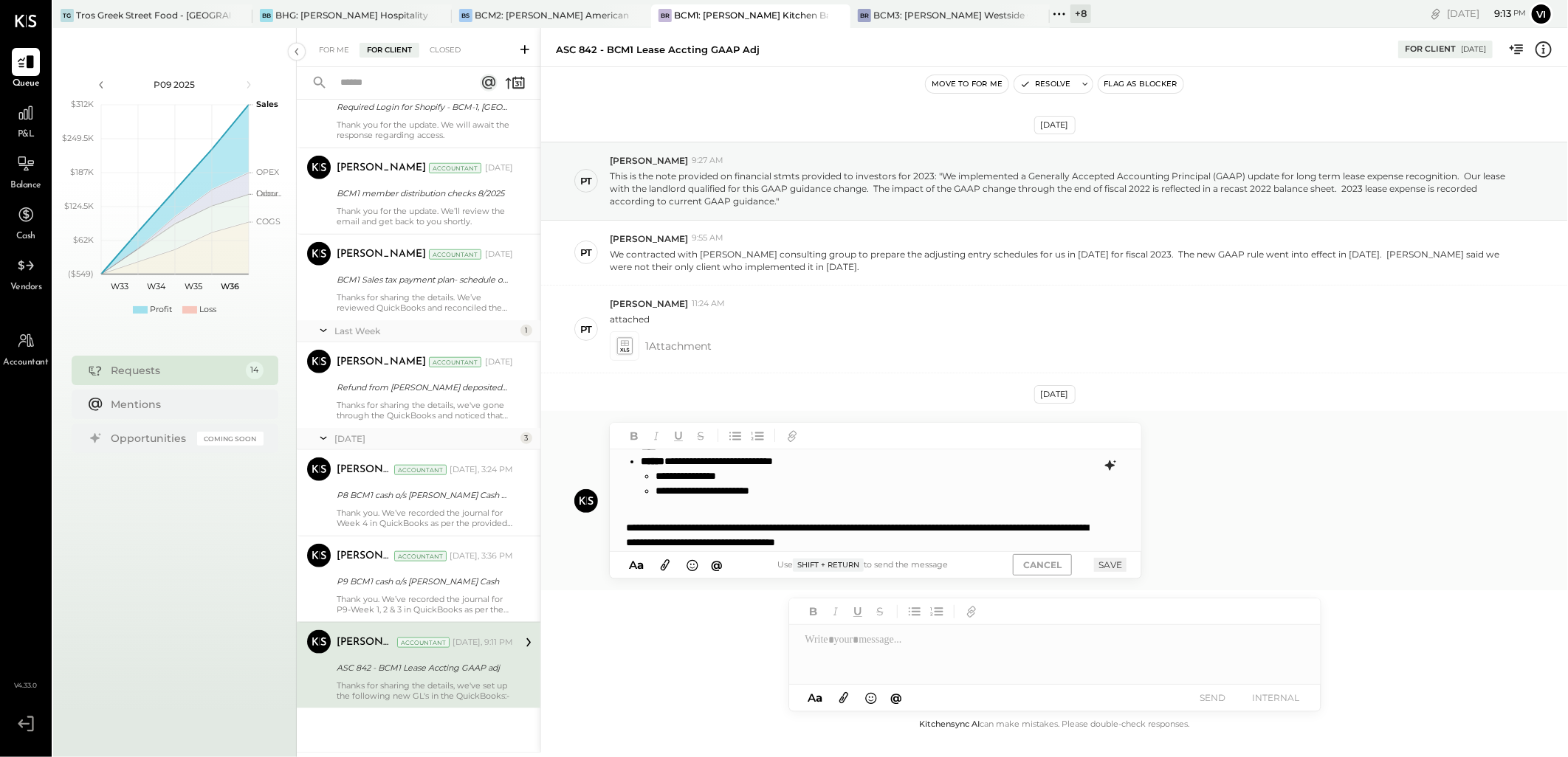
scroll to position [66, 0]
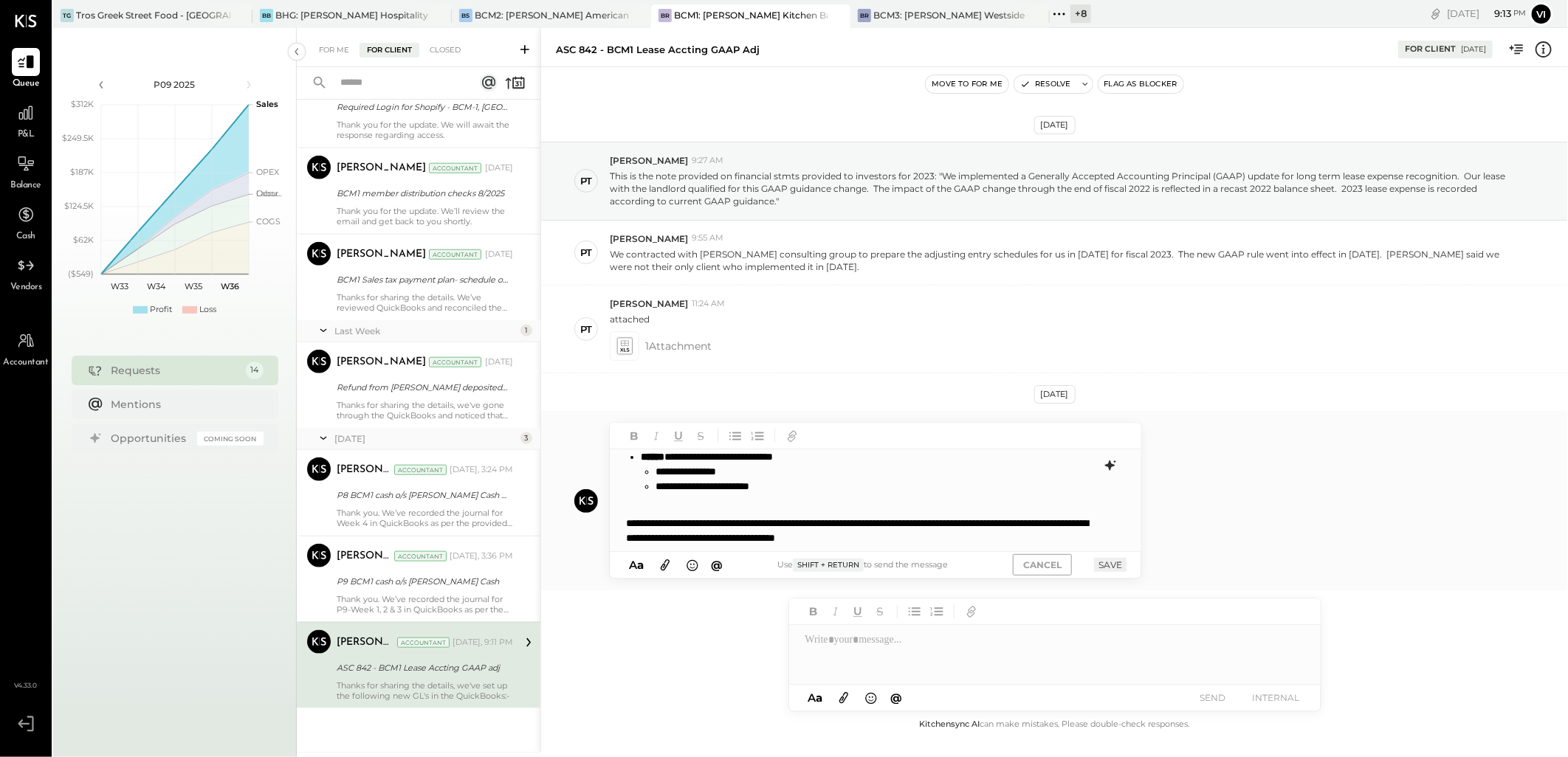
click at [681, 493] on li "**********" at bounding box center [875, 487] width 440 height 15
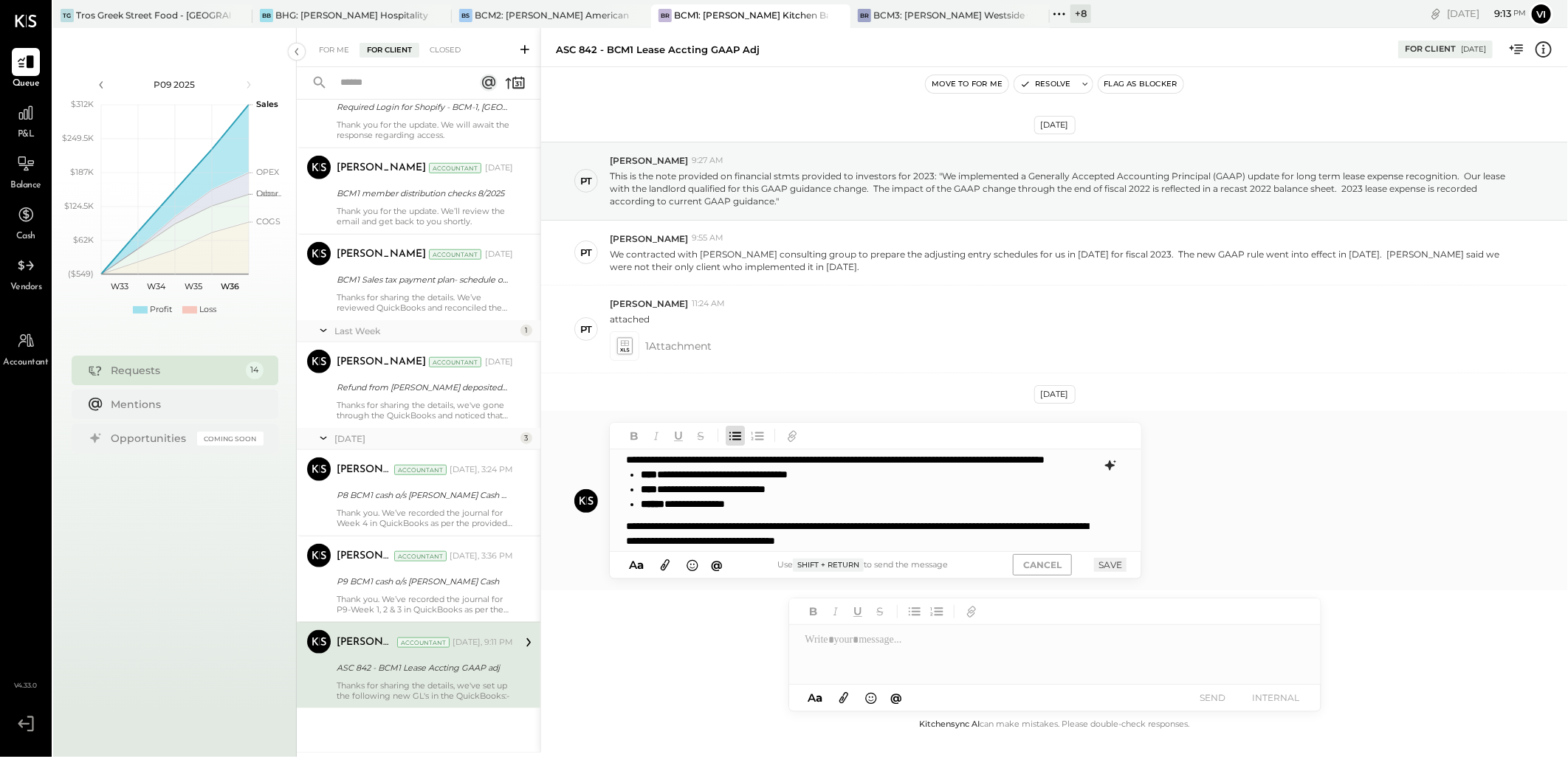
scroll to position [0, 0]
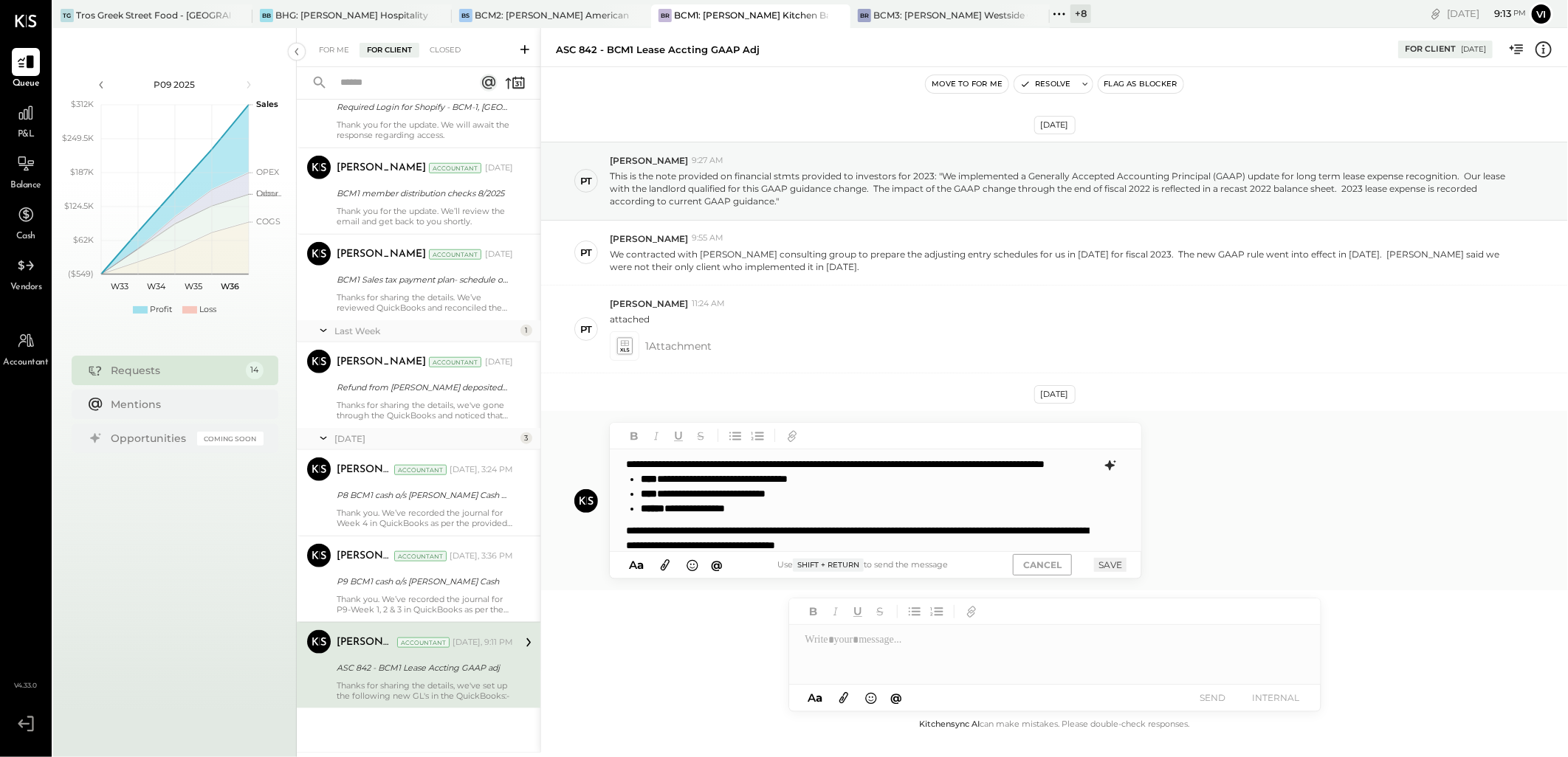
drag, startPoint x: 1029, startPoint y: 462, endPoint x: 1037, endPoint y: 460, distance: 8.2
click at [1028, 465] on div "**********" at bounding box center [875, 501] width 530 height 104
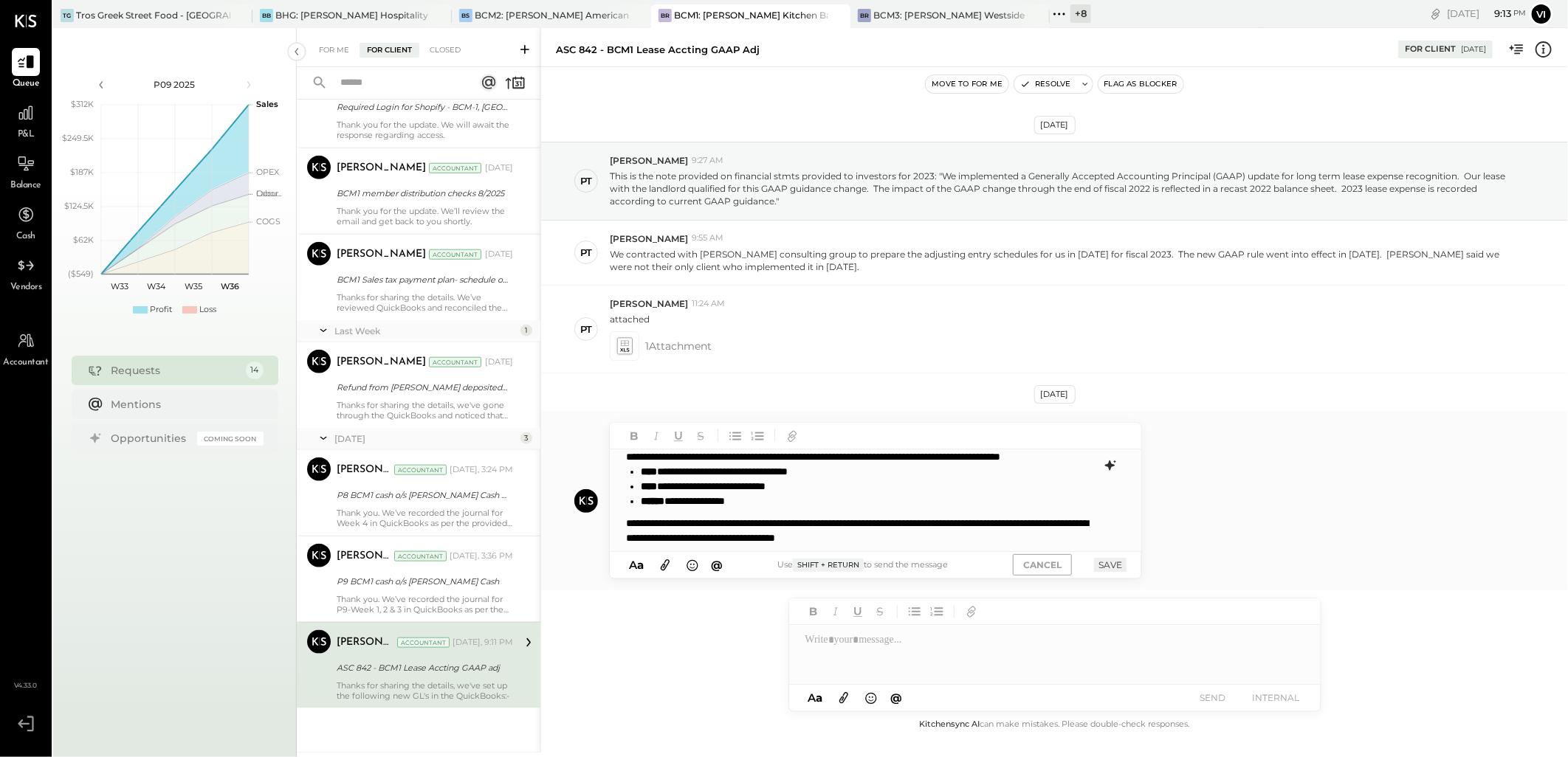
scroll to position [1, 0]
click at [667, 564] on icon at bounding box center [665, 565] width 17 height 17
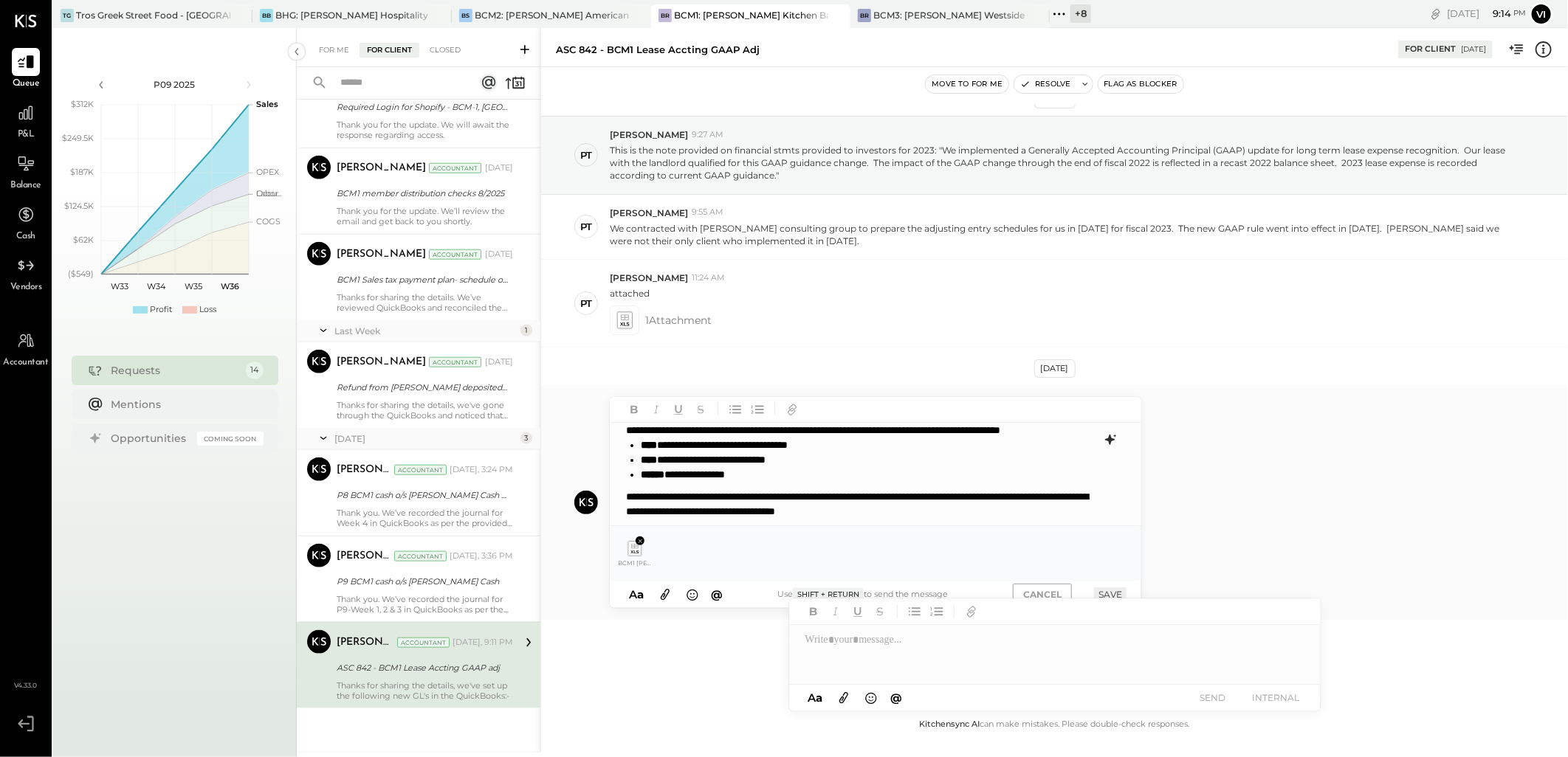
scroll to position [40, 0]
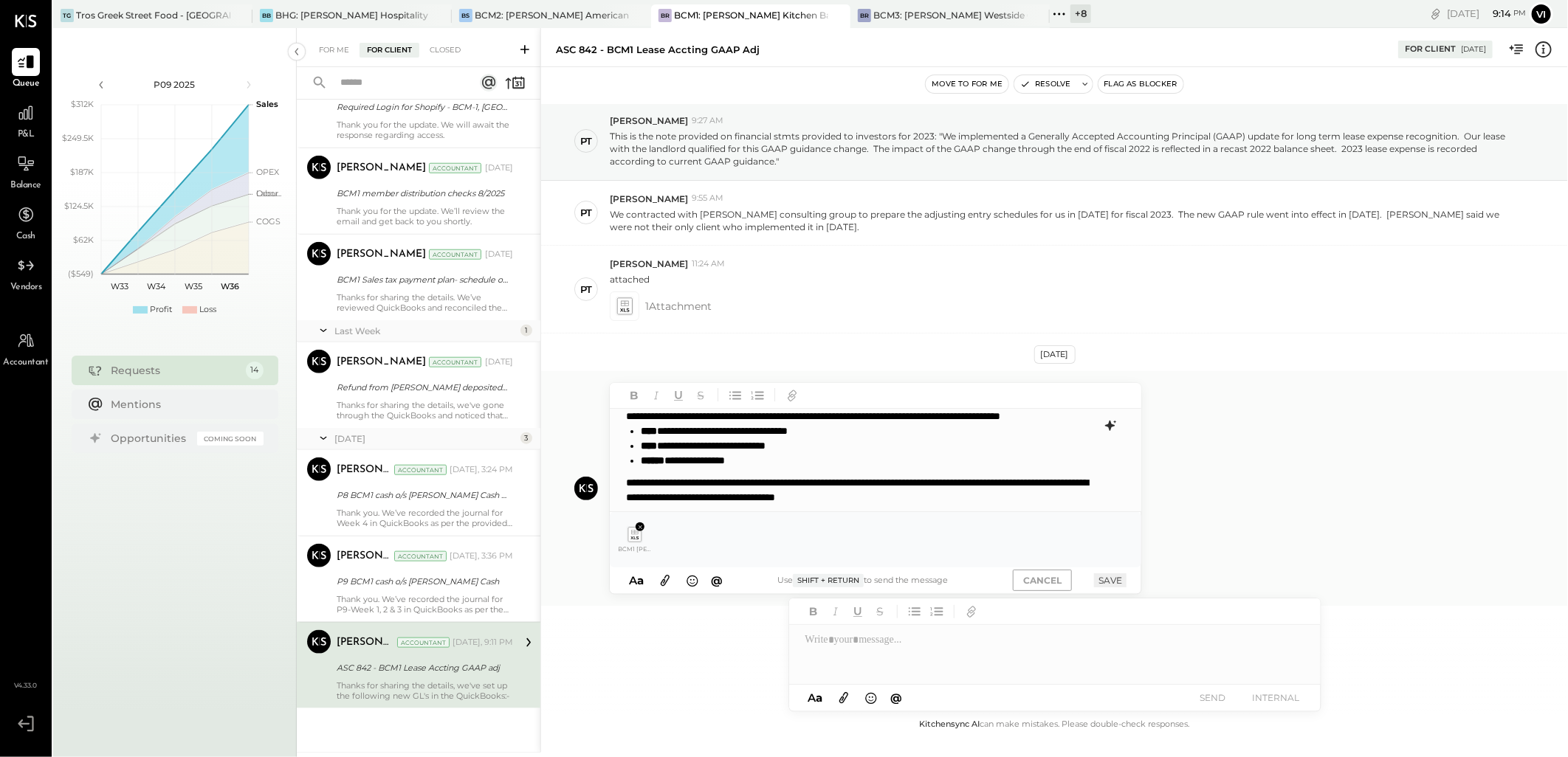
click at [1117, 578] on button "SAVE" at bounding box center [1110, 580] width 32 height 14
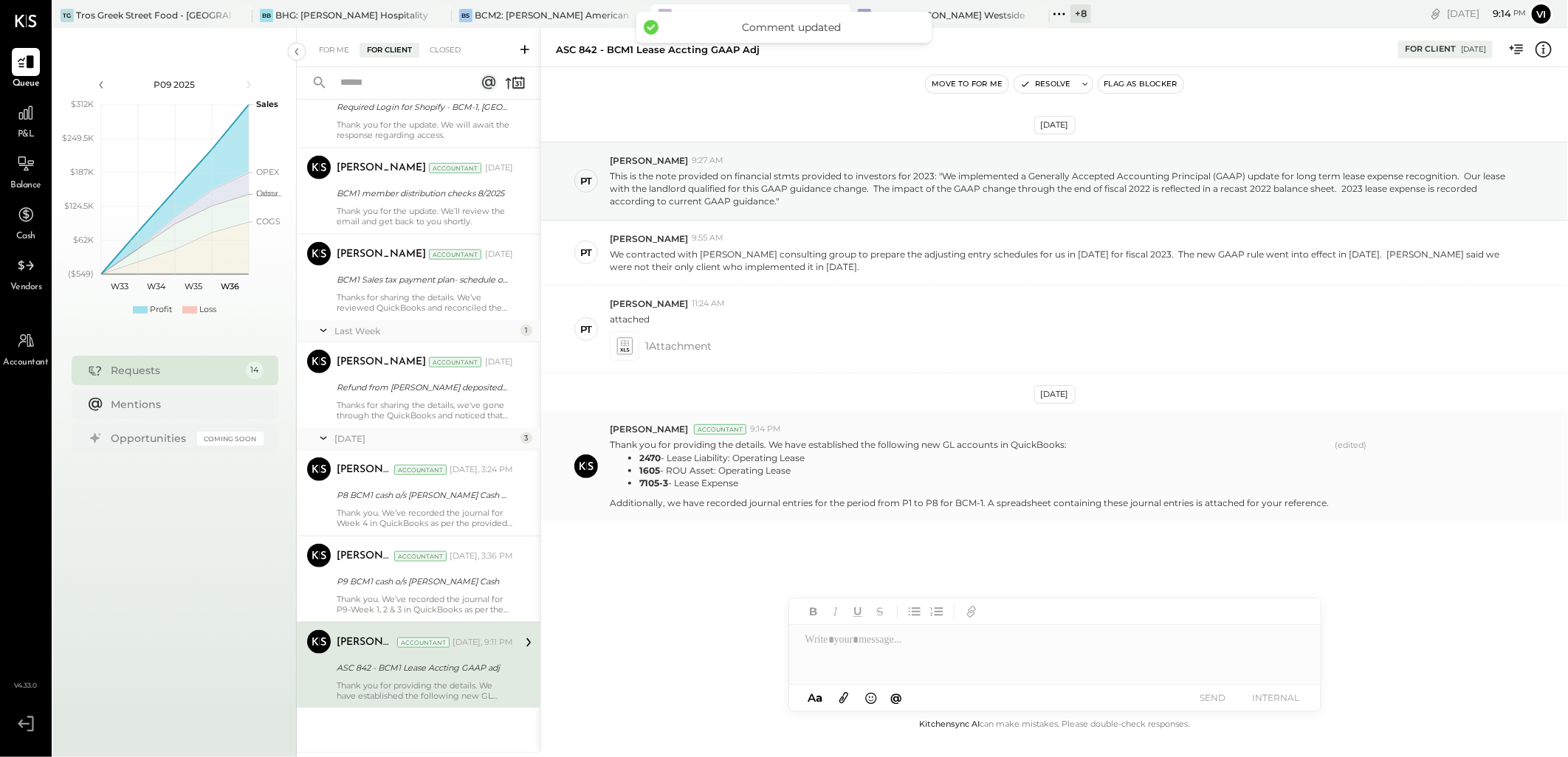
scroll to position [823, 0]
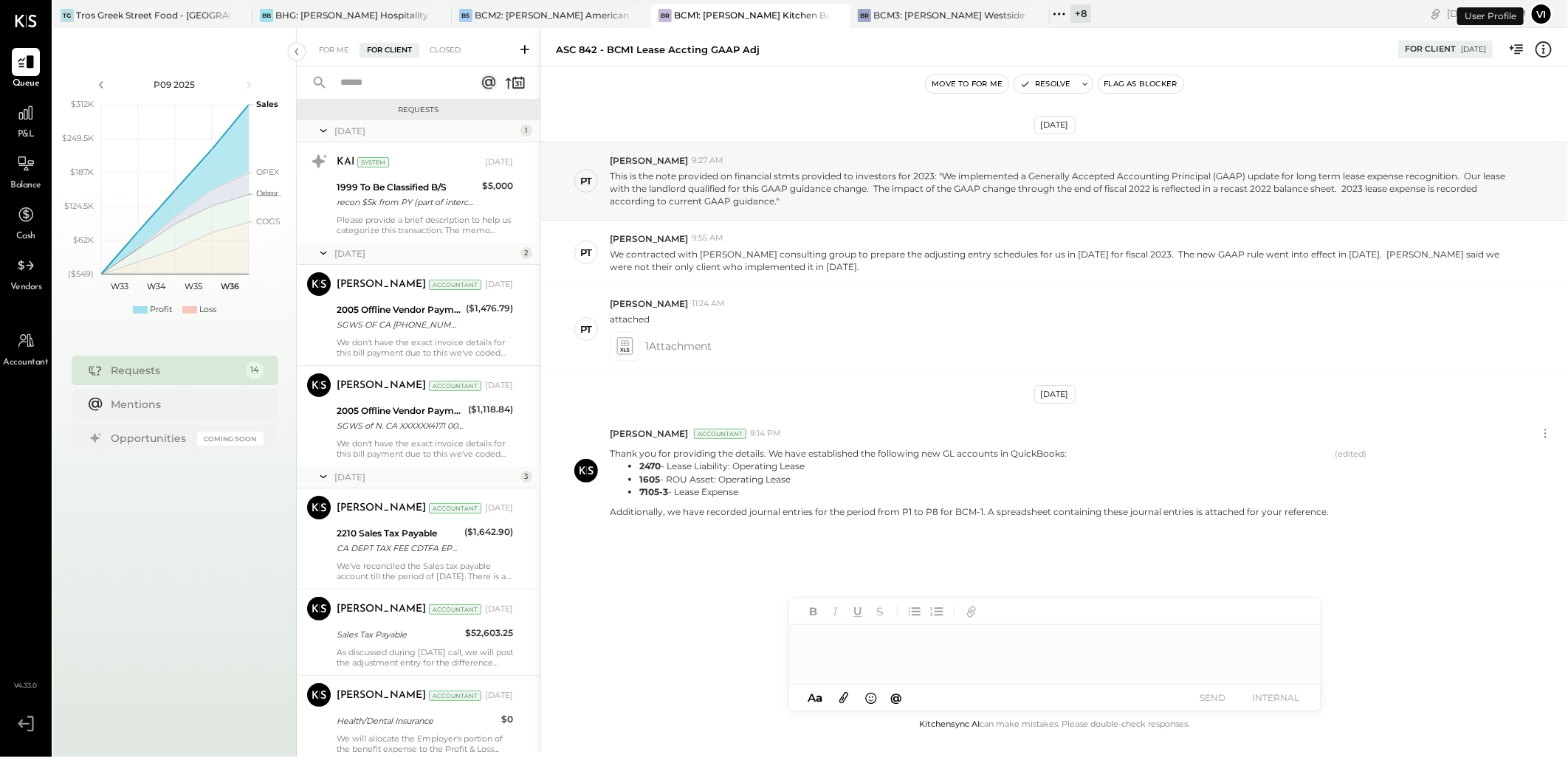
scroll to position [823, 0]
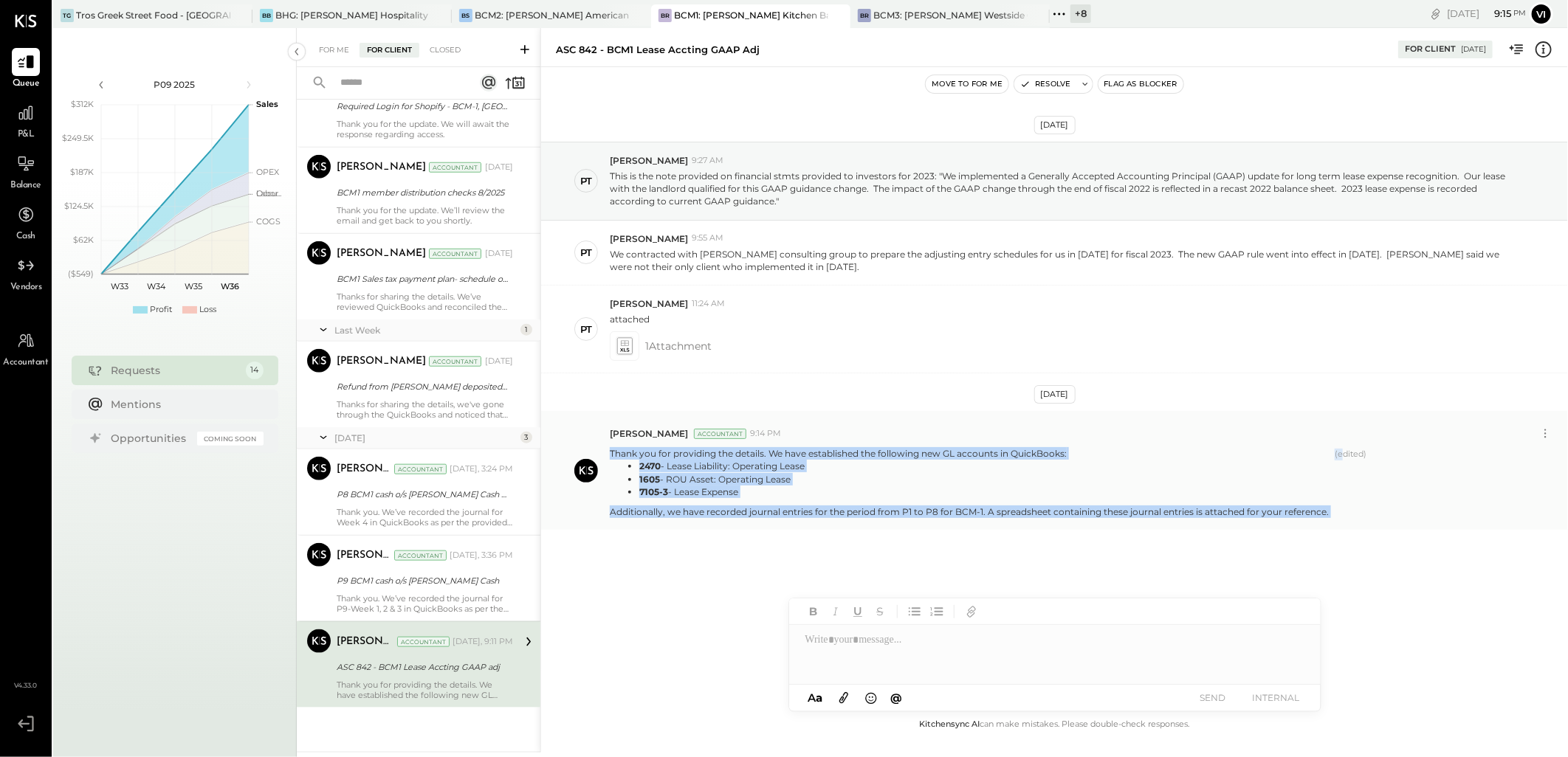
drag, startPoint x: 1334, startPoint y: 507, endPoint x: 606, endPoint y: 455, distance: 729.9
click at [606, 455] on div "Vikesh Darji Accountant 9:14 PM Thank you for providing the details. We have es…" at bounding box center [1054, 470] width 1026 height 119
copy div "Thank you for providing the details. We have established the following new GL a…"
click at [1552, 433] on icon at bounding box center [1545, 433] width 16 height 16
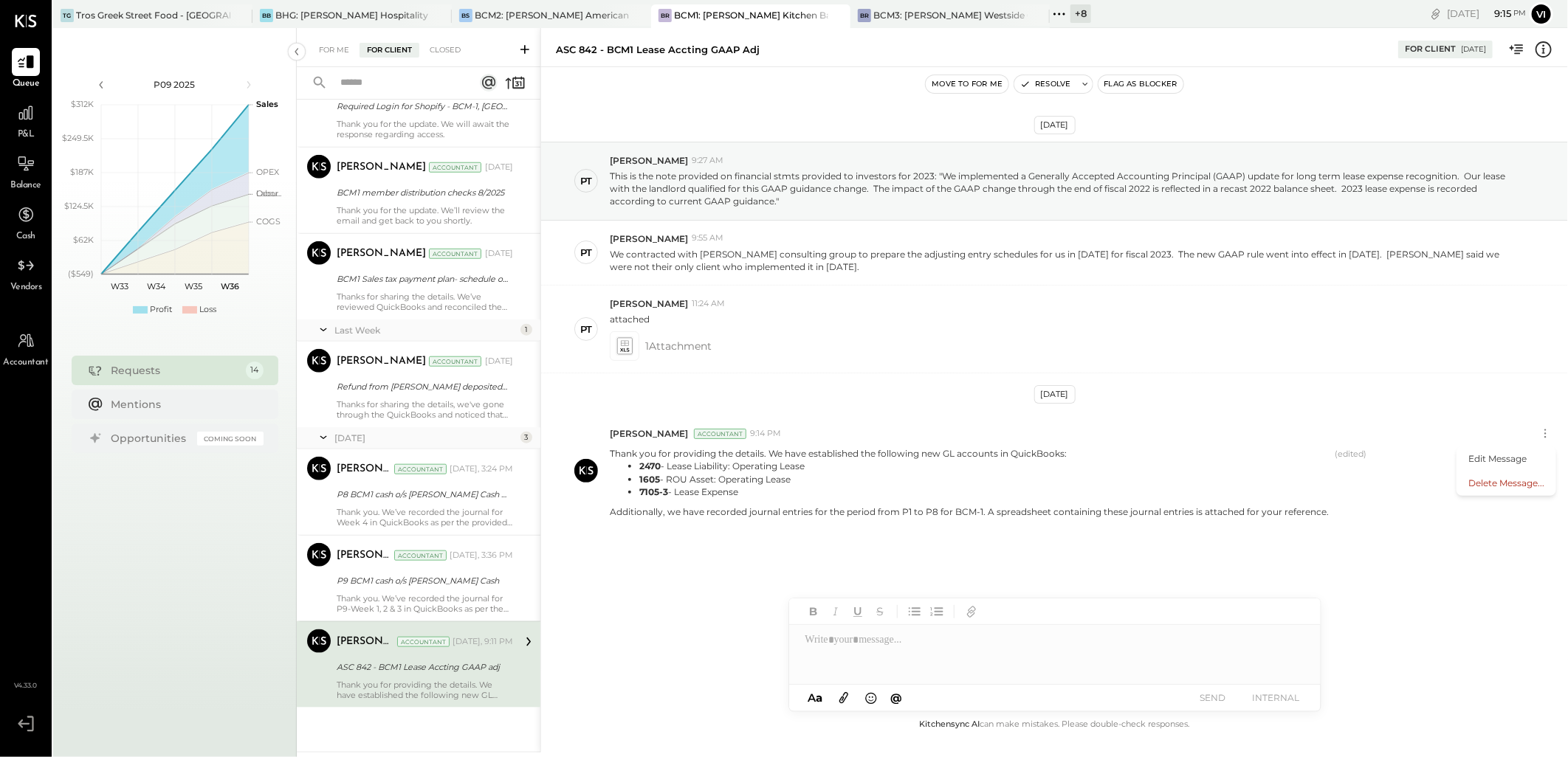
click at [977, 648] on div at bounding box center [1054, 654] width 531 height 59
paste div
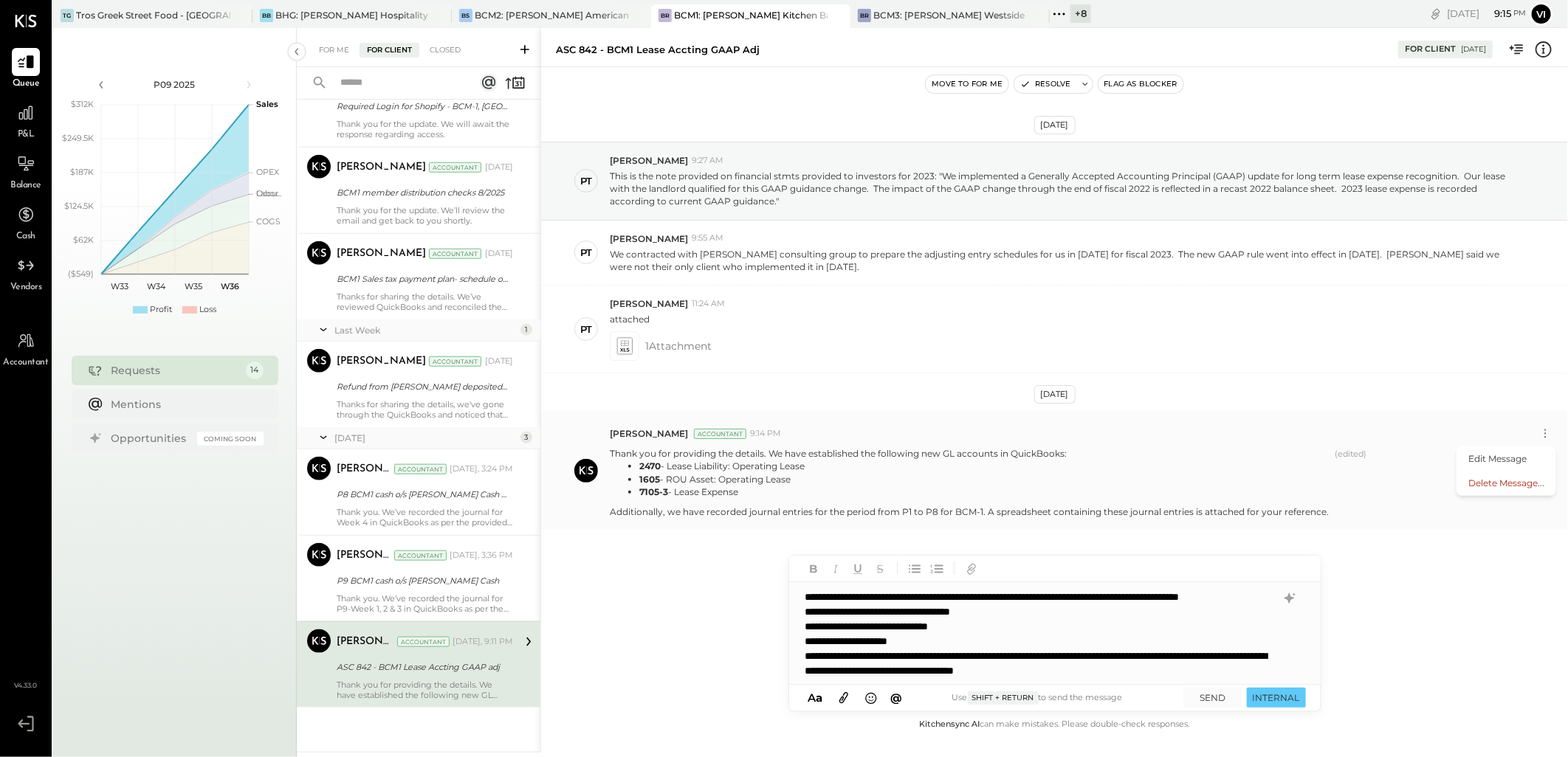
click at [888, 519] on div "Vikesh Darji Accountant 9:14 PM Edit Message Delete Message... Thank you for pr…" at bounding box center [1054, 470] width 1026 height 119
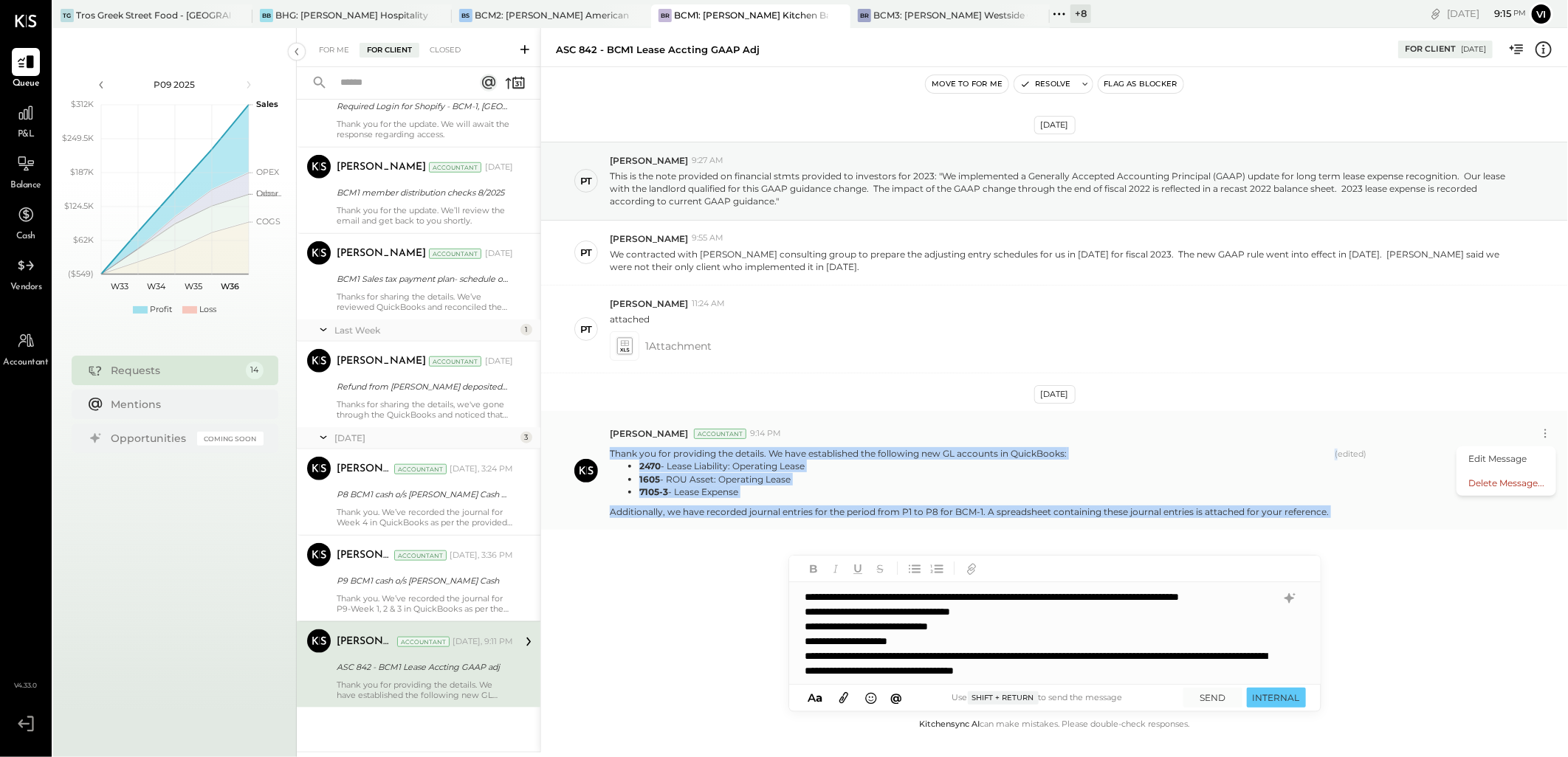
drag, startPoint x: 1334, startPoint y: 509, endPoint x: 603, endPoint y: 455, distance: 733.0
click at [603, 455] on div "Vikesh Darji Accountant 9:14 PM Edit Message Delete Message... Thank you for pr…" at bounding box center [1054, 470] width 1026 height 119
copy div "Thank you for providing the details. We have established the following new GL a…"
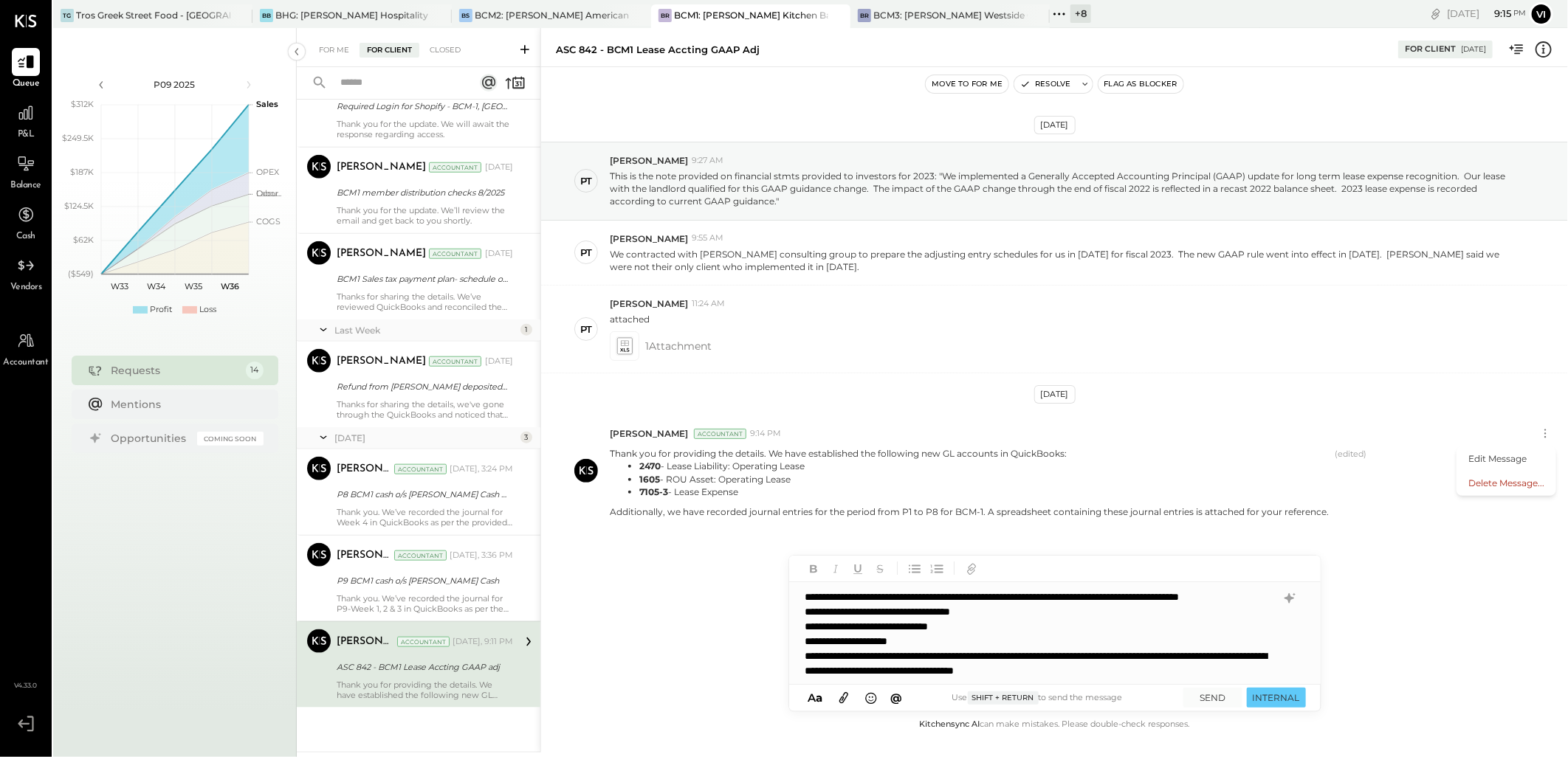
click at [1026, 625] on div "**********" at bounding box center [1054, 634] width 530 height 104
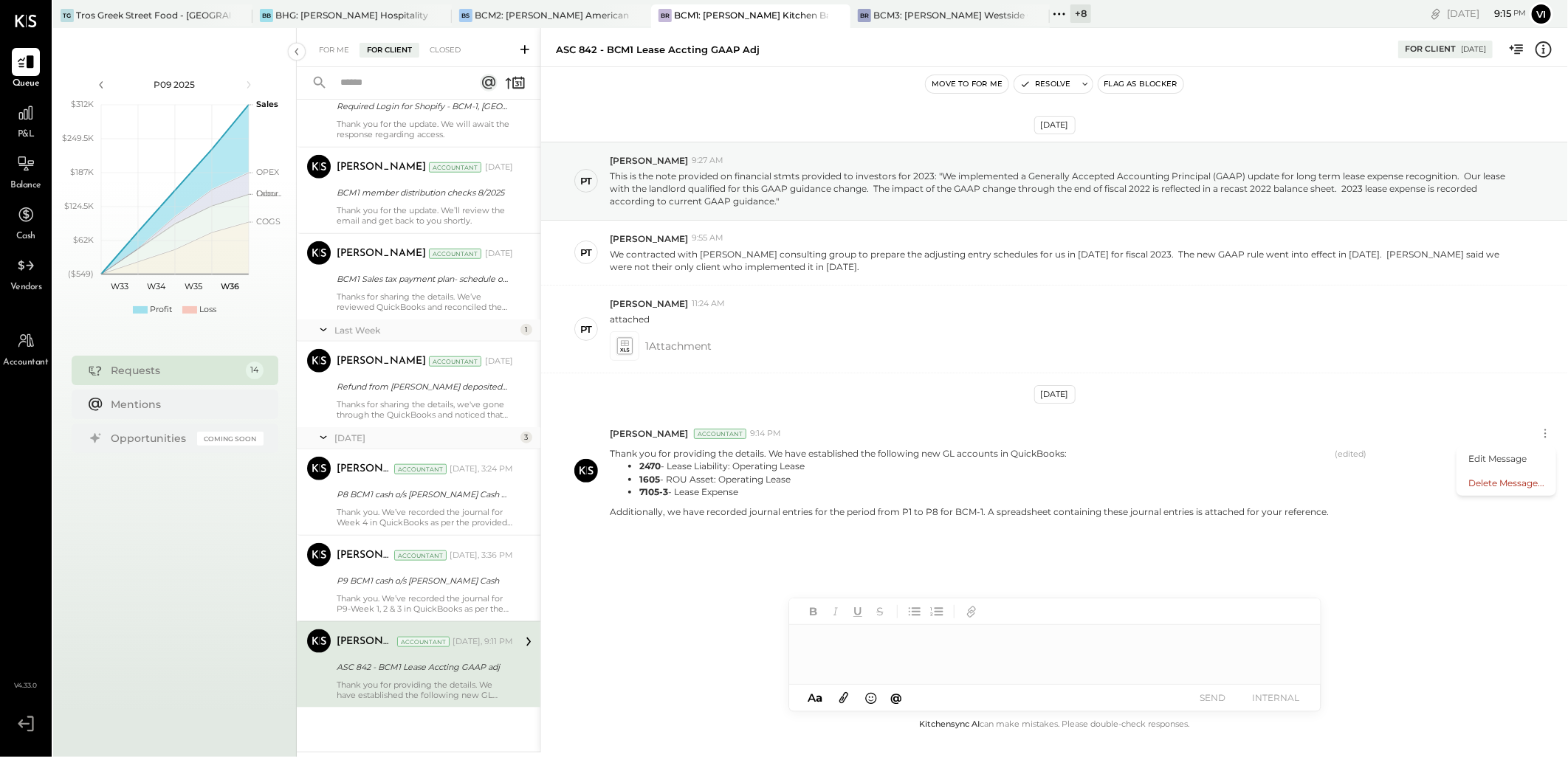
click at [1175, 534] on div "Sep 5th, 2025 PT Pam T Luo 9:27 AM This is the note provided on financial stmts…" at bounding box center [1054, 372] width 1026 height 536
click at [1395, 532] on div "Sep 5th, 2025 PT Pam T Luo 9:27 AM This is the note provided on financial stmts…" at bounding box center [1054, 372] width 1026 height 536
click at [998, 584] on div "Sep 5th, 2025 PT Pam T Luo 9:27 AM This is the note provided on financial stmts…" at bounding box center [1054, 372] width 1026 height 536
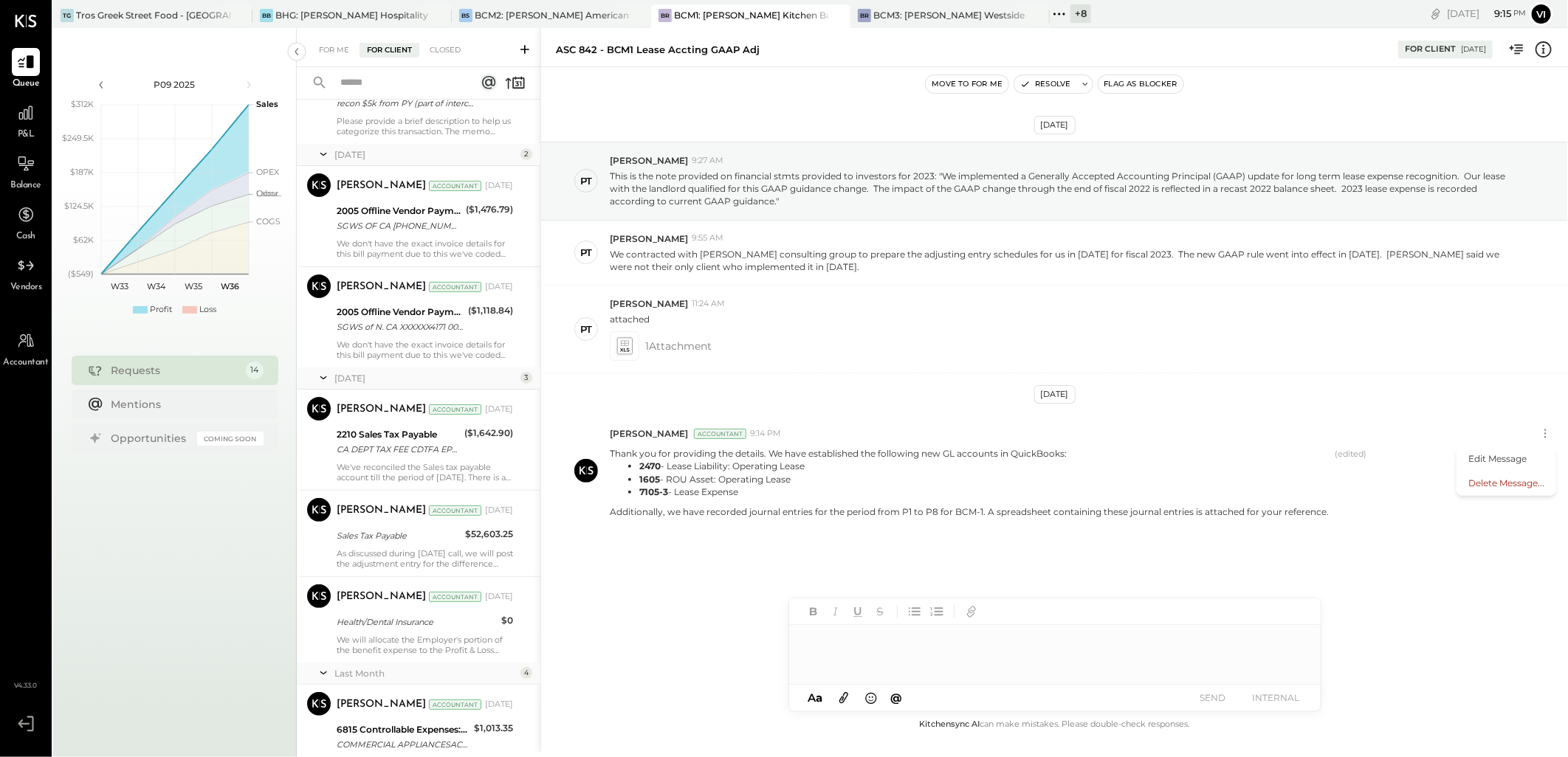
scroll to position [0, 0]
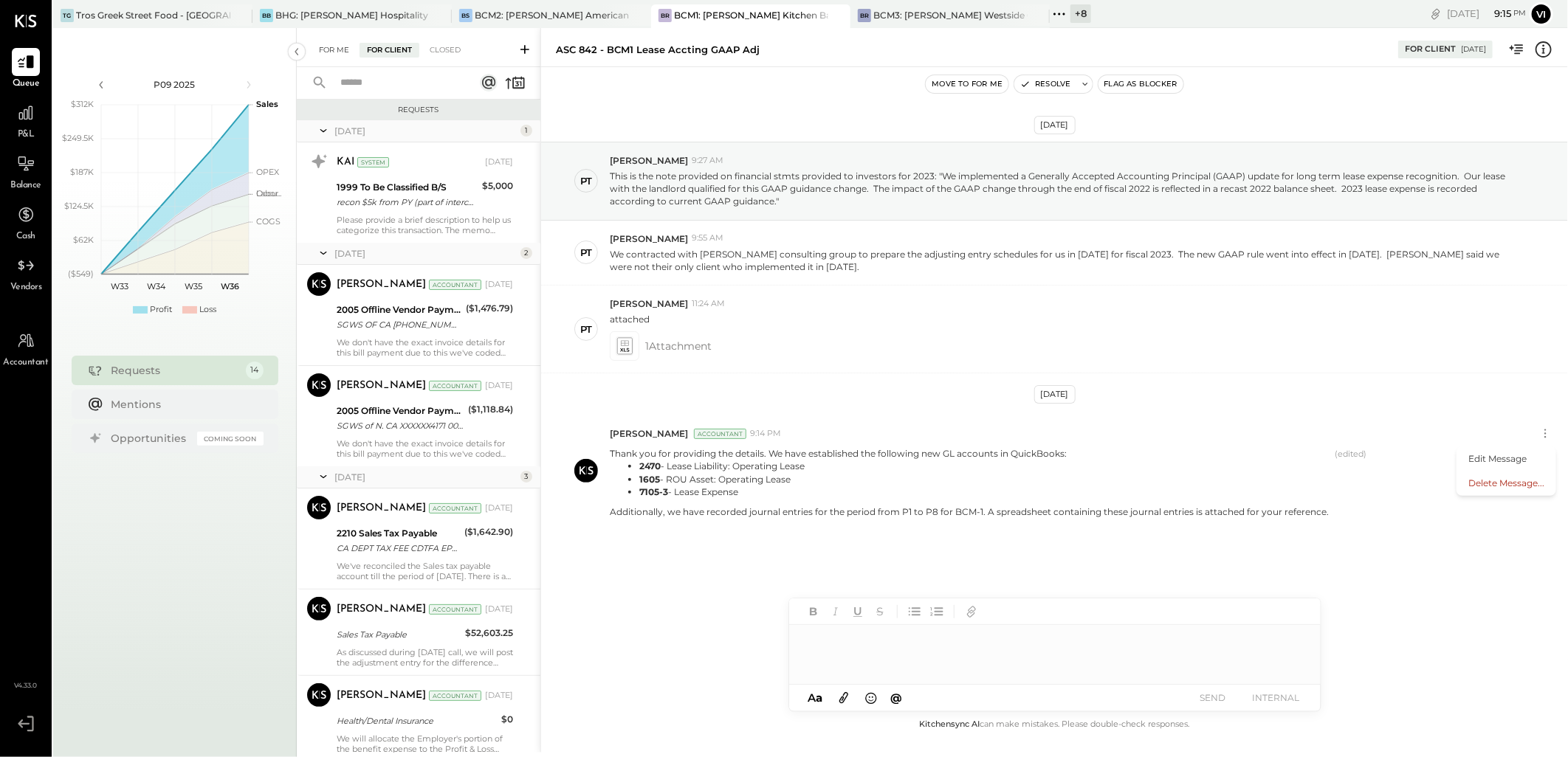
click at [329, 50] on div "For Me" at bounding box center [334, 50] width 45 height 15
